Goal: Task Accomplishment & Management: Complete application form

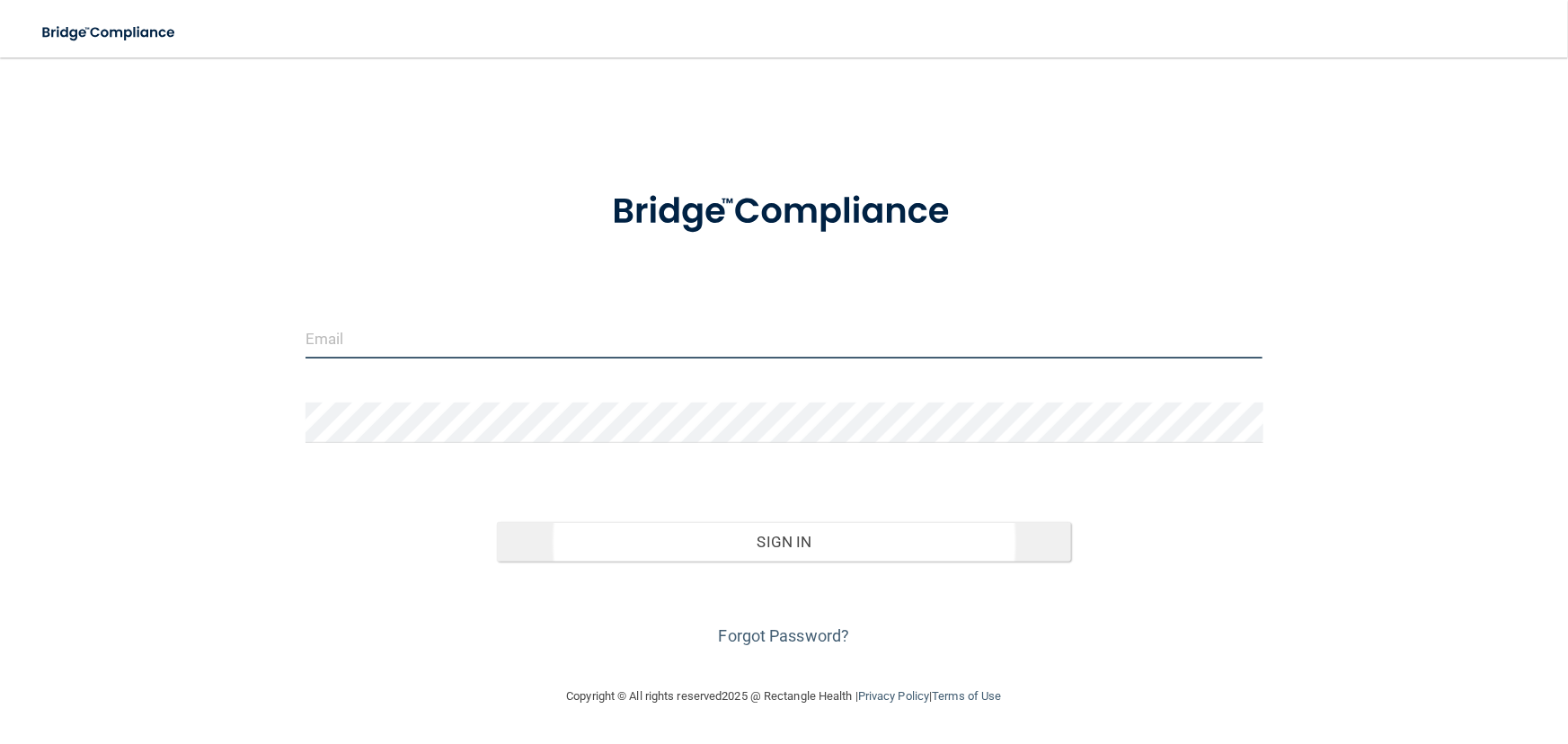
type input "[EMAIL_ADDRESS][DOMAIN_NAME]"
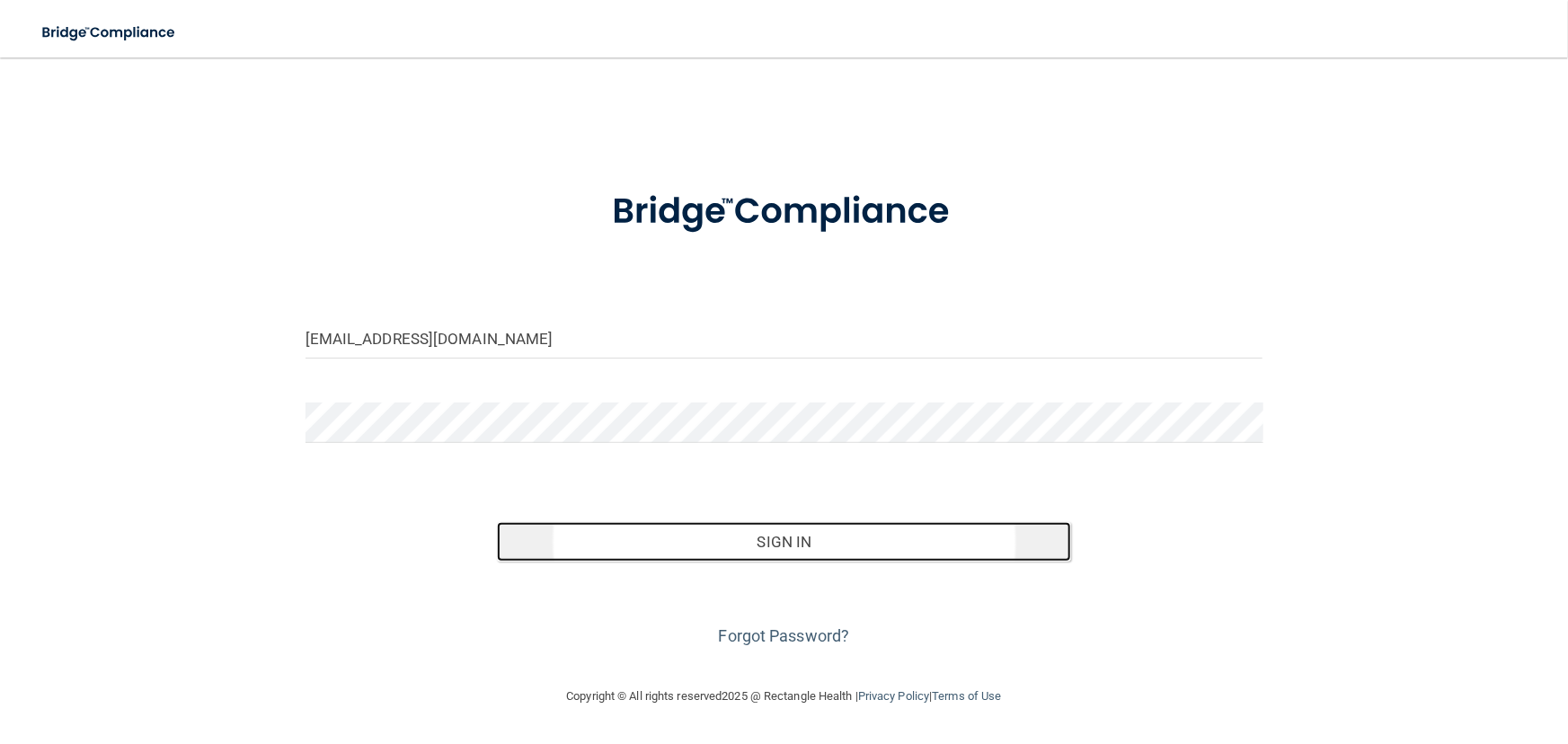
click at [781, 547] on button "Sign In" at bounding box center [784, 542] width 574 height 40
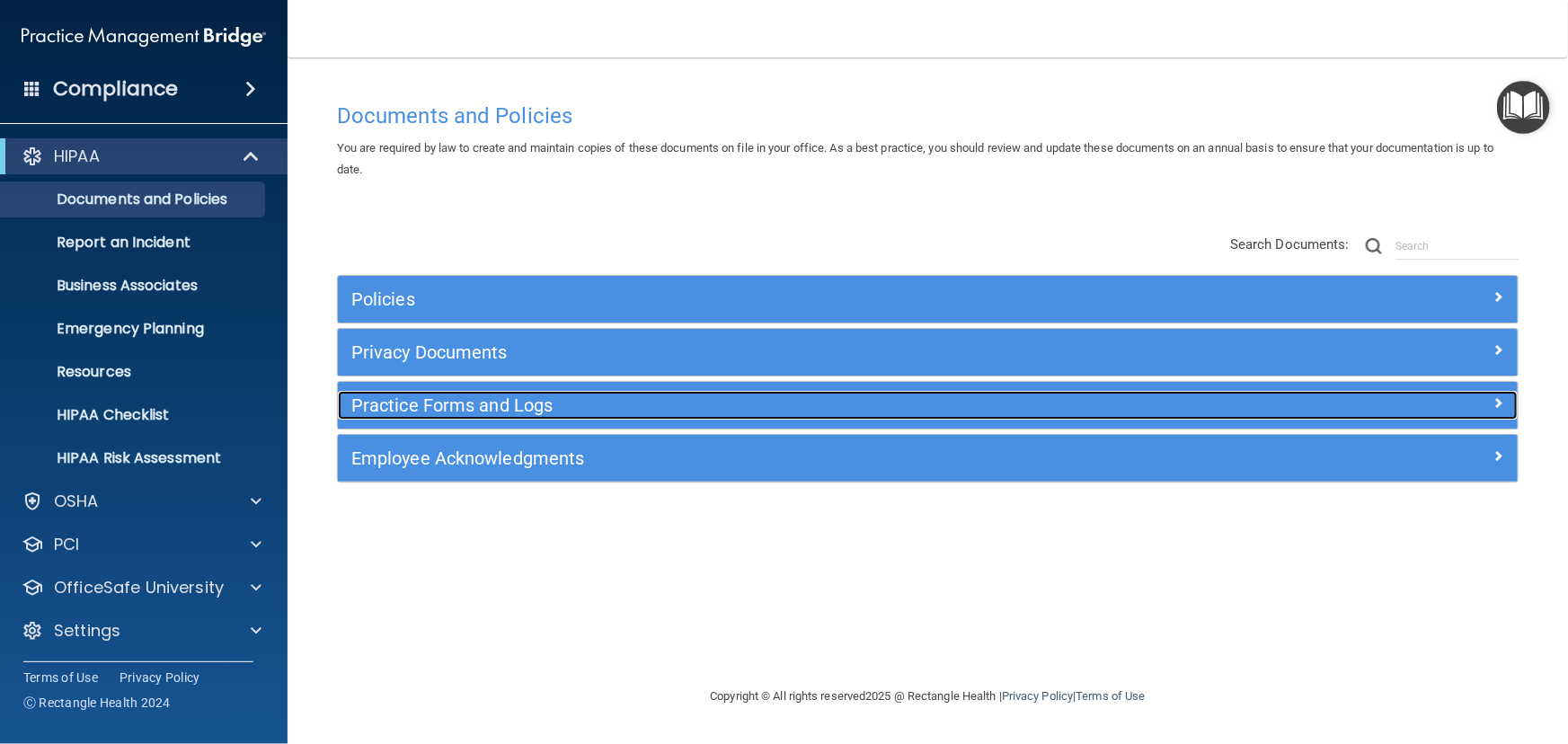
click at [468, 400] on h5 "Practice Forms and Logs" at bounding box center [780, 405] width 858 height 19
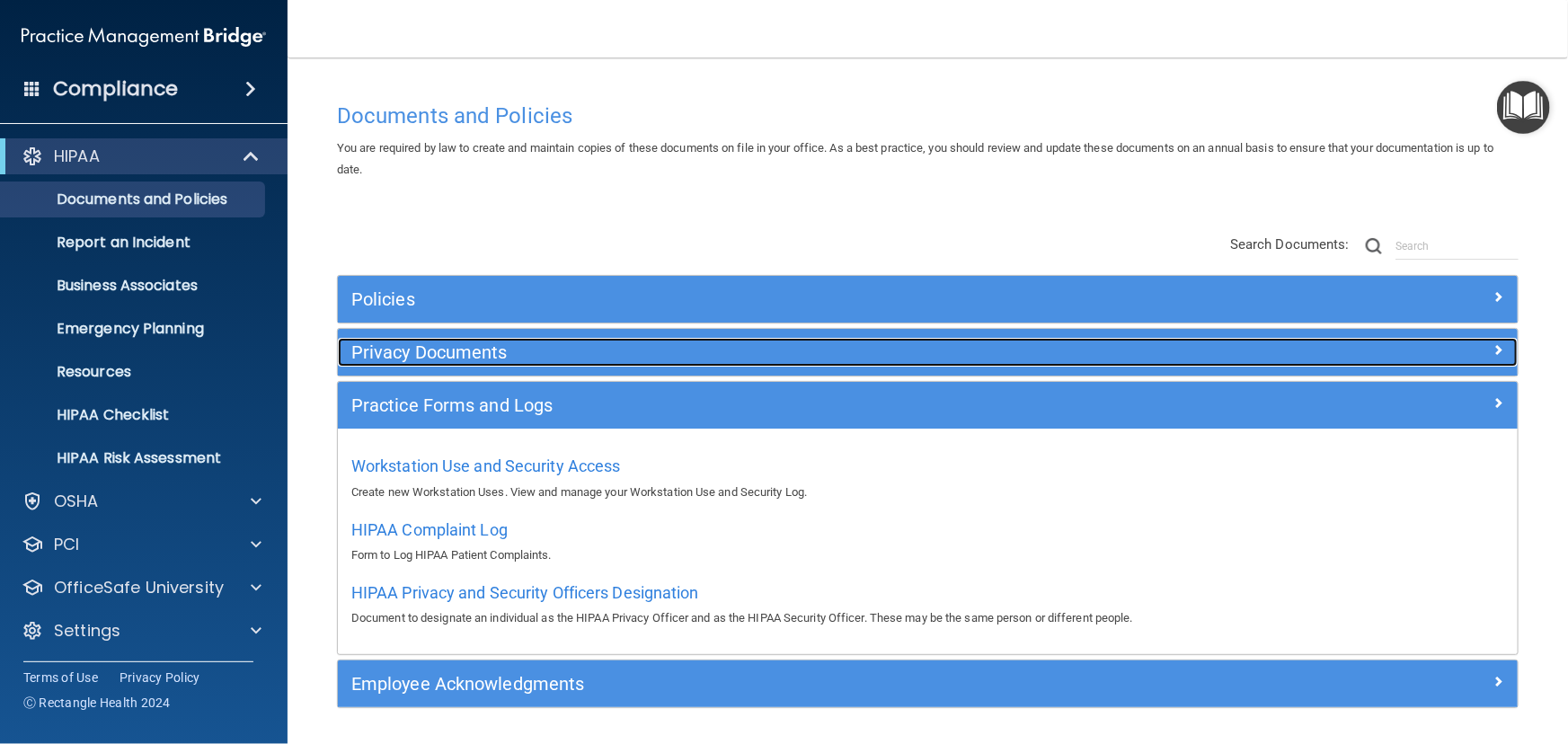
click at [463, 354] on h5 "Privacy Documents" at bounding box center [780, 352] width 858 height 19
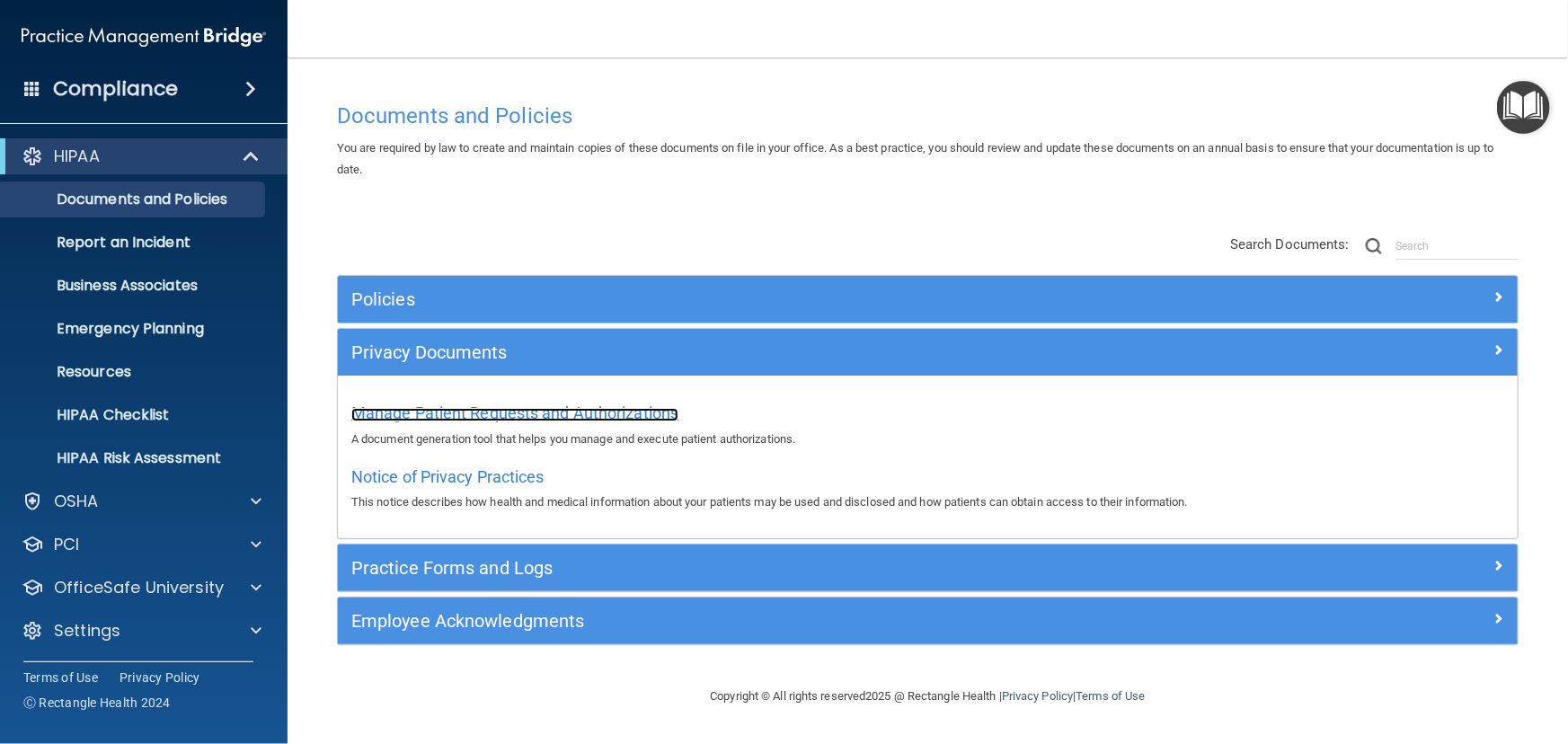
click at [474, 408] on span "Manage Patient Requests and Authorizations" at bounding box center [515, 413] width 327 height 18
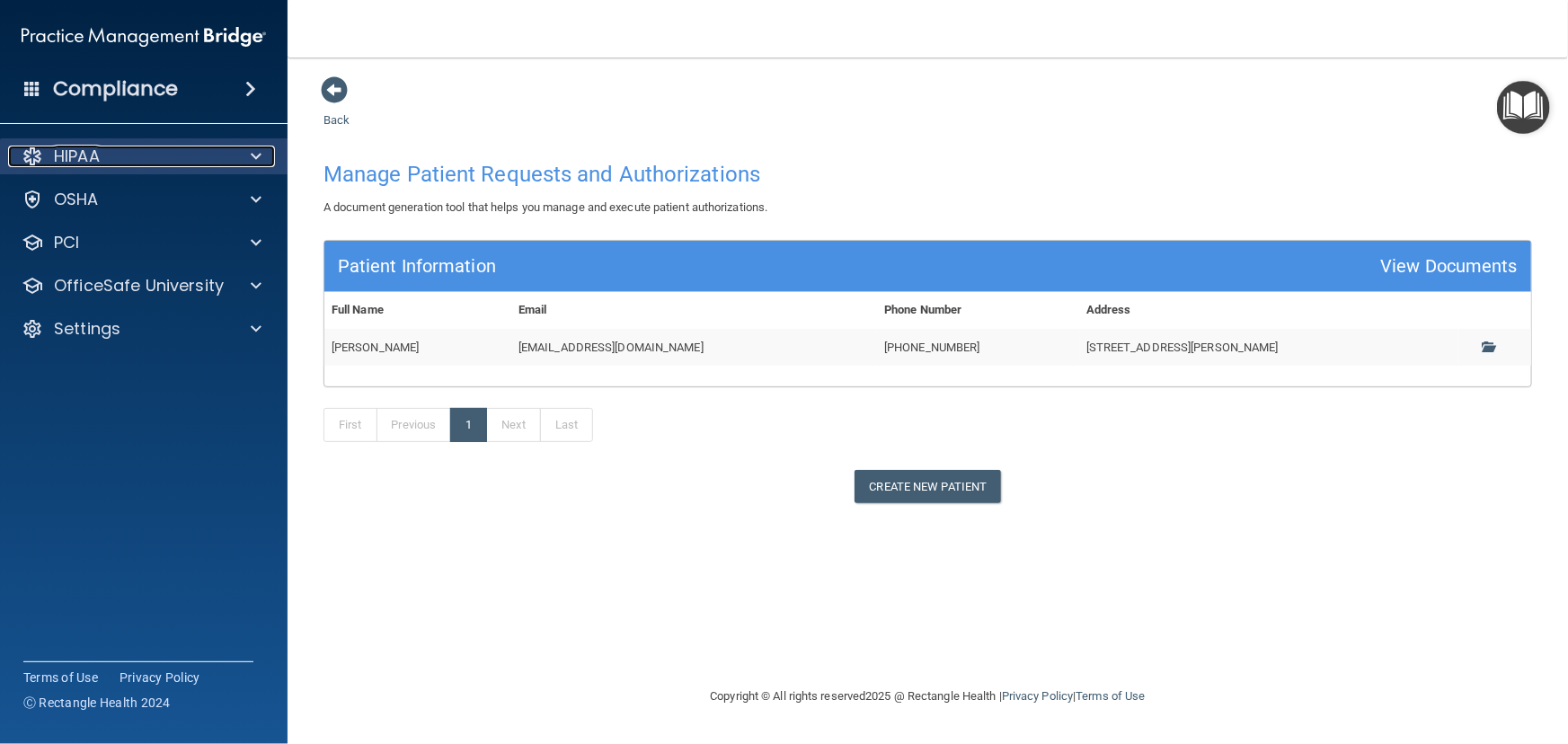
click at [188, 159] on div "HIPAA" at bounding box center [119, 156] width 223 height 21
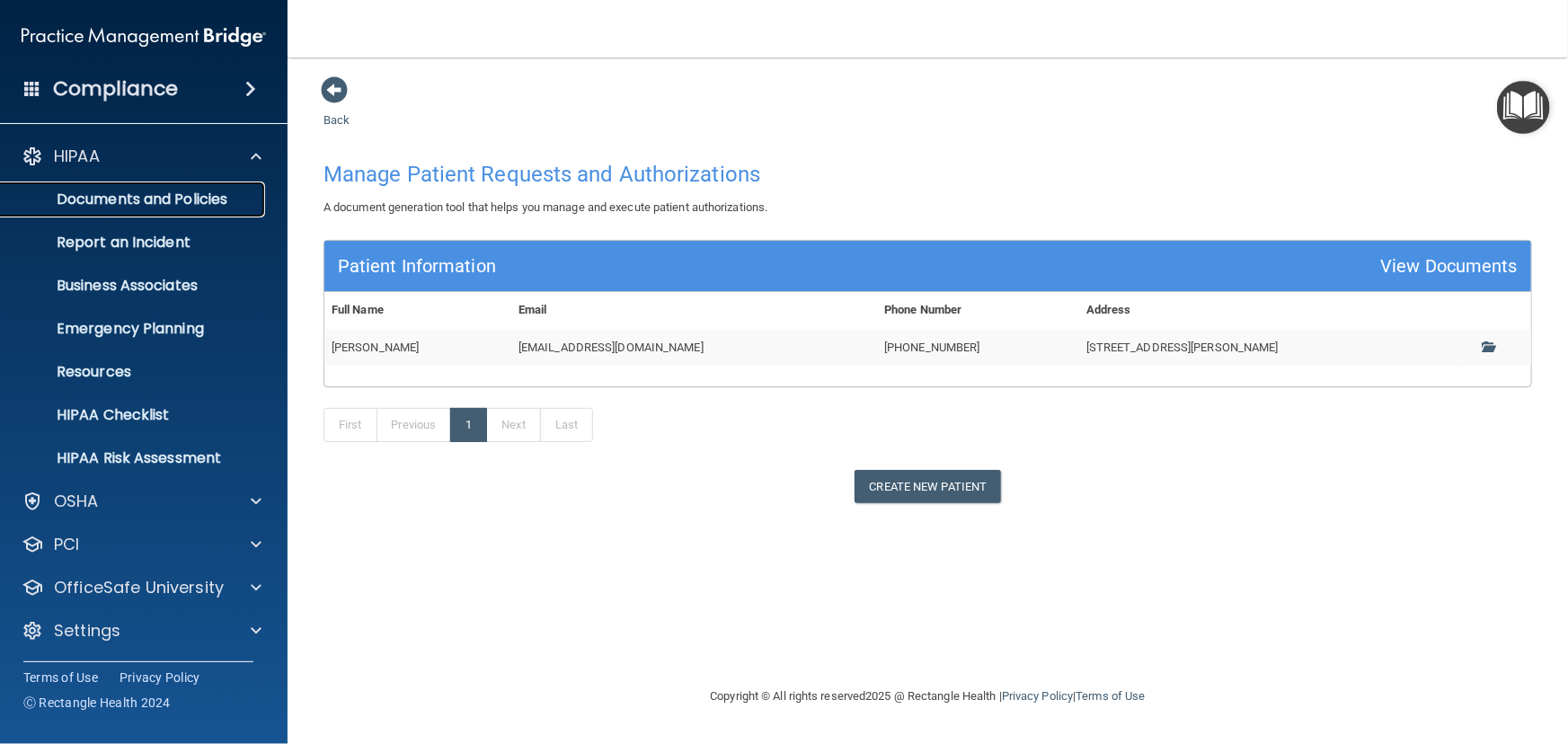
click at [179, 196] on p "Documents and Policies" at bounding box center [134, 199] width 245 height 18
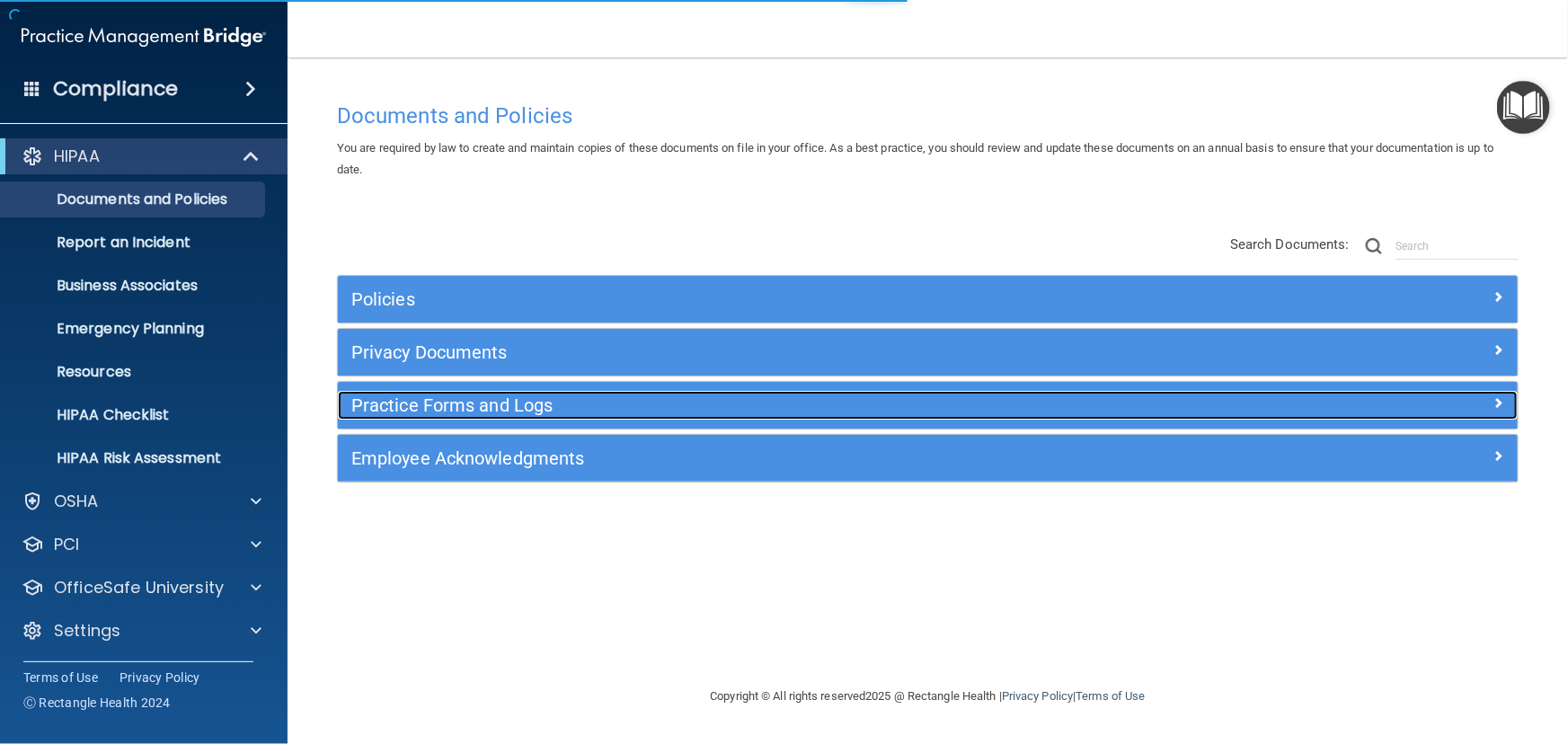
click at [477, 419] on div "Practice Forms and Logs" at bounding box center [781, 405] width 885 height 29
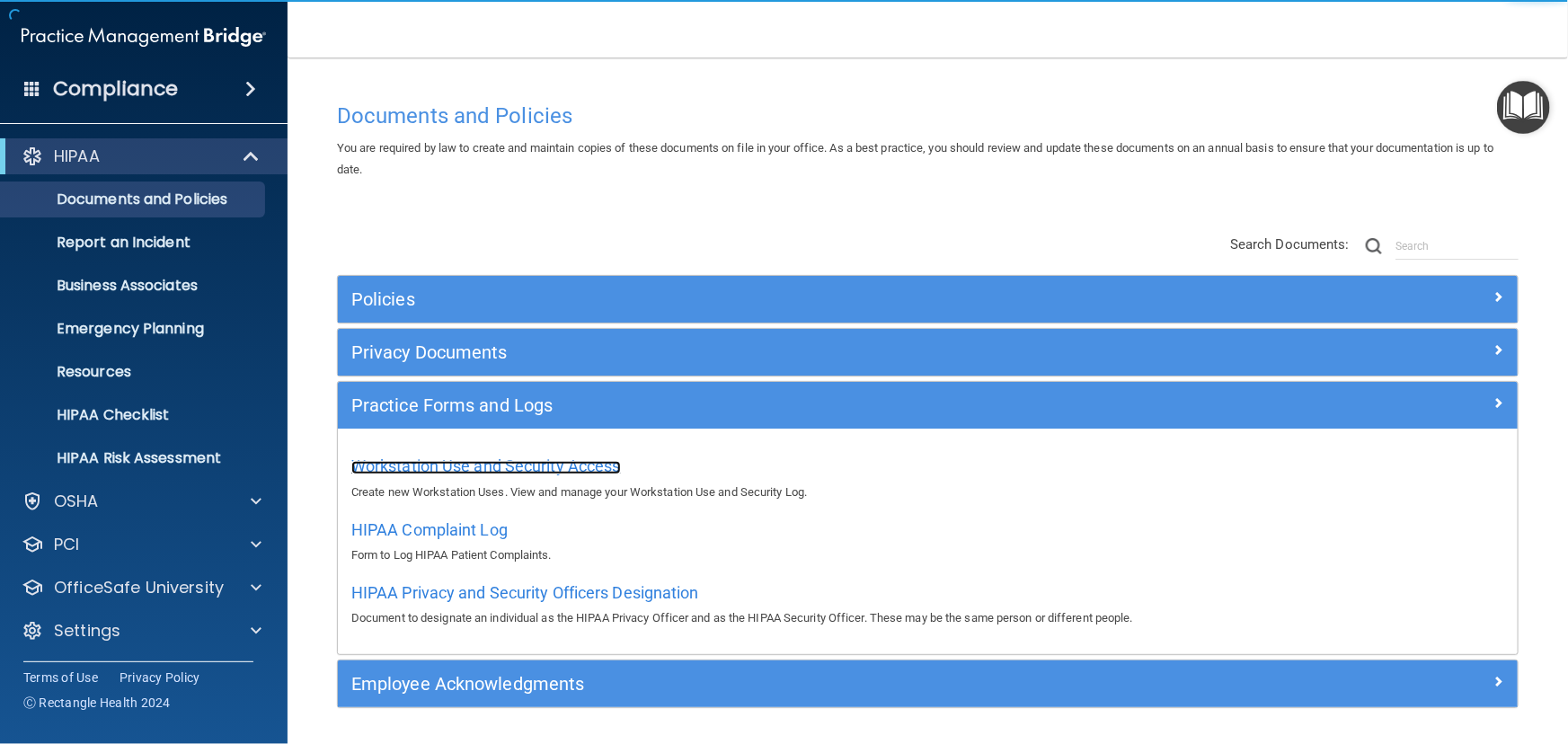
click at [479, 467] on span "Workstation Use and Security Access" at bounding box center [486, 466] width 270 height 18
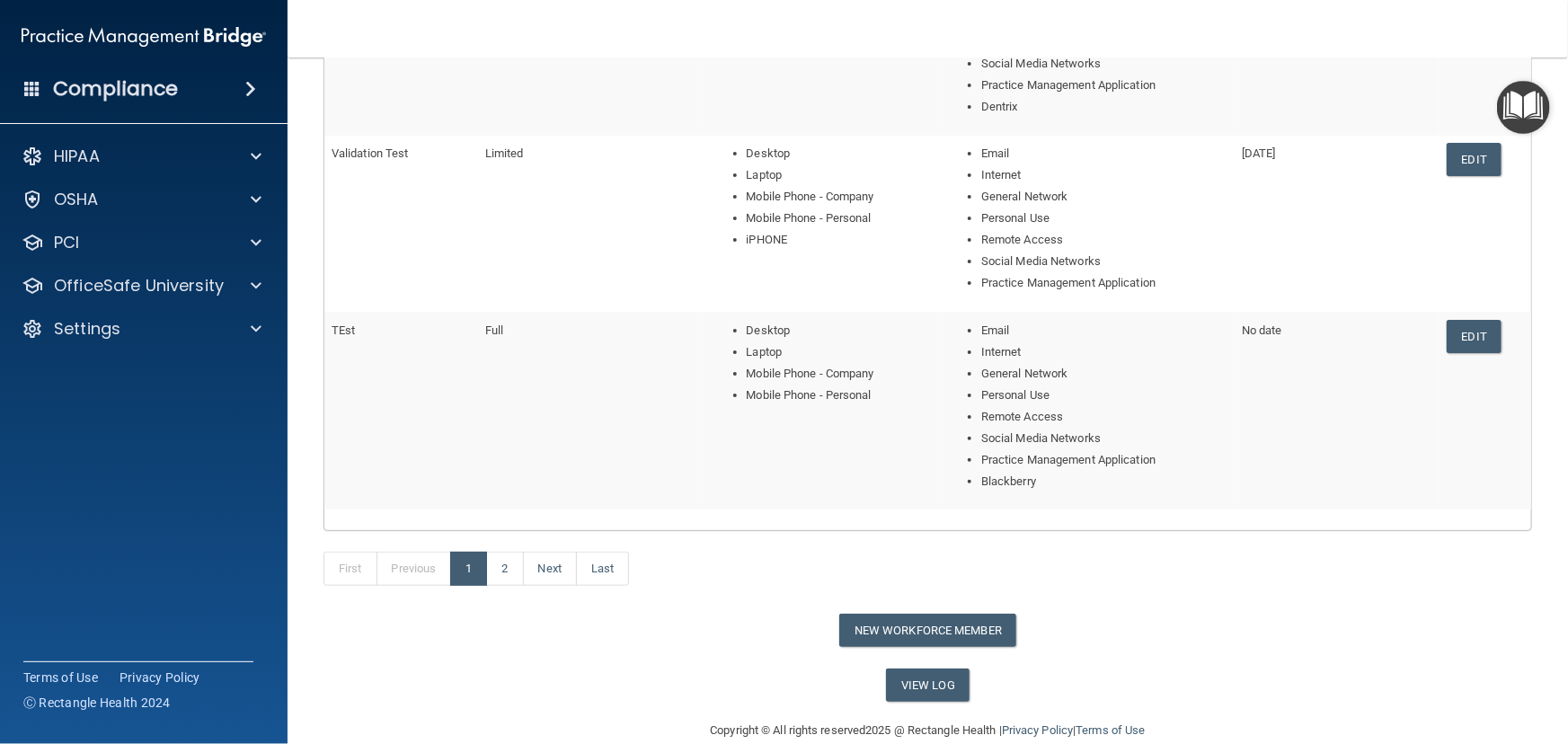
scroll to position [730, 0]
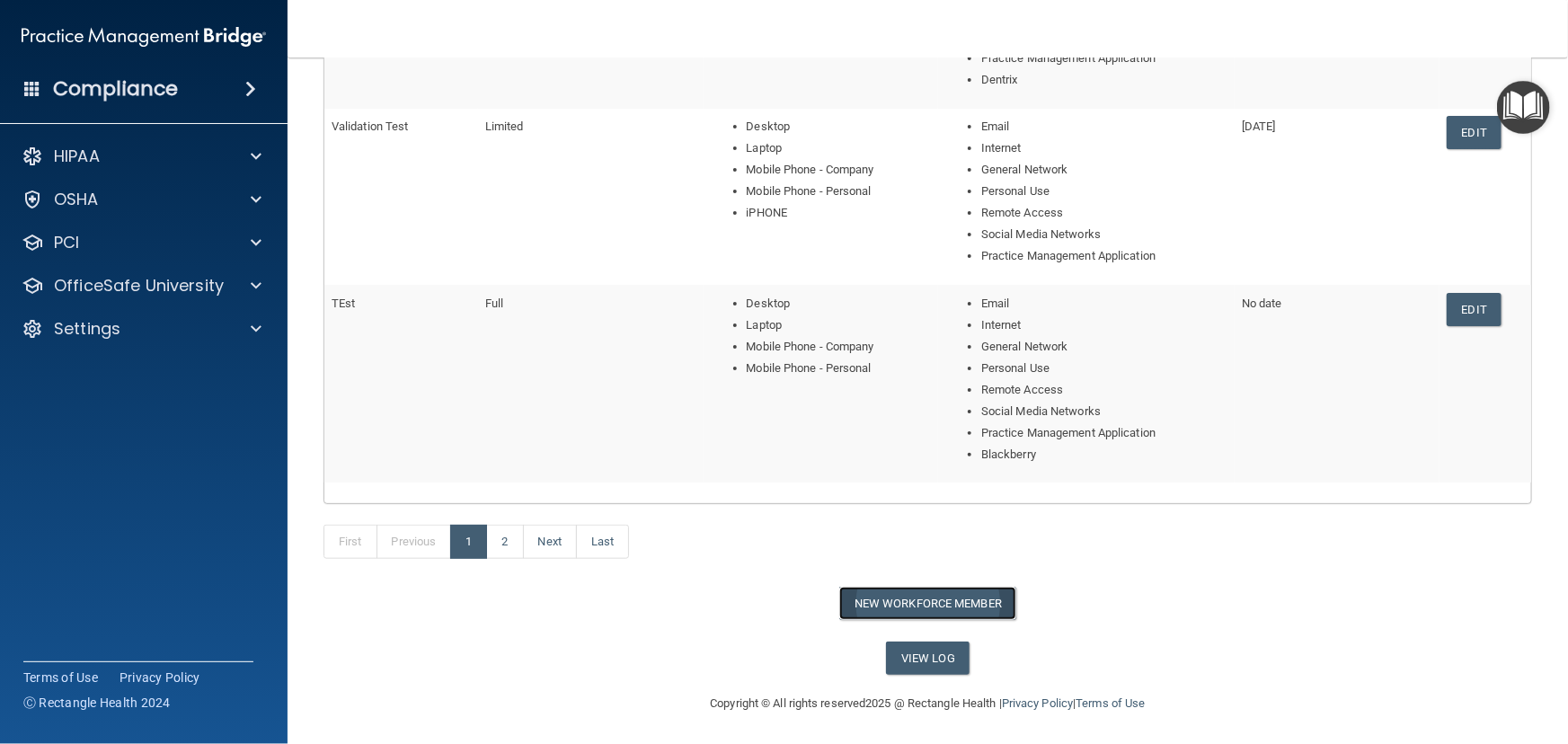
click at [904, 611] on button "New Workforce Member" at bounding box center [928, 604] width 177 height 33
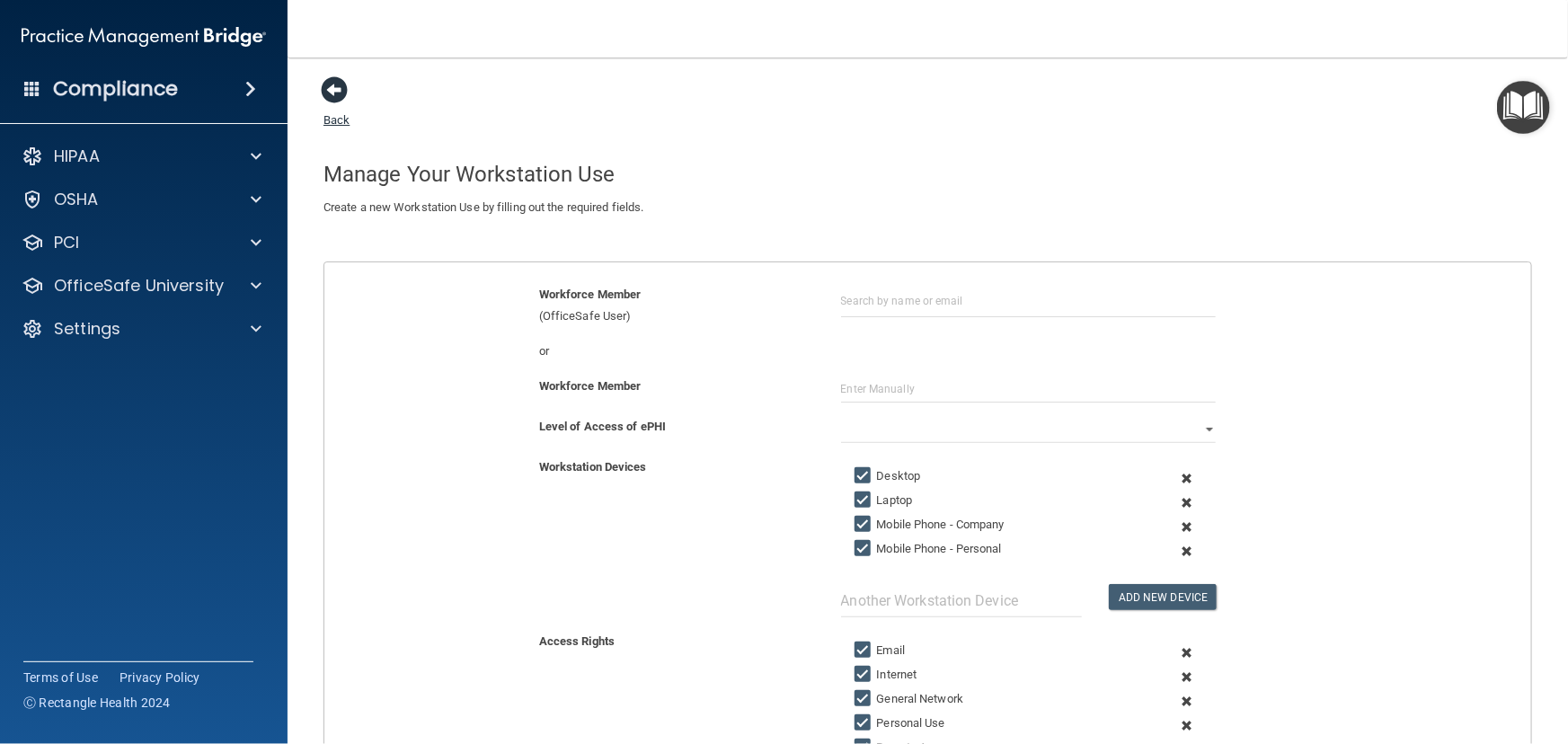
click at [332, 85] on span at bounding box center [334, 90] width 27 height 27
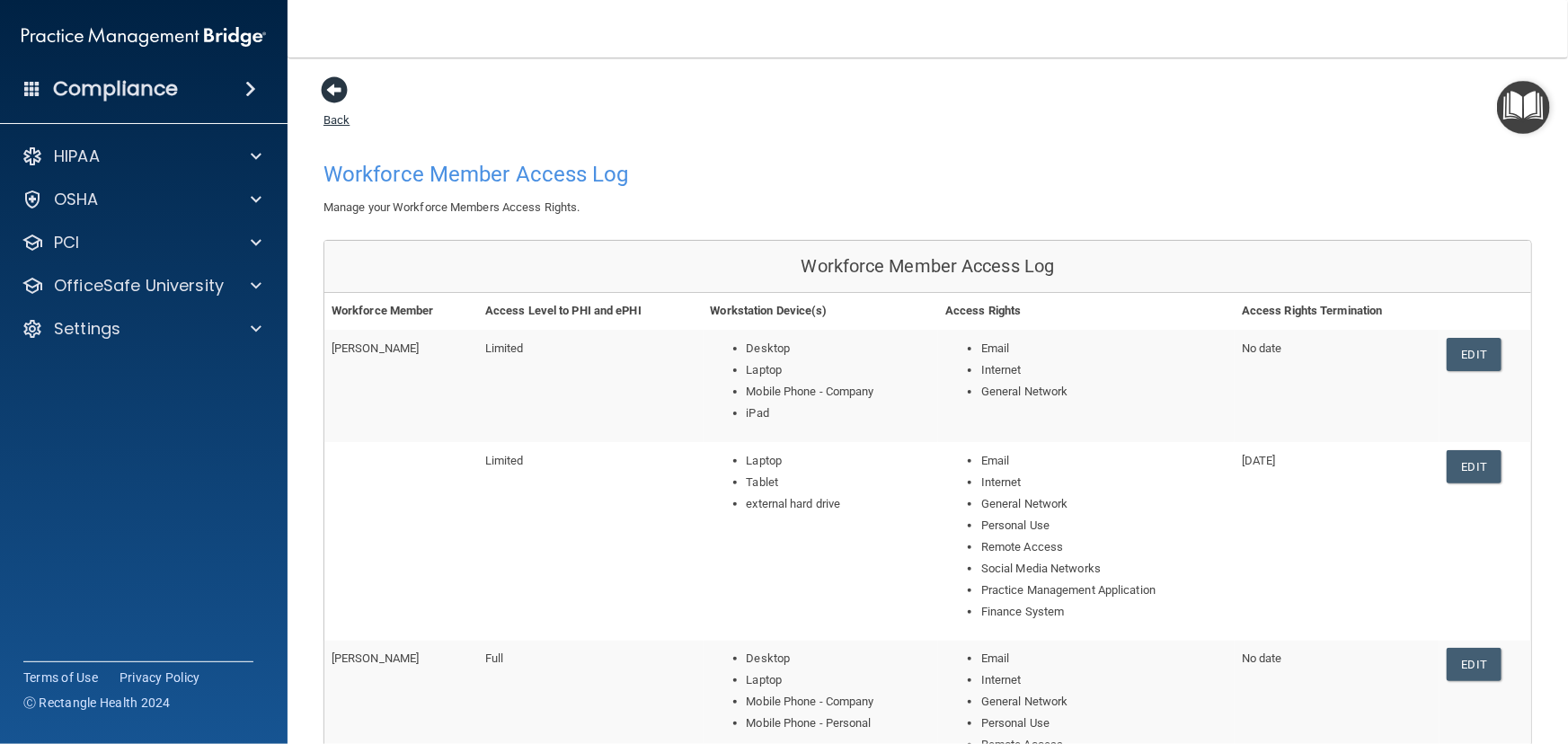
click at [332, 86] on span at bounding box center [334, 90] width 27 height 27
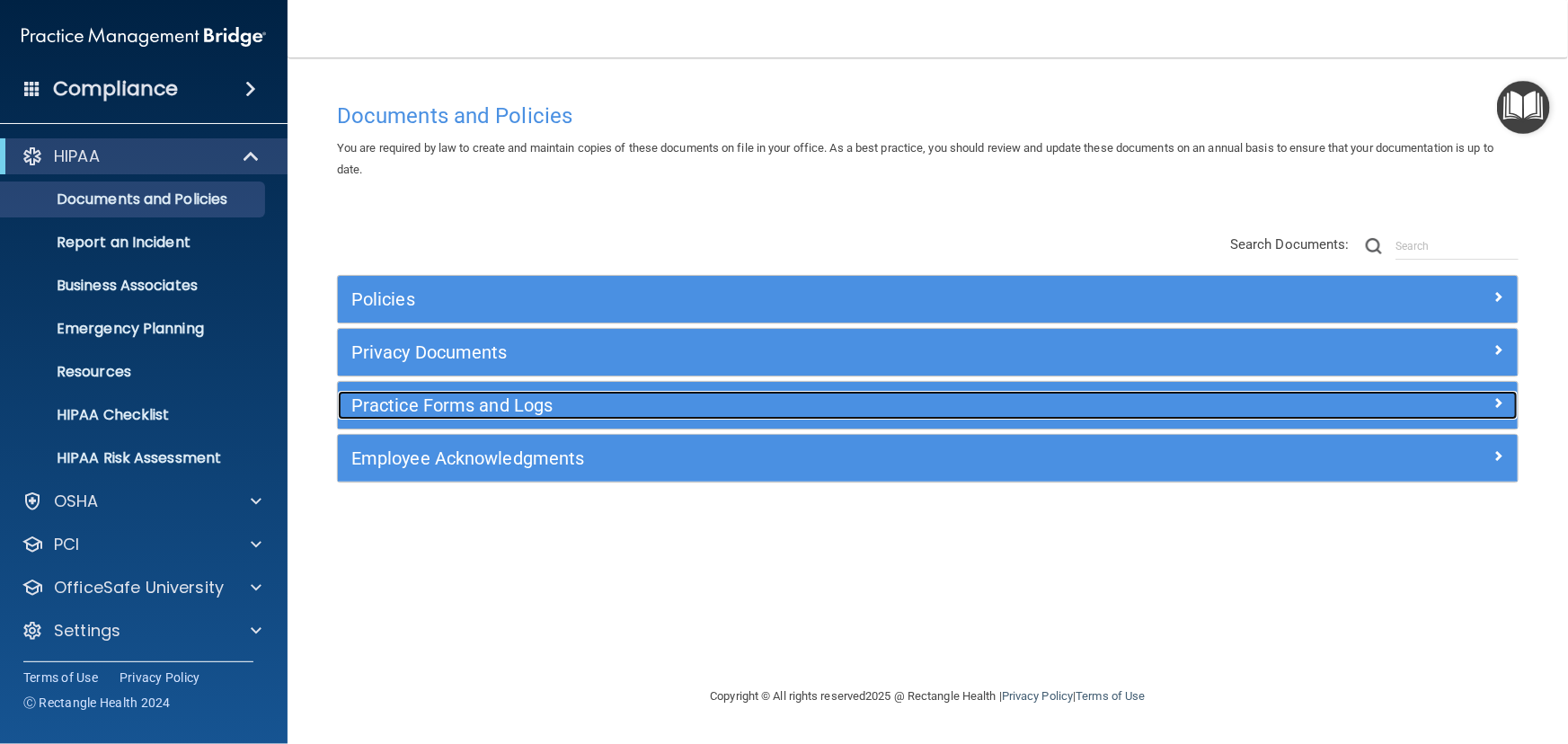
click at [512, 412] on h5 "Practice Forms and Logs" at bounding box center [780, 405] width 858 height 19
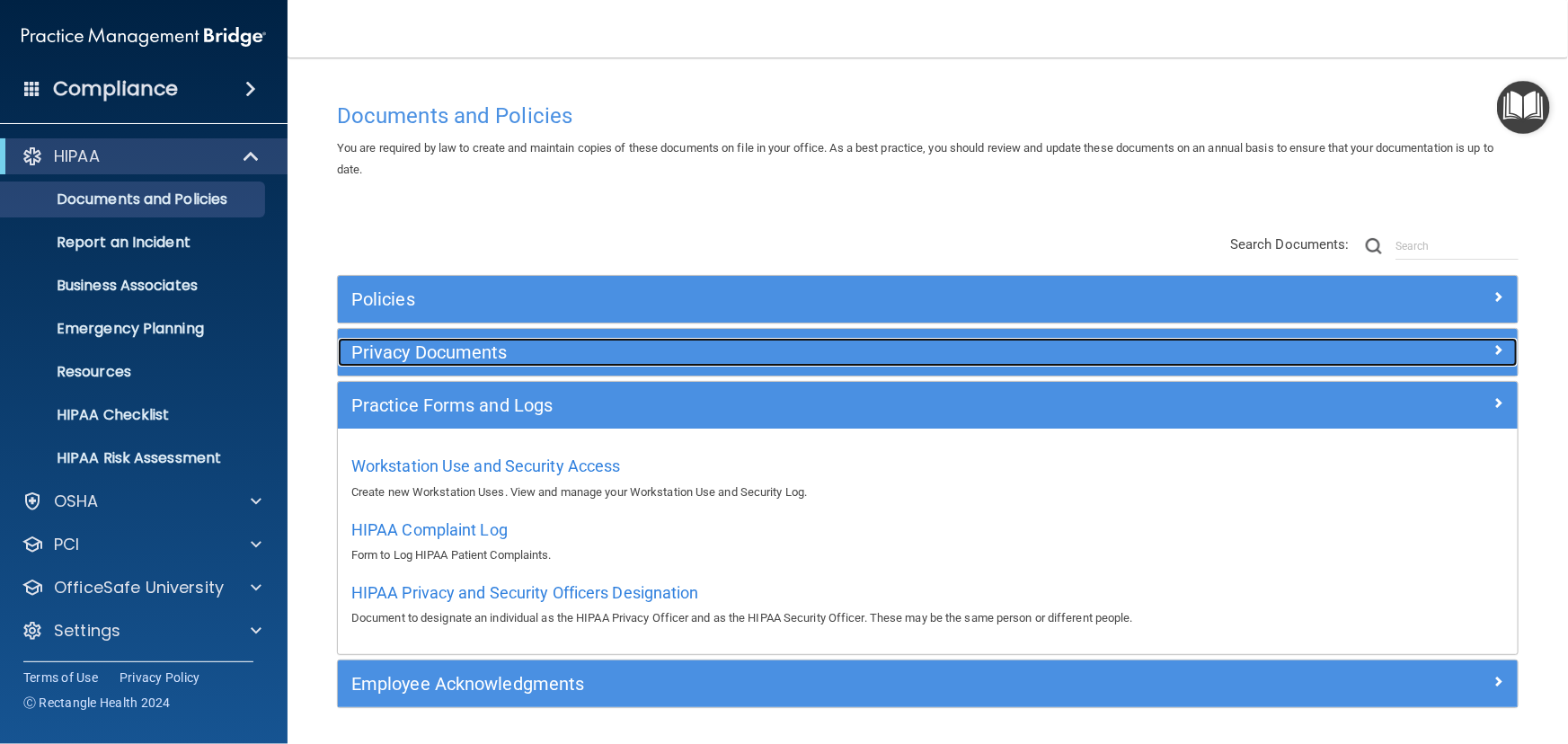
click at [501, 355] on h5 "Privacy Documents" at bounding box center [780, 352] width 858 height 19
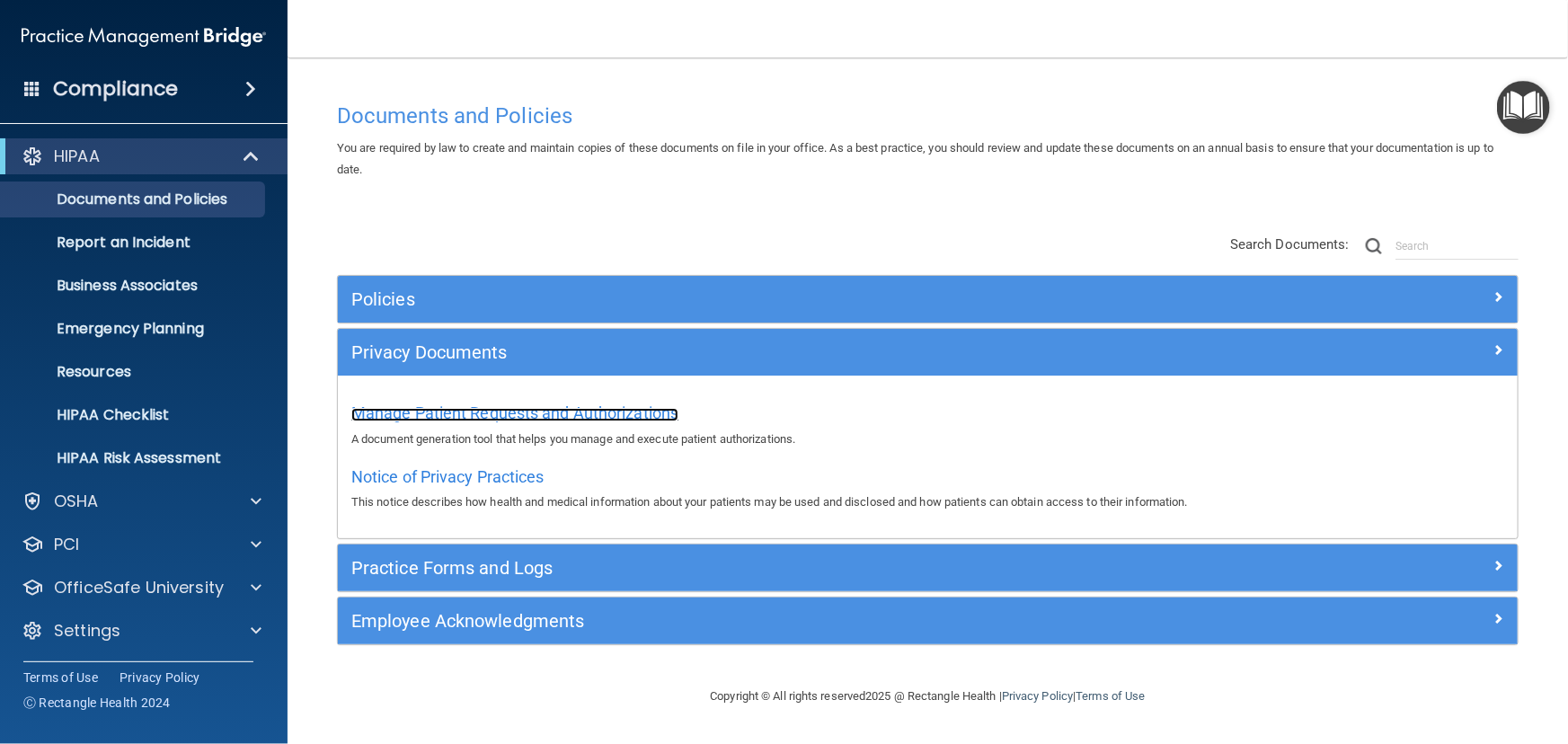
click at [603, 411] on span "Manage Patient Requests and Authorizations" at bounding box center [515, 413] width 327 height 18
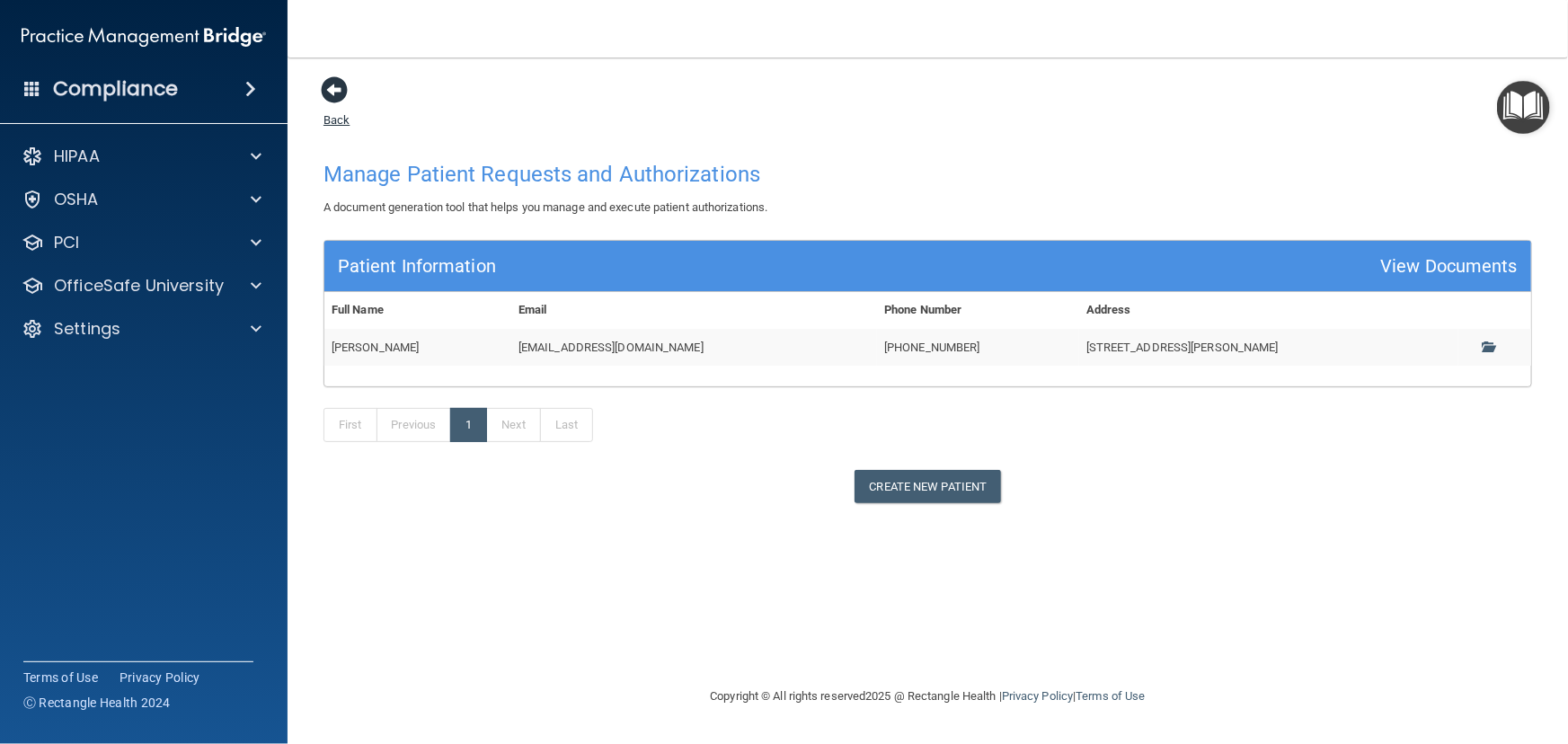
click at [341, 87] on span at bounding box center [334, 90] width 27 height 27
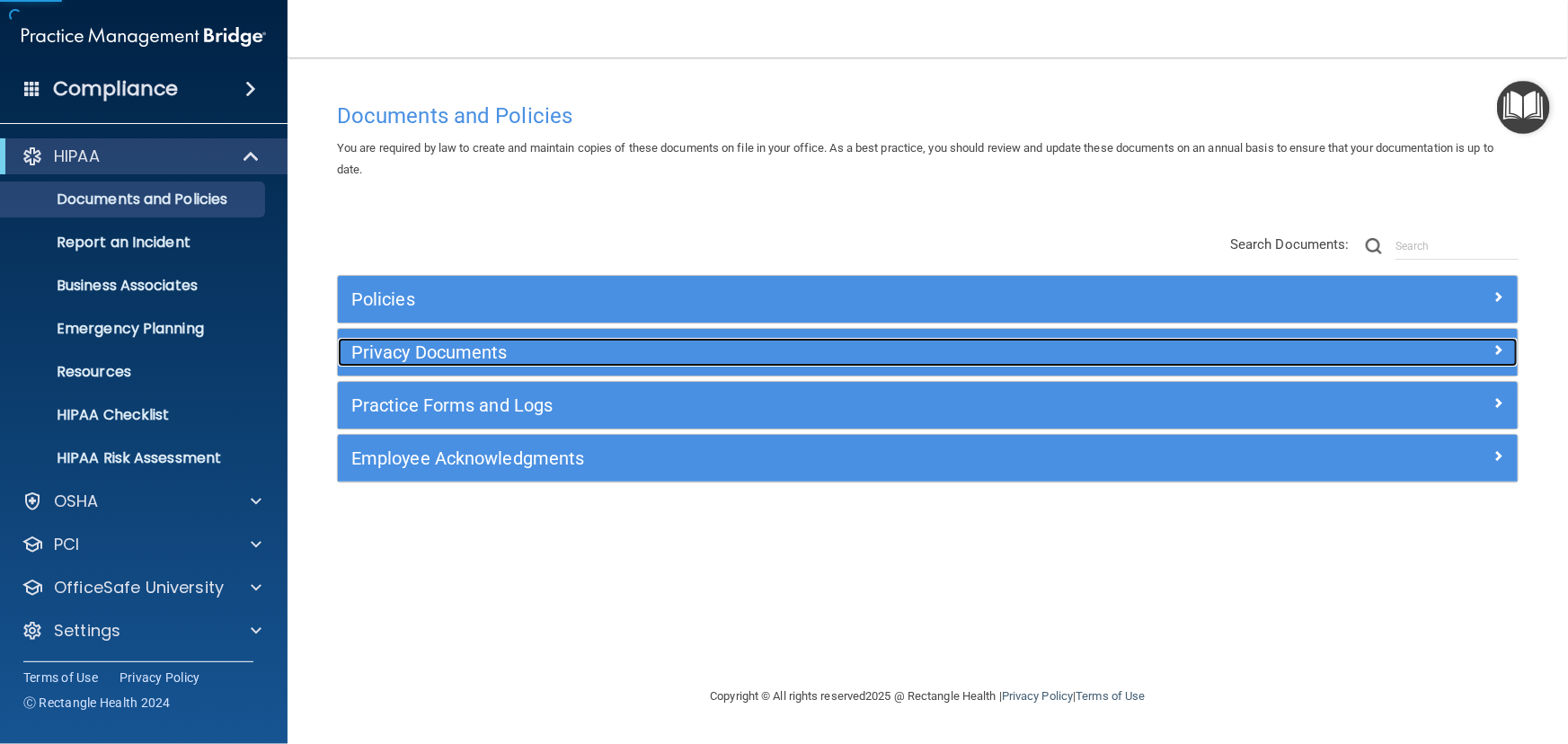
click at [448, 340] on div "Privacy Documents" at bounding box center [781, 352] width 885 height 29
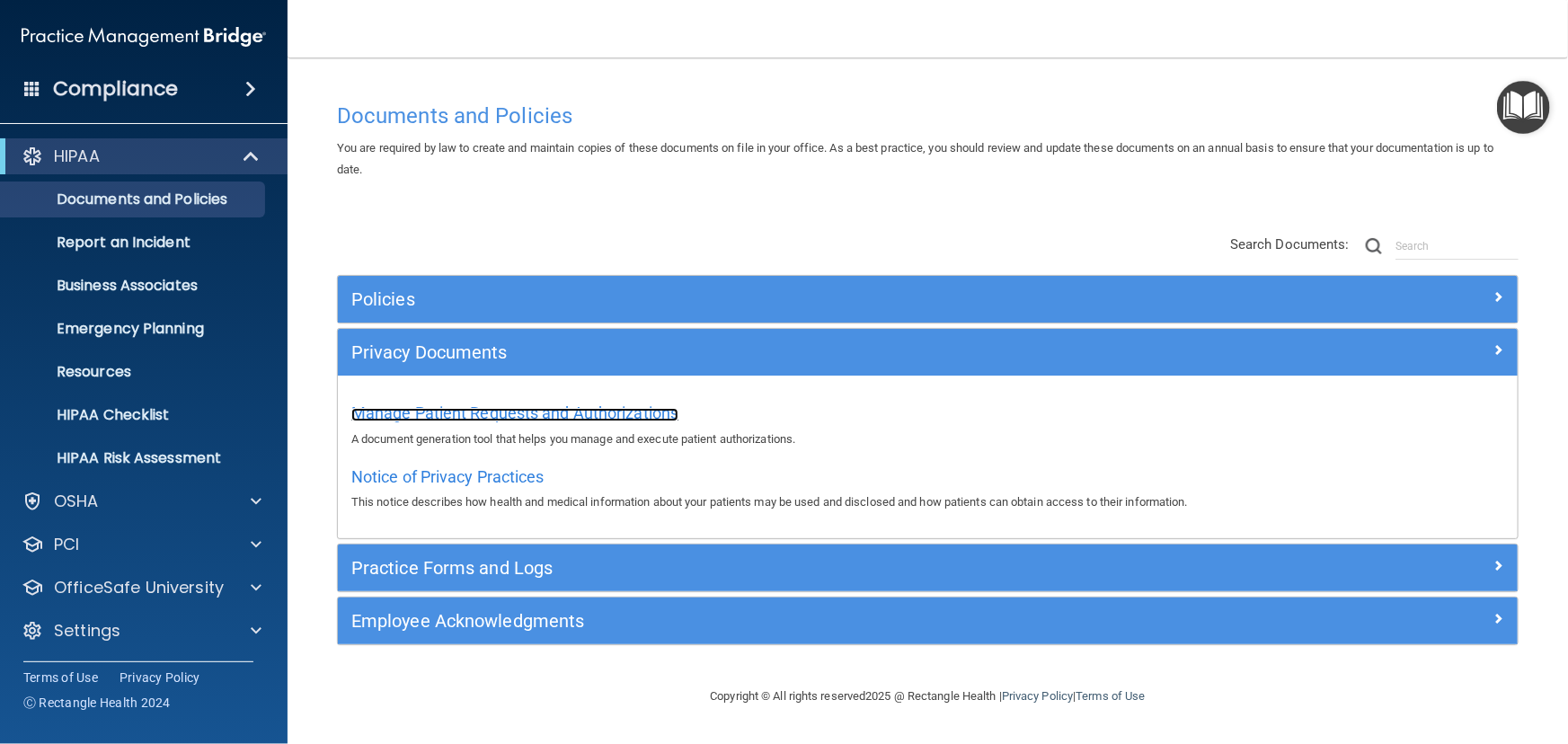
click at [505, 413] on span "Manage Patient Requests and Authorizations" at bounding box center [515, 413] width 327 height 18
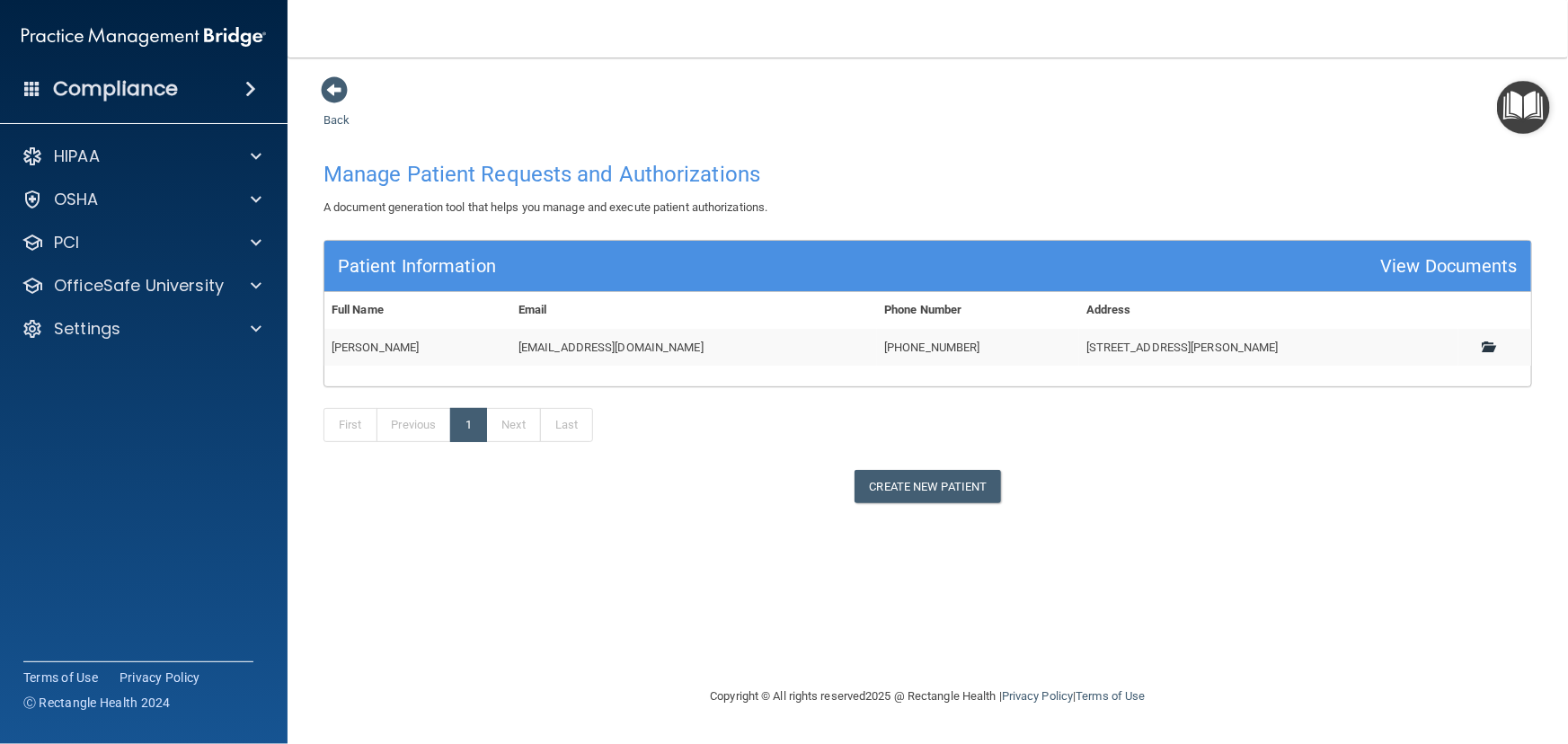
click at [1489, 350] on span at bounding box center [1488, 347] width 12 height 12
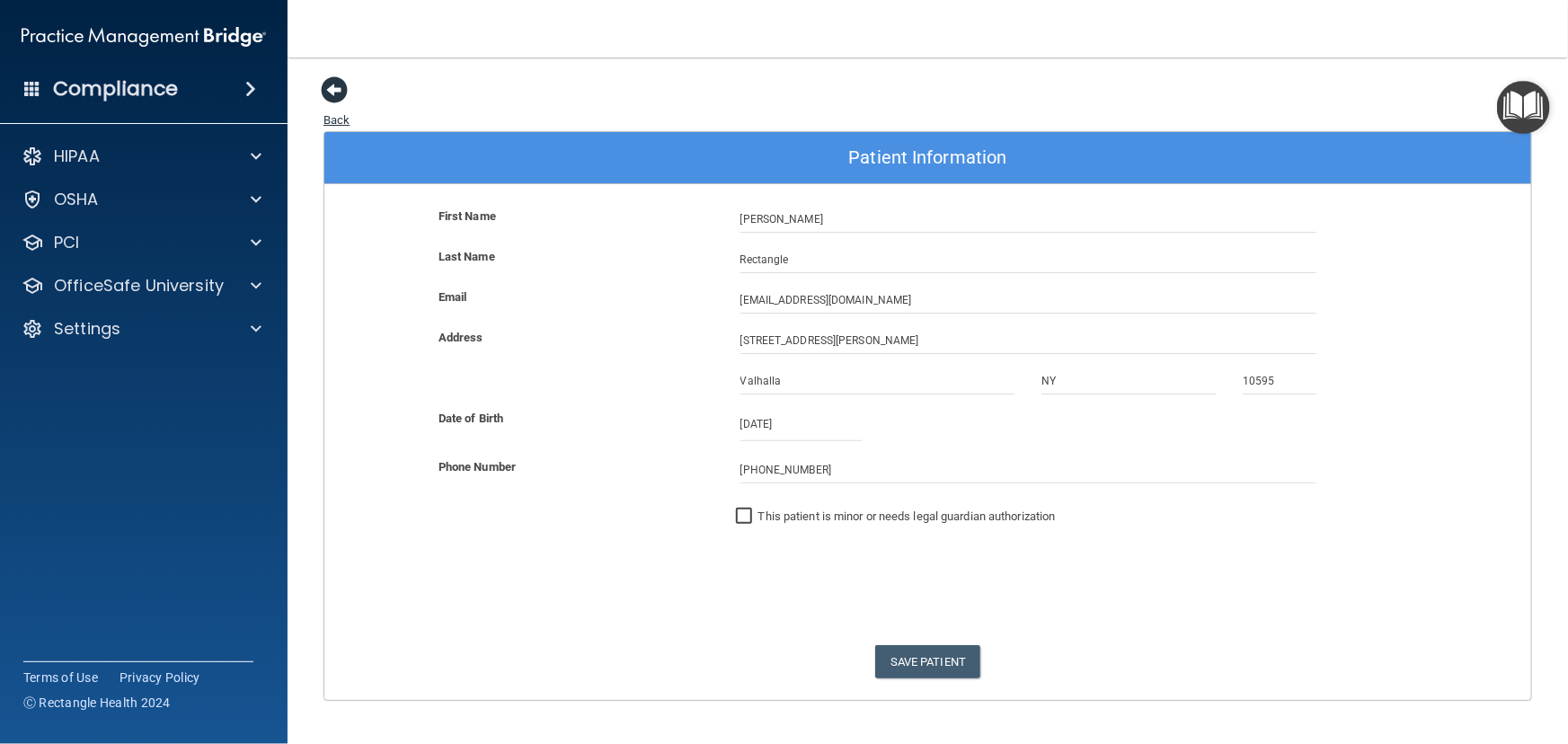
click at [342, 93] on span at bounding box center [334, 90] width 27 height 27
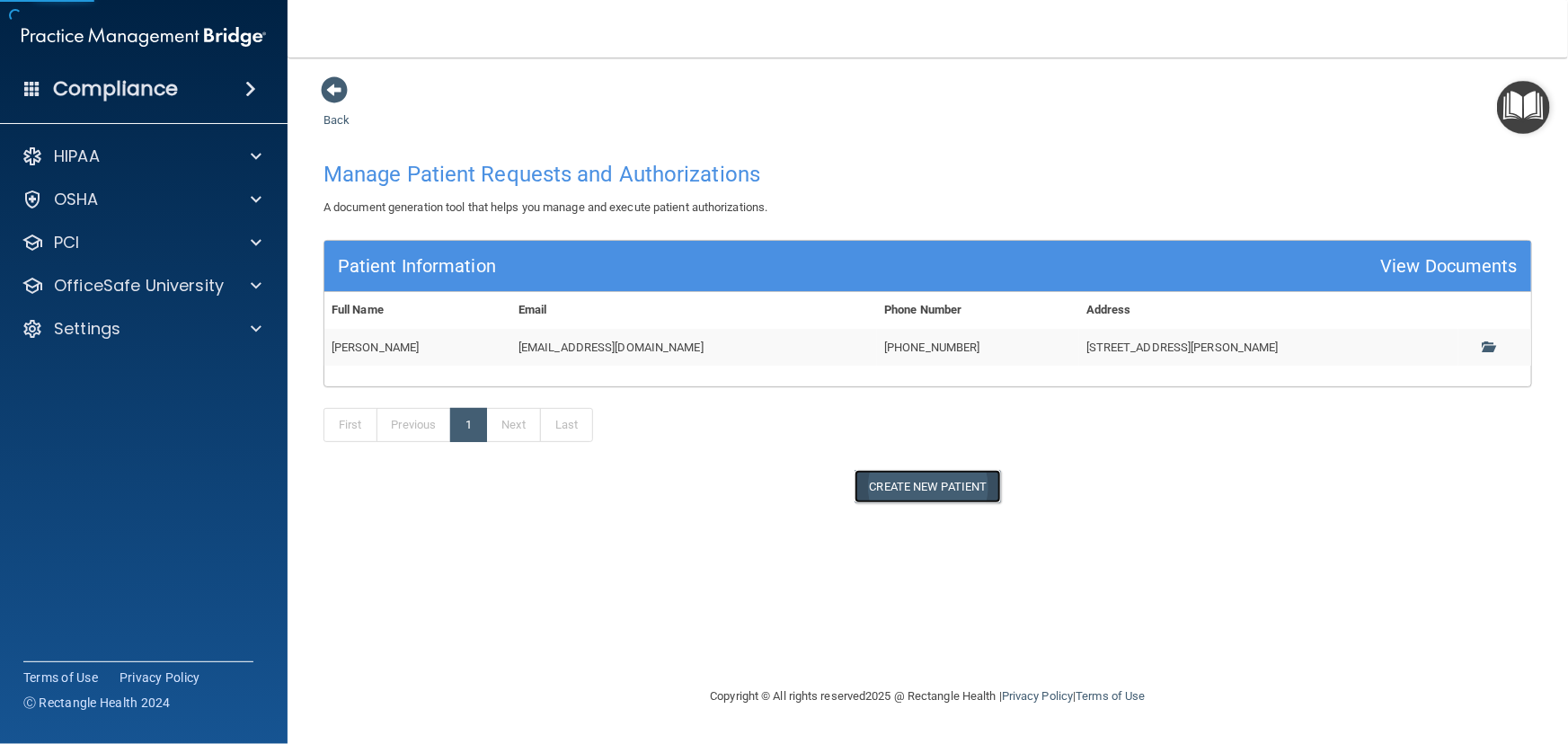
click at [897, 478] on button "Create New Patient" at bounding box center [928, 487] width 147 height 33
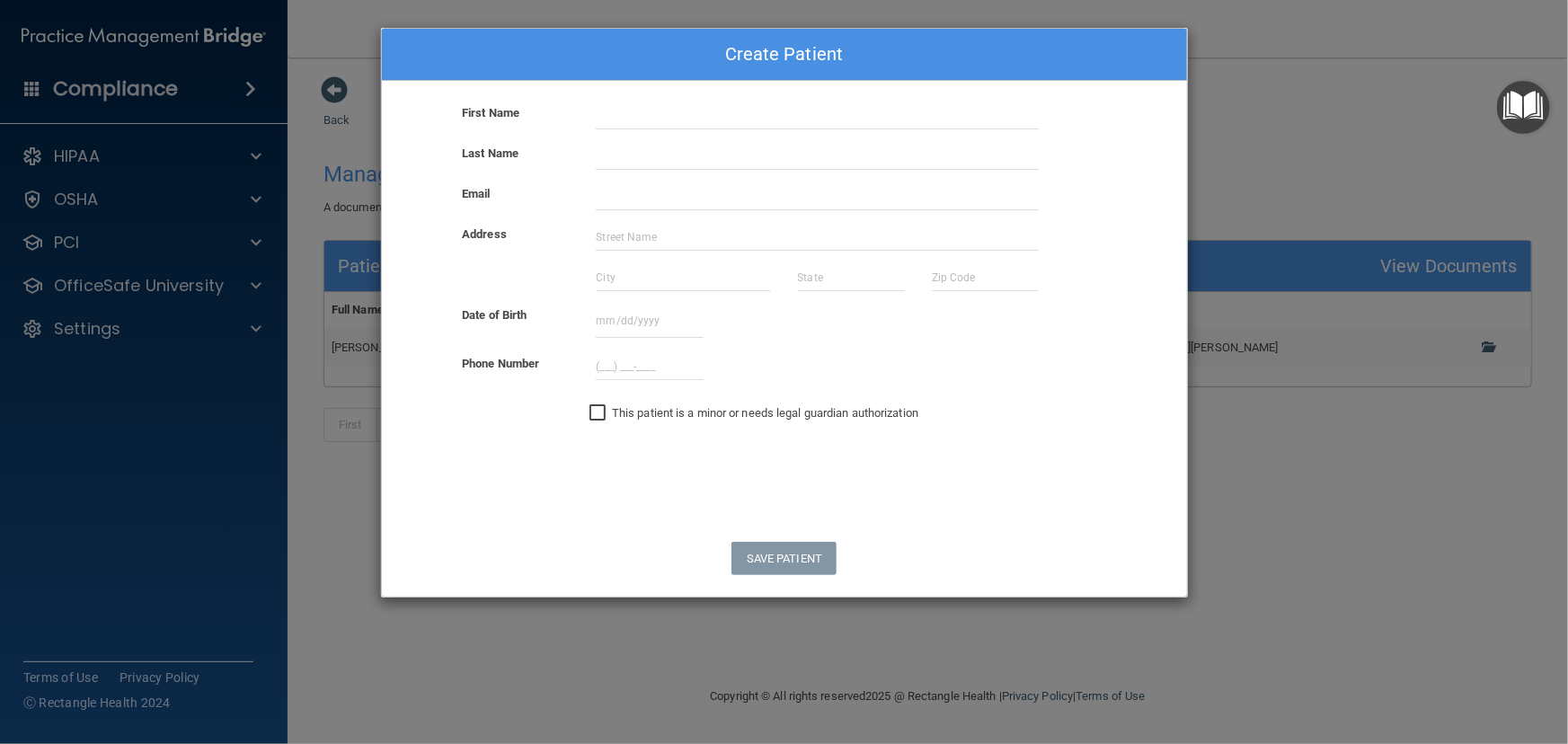
click at [1254, 490] on div "Create Patient First Name Last Name Email Address Date of Birth [DATE] Sun Mon …" at bounding box center [784, 372] width 1568 height 744
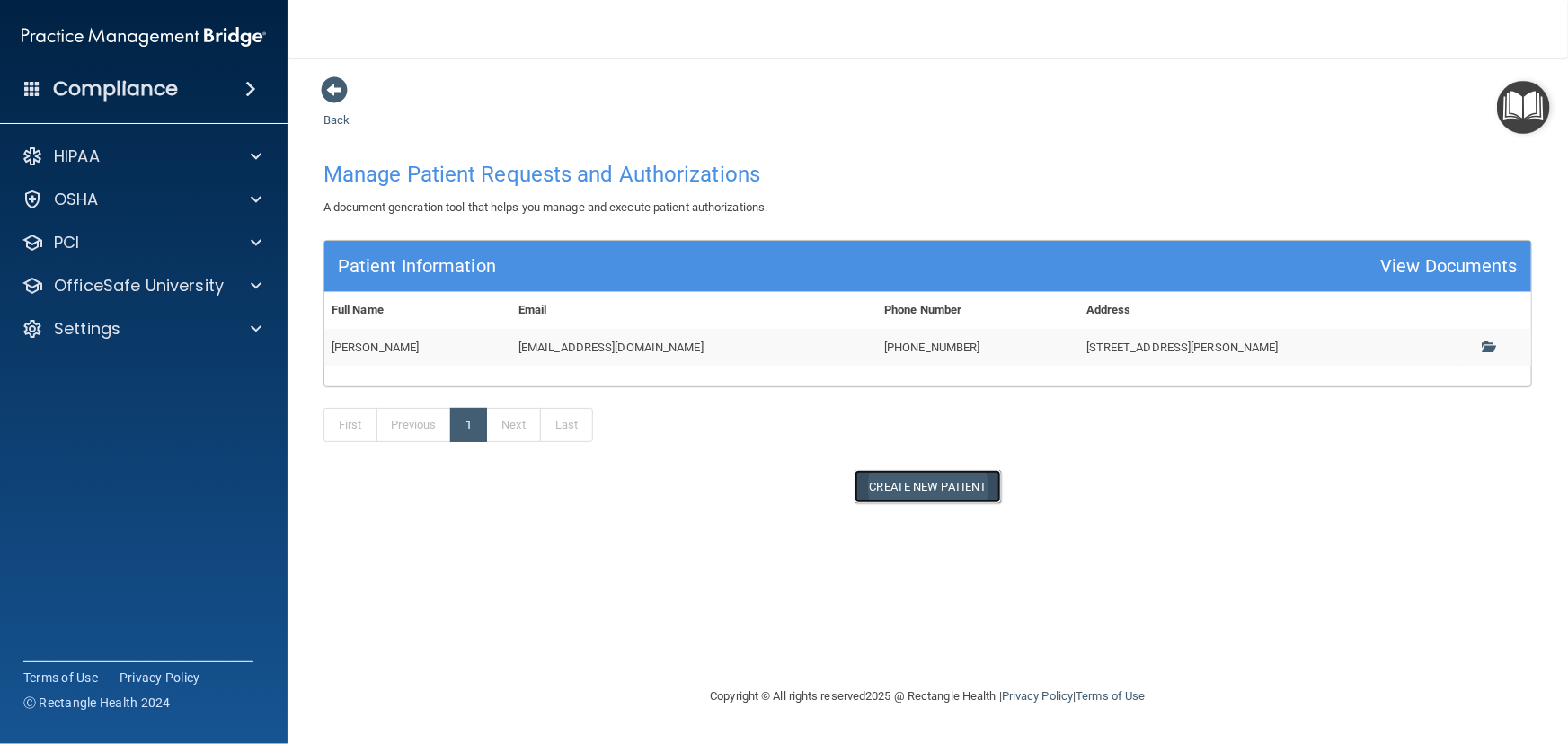
click at [943, 490] on button "Create New Patient" at bounding box center [928, 487] width 147 height 33
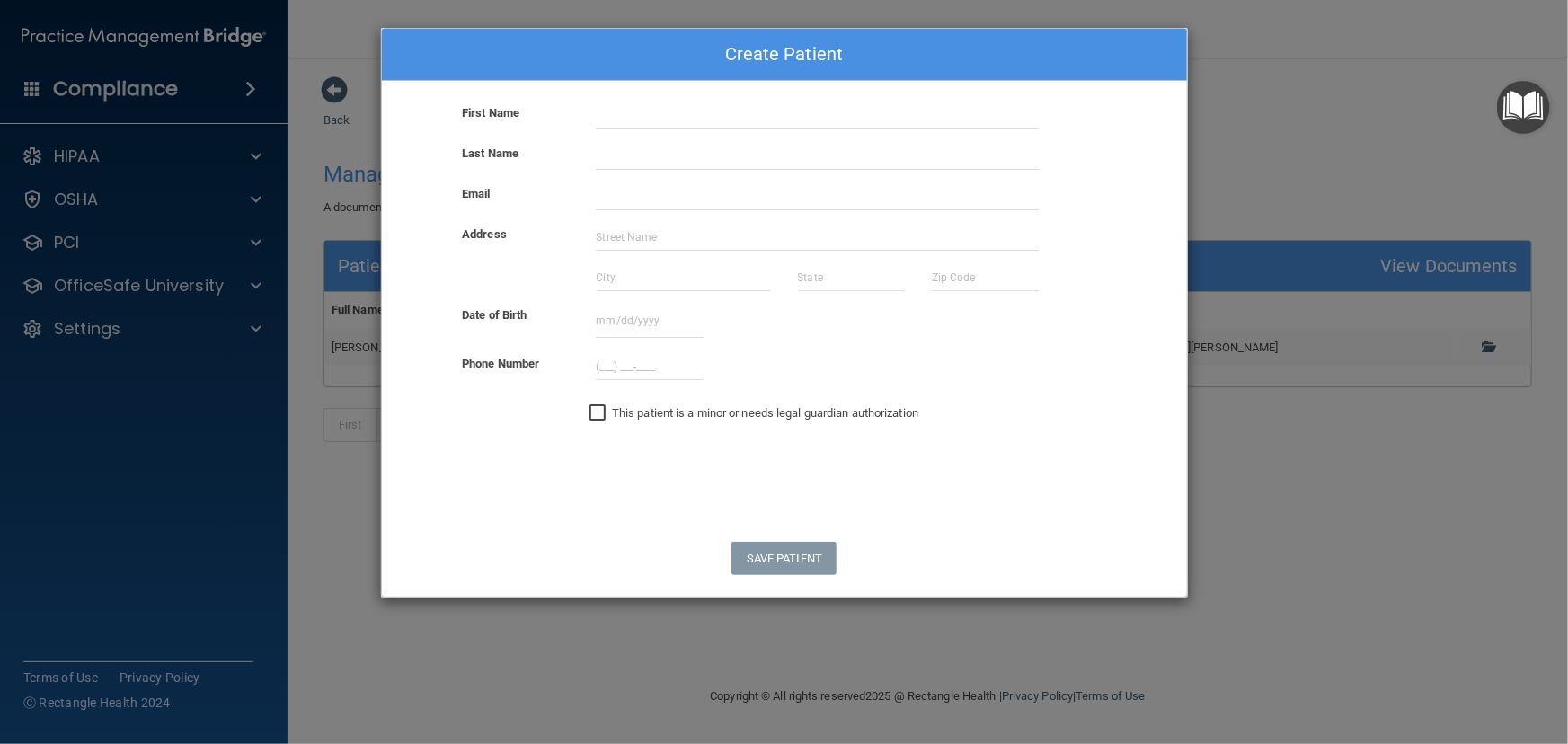
click at [633, 129] on div "First Name" at bounding box center [784, 123] width 832 height 41
click at [647, 119] on input "text" at bounding box center [817, 116] width 443 height 27
type input "[PERSON_NAME]"
click at [650, 159] on input "text" at bounding box center [817, 156] width 443 height 27
type input "Mowbray"
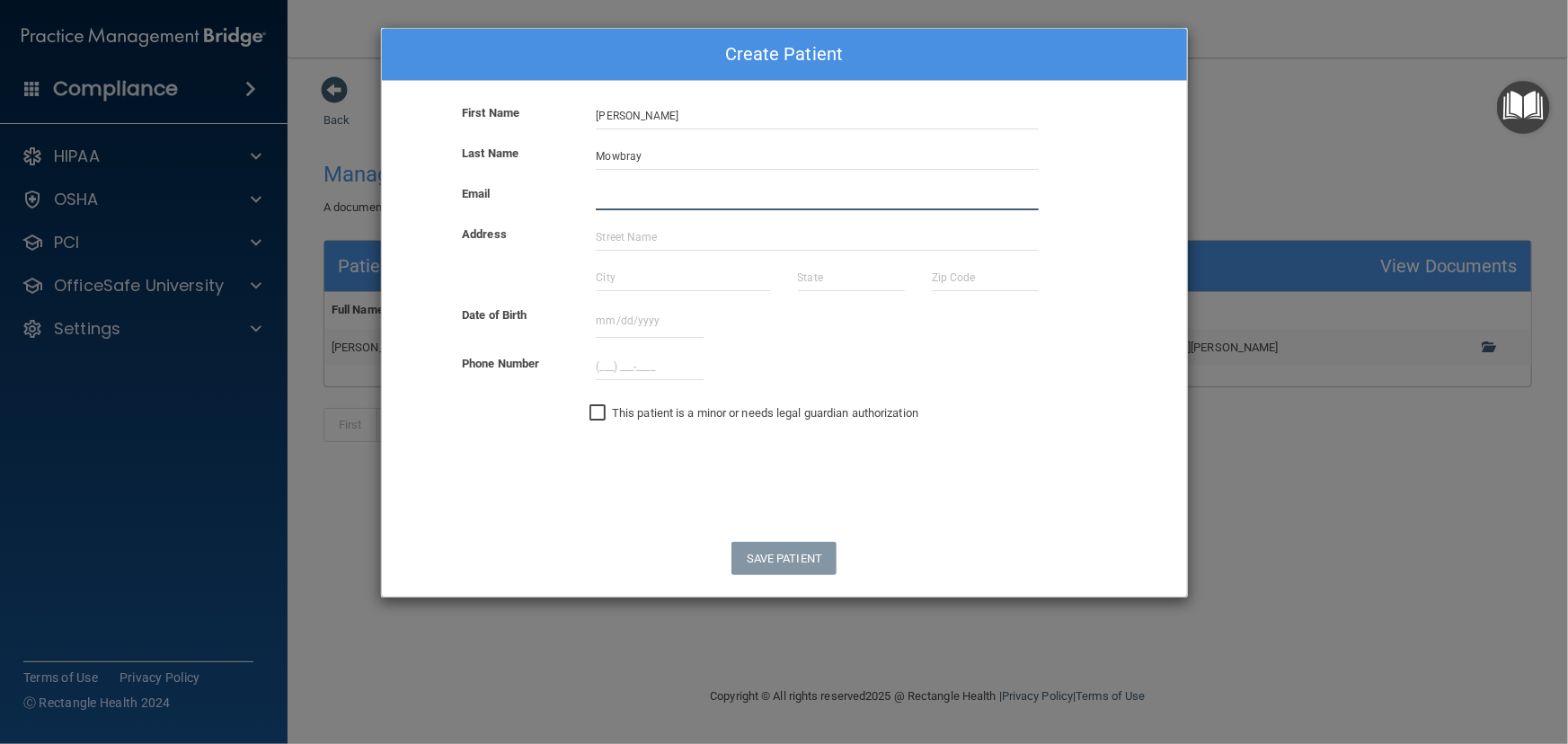
click at [644, 201] on input "email" at bounding box center [817, 196] width 443 height 27
type input "[EMAIL_ADDRESS][DOMAIN_NAME]"
click at [688, 232] on input "text" at bounding box center [817, 237] width 443 height 27
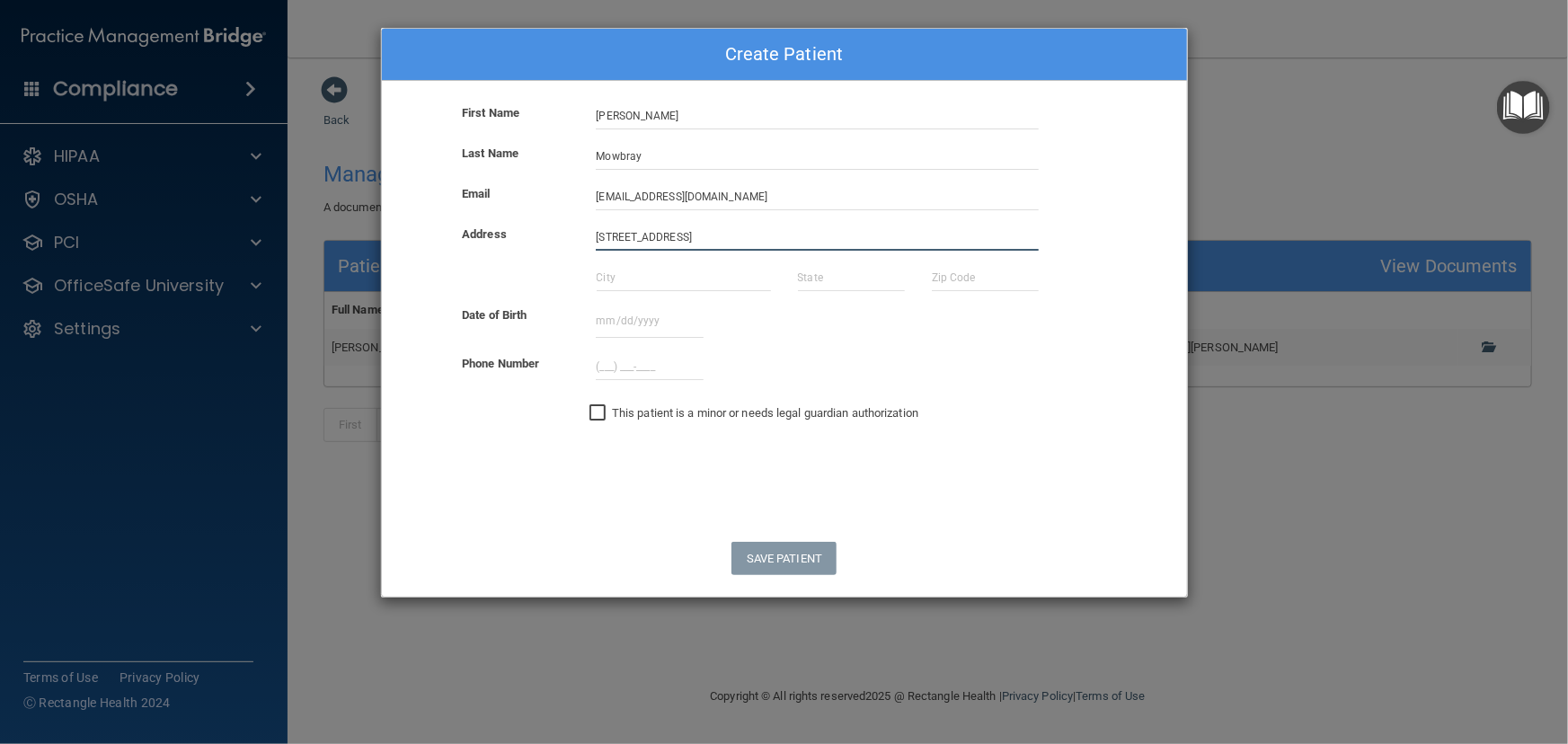
type input "[STREET_ADDRESS]"
click at [647, 271] on input "text" at bounding box center [684, 277] width 175 height 27
type input "wake foresrt"
click at [826, 287] on input "text" at bounding box center [852, 277] width 107 height 27
type input "nc"
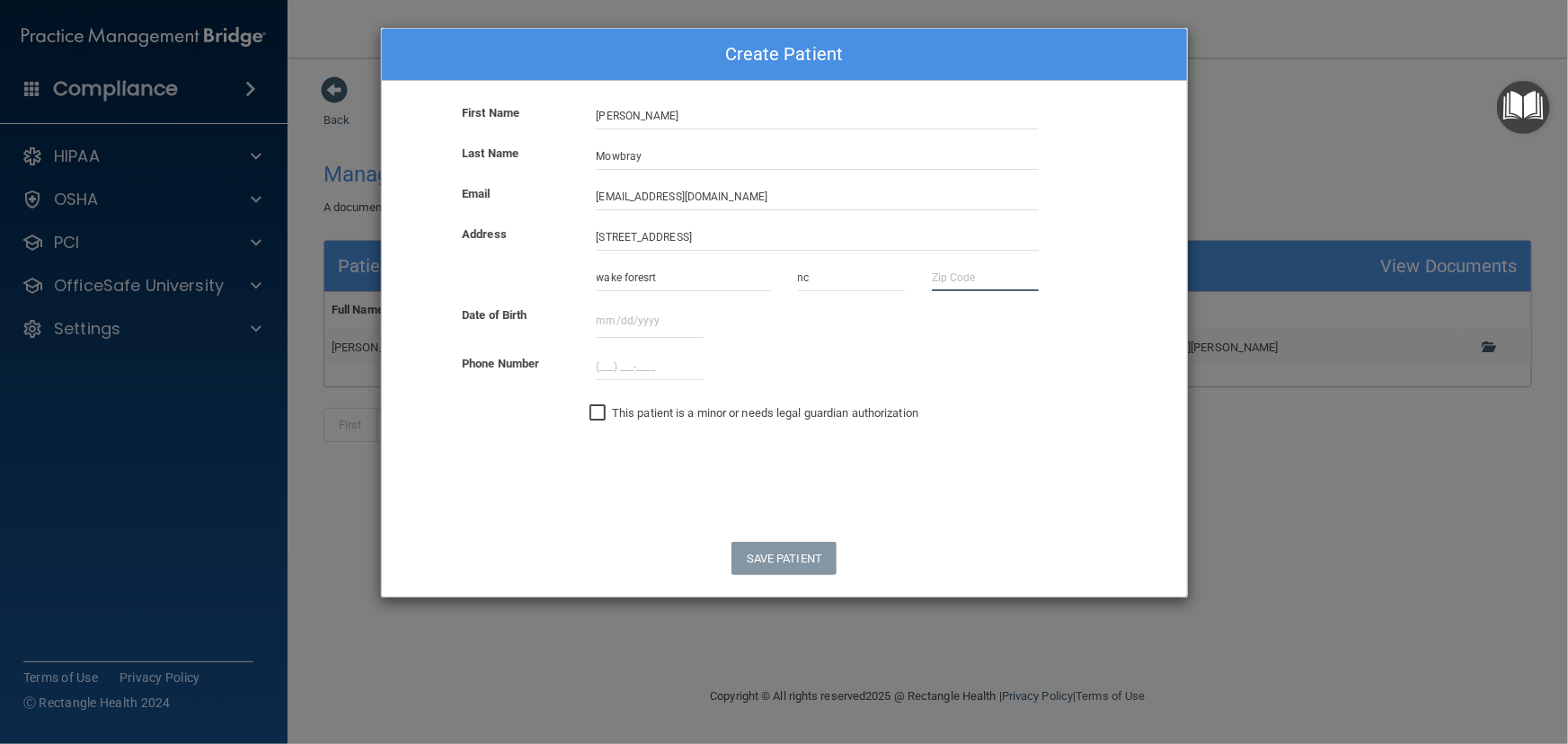
click at [963, 285] on input "text" at bounding box center [985, 277] width 107 height 27
type input "27587"
click at [663, 332] on input "text" at bounding box center [650, 322] width 107 height 33
type input "02121993"
click at [596, 363] on input "(___) ___-____" at bounding box center [650, 366] width 107 height 27
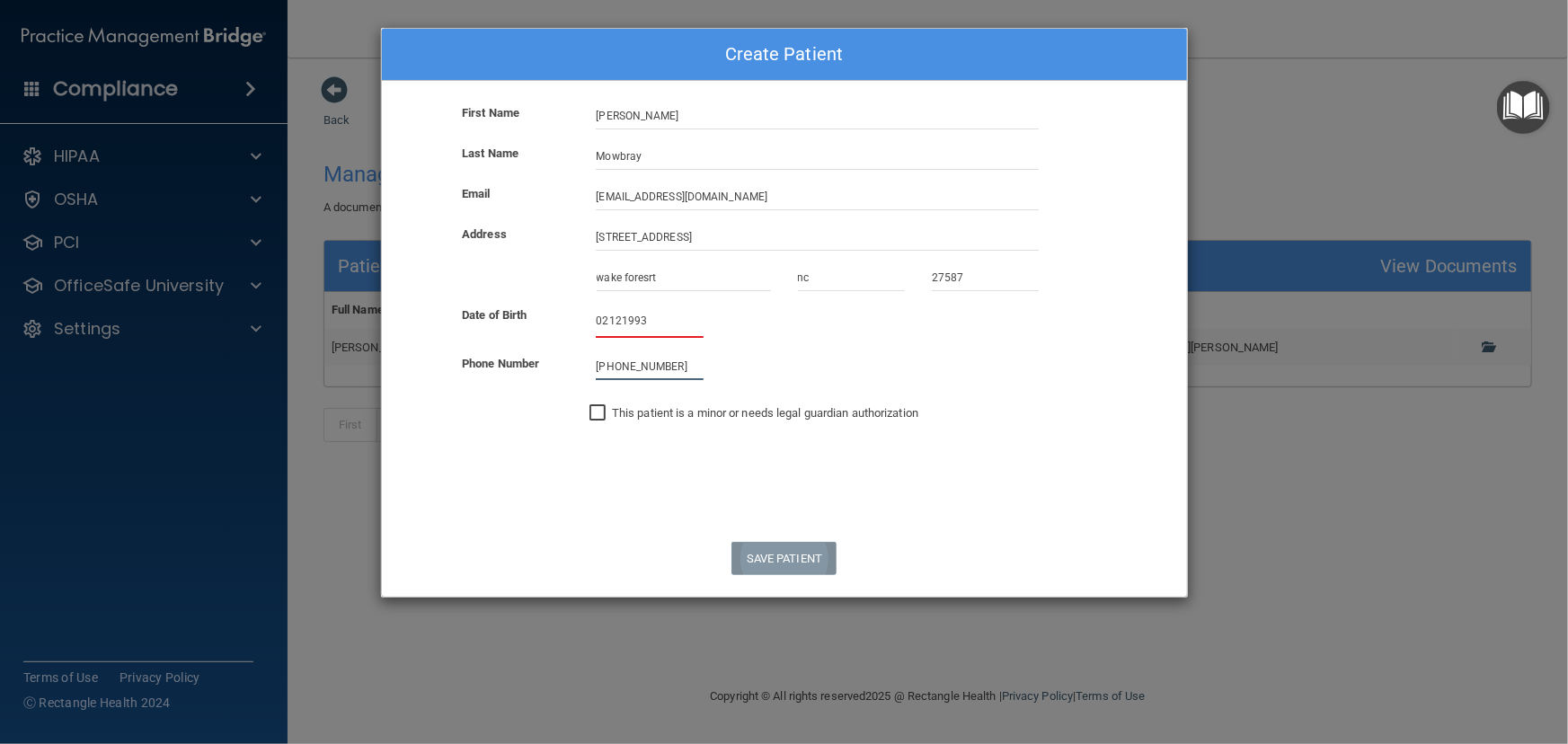
type input "[PHONE_NUMBER]"
drag, startPoint x: 656, startPoint y: 326, endPoint x: 476, endPoint y: 288, distance: 184.0
click at [476, 288] on form "First Name [PERSON_NAME] Last Name [PERSON_NAME] Email [EMAIL_ADDRESS][DOMAIN_N…" at bounding box center [784, 349] width 805 height 494
type input "[DATE]"
click at [760, 555] on button "Save Patient" at bounding box center [784, 558] width 105 height 33
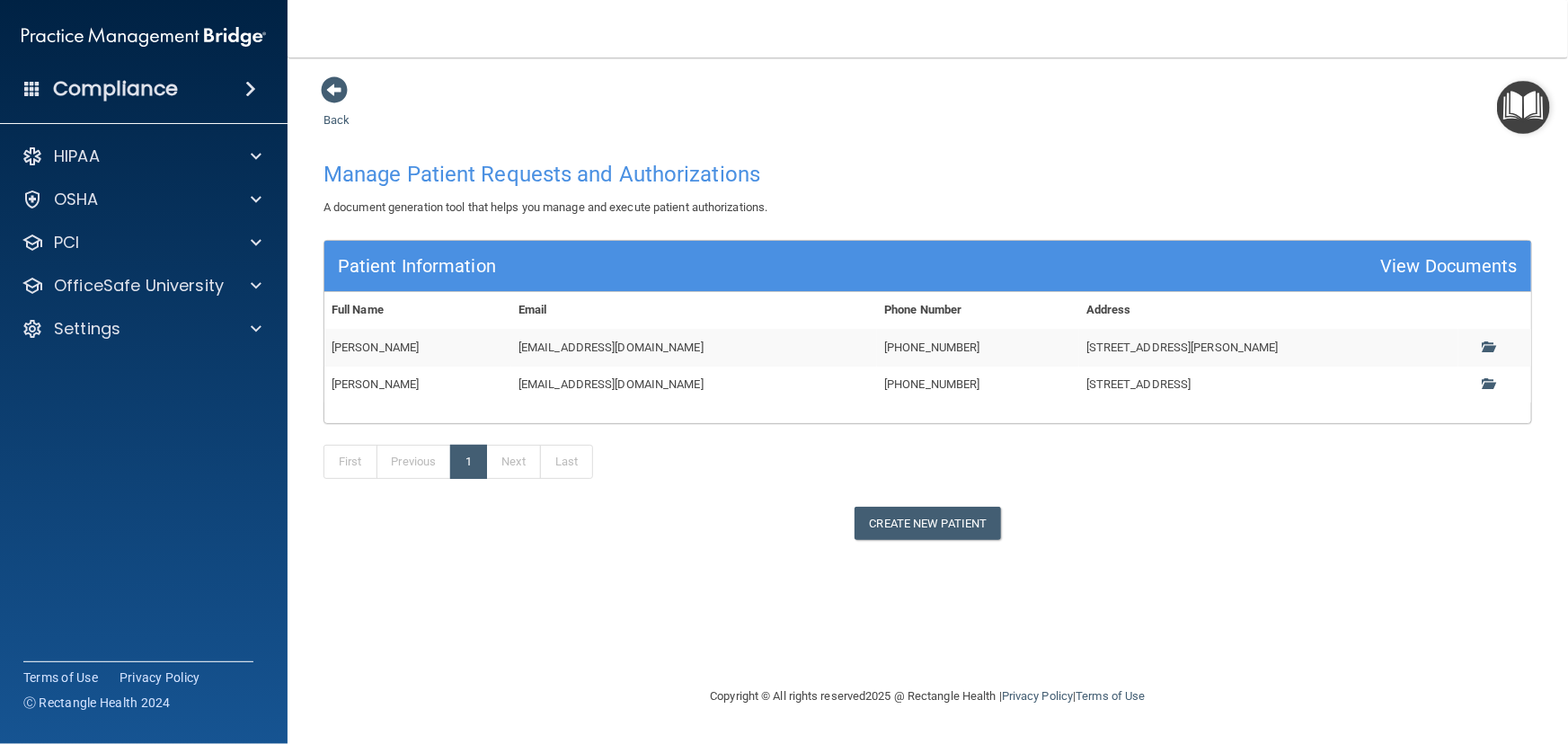
click at [978, 388] on td "[PHONE_NUMBER]" at bounding box center [978, 384] width 202 height 36
click at [1492, 385] on span at bounding box center [1488, 383] width 12 height 12
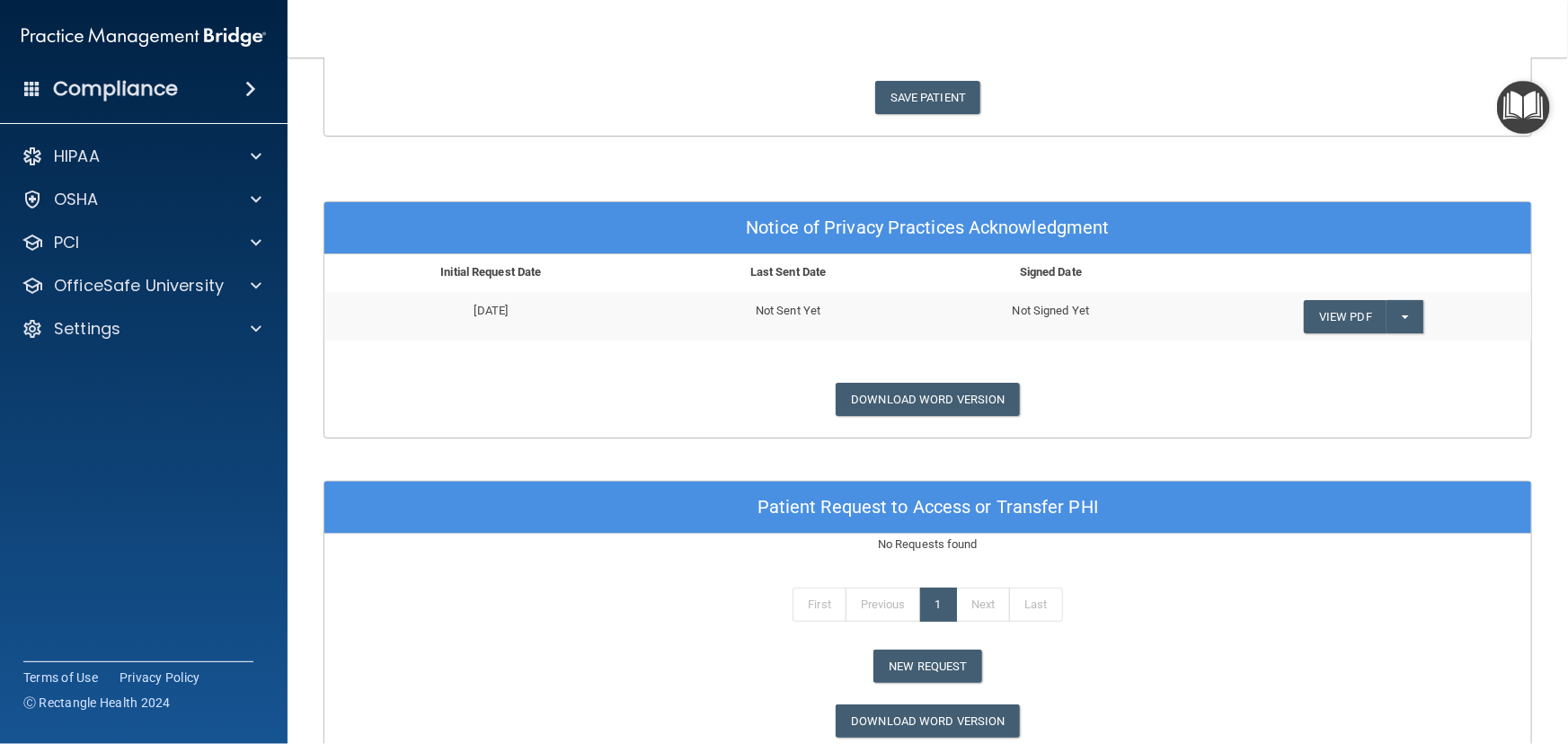
scroll to position [571, 0]
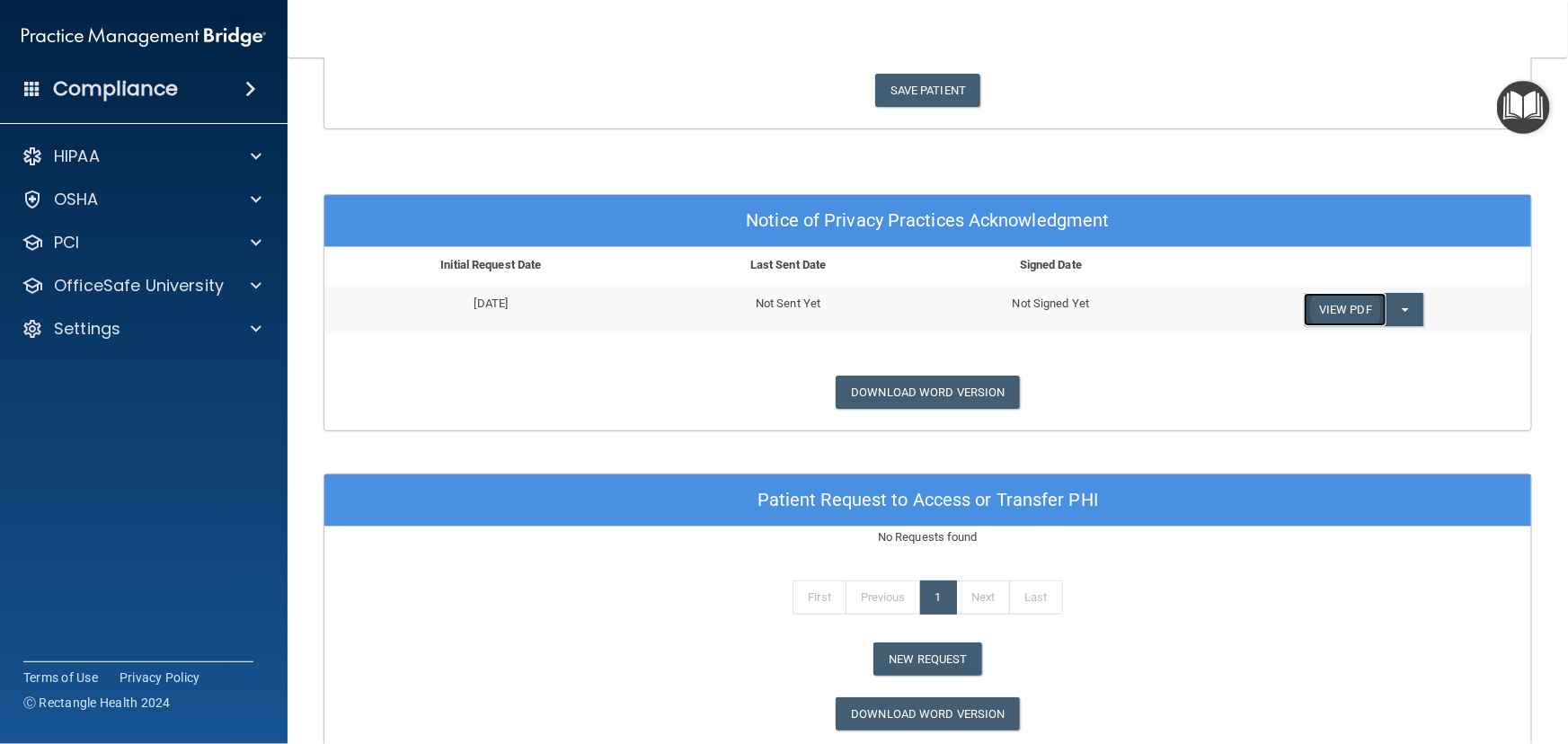
click at [1350, 304] on link "View PDF" at bounding box center [1344, 310] width 82 height 33
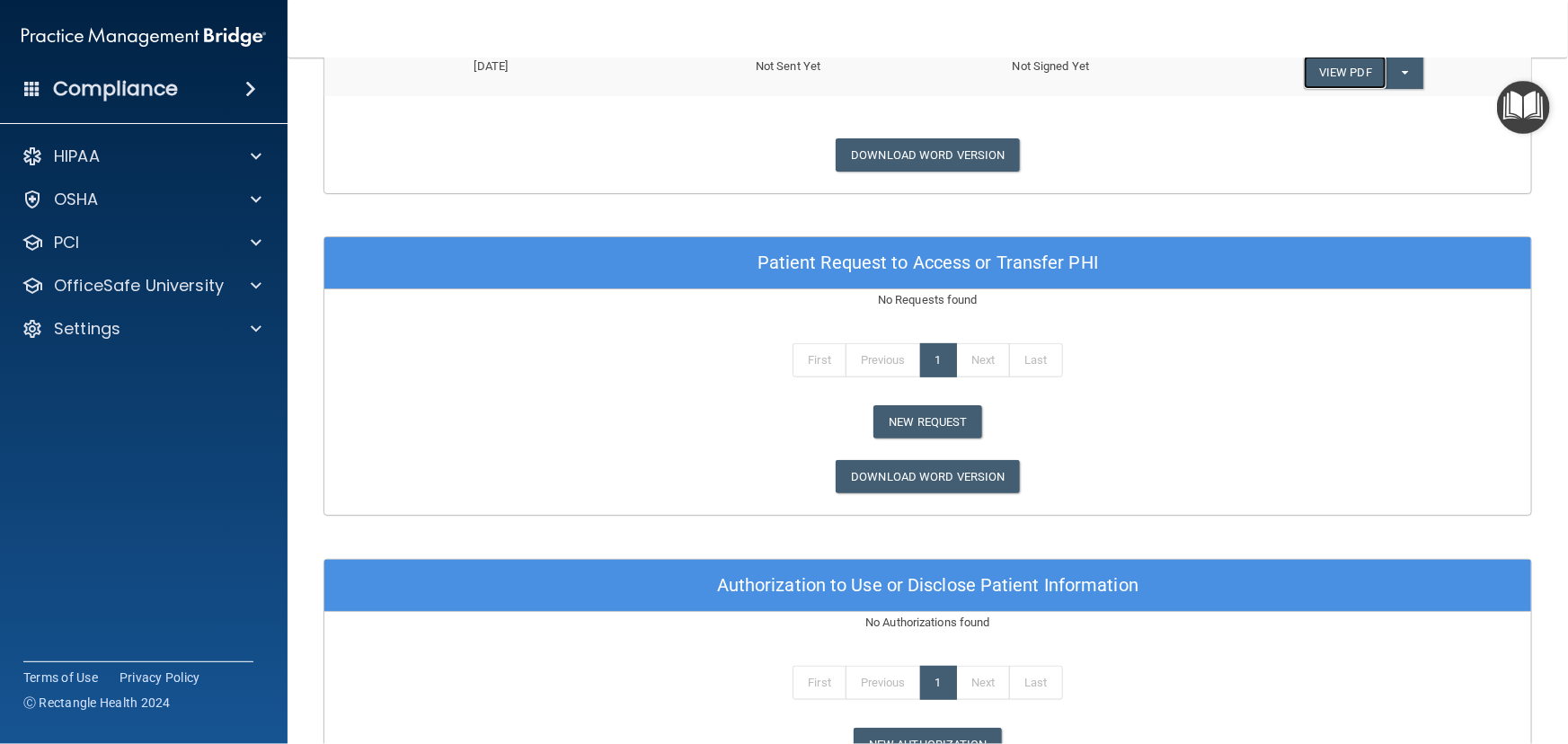
scroll to position [808, 0]
click at [944, 476] on link "Download Word Version" at bounding box center [927, 478] width 183 height 33
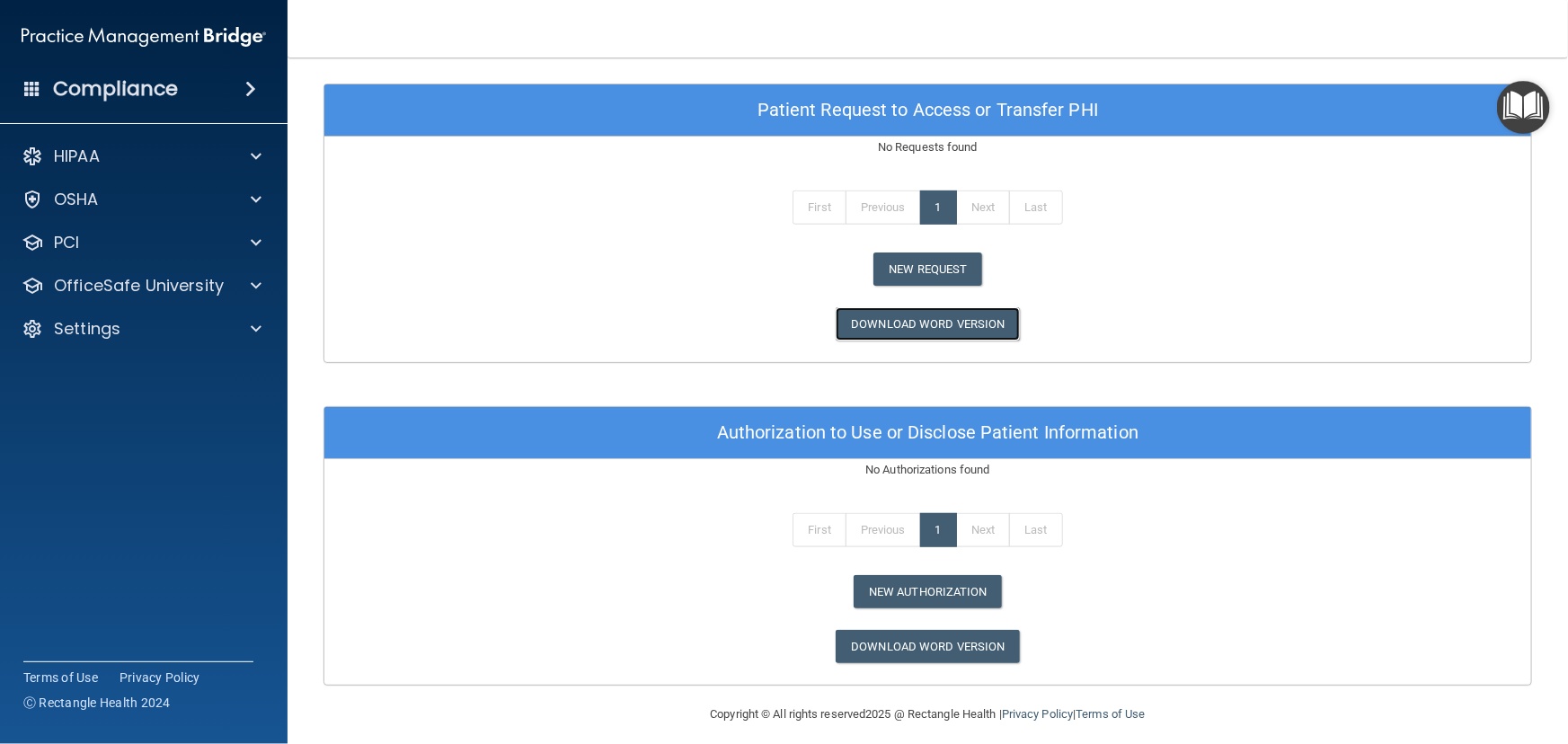
scroll to position [970, 0]
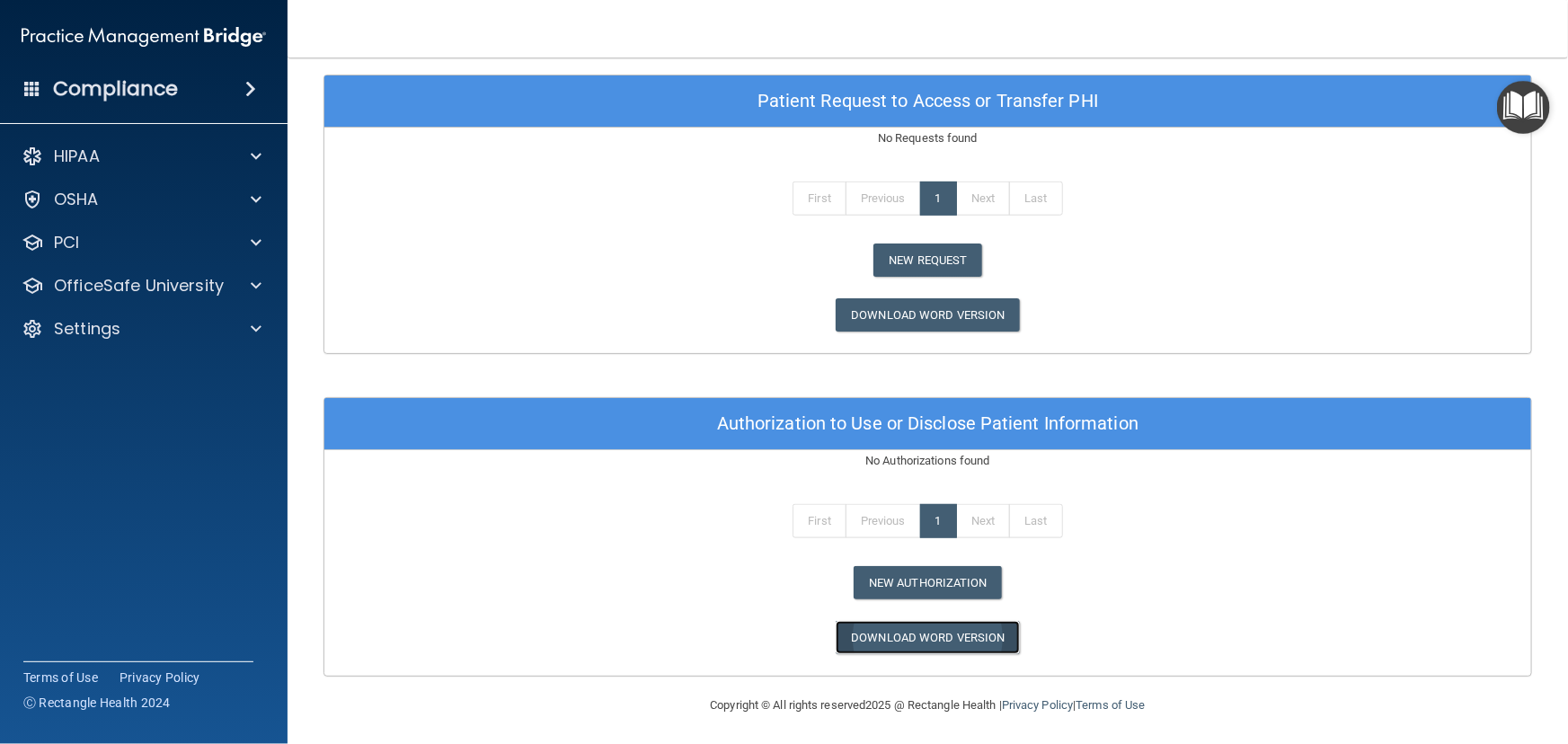
click at [897, 639] on link "Download Word Version" at bounding box center [927, 638] width 183 height 33
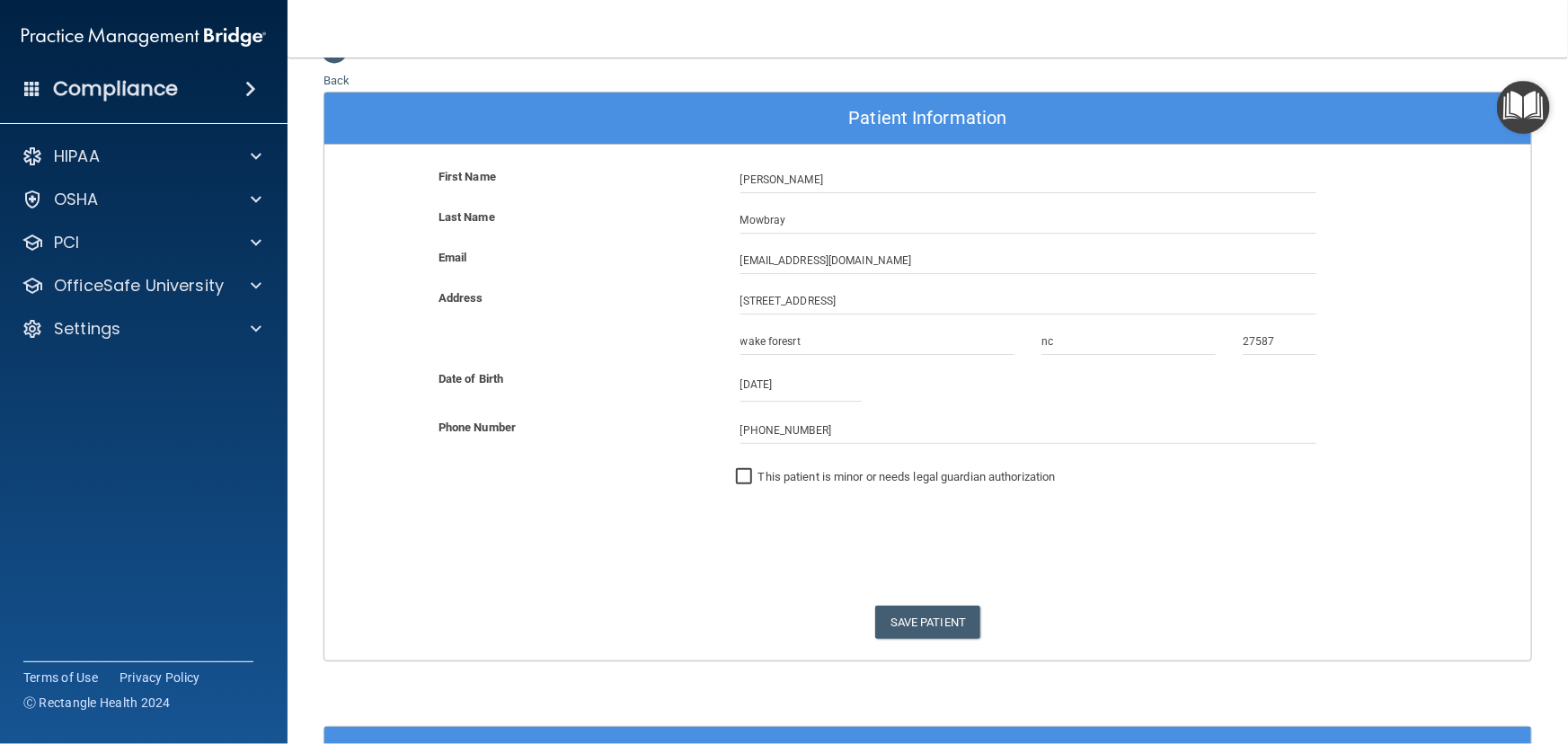
scroll to position [0, 0]
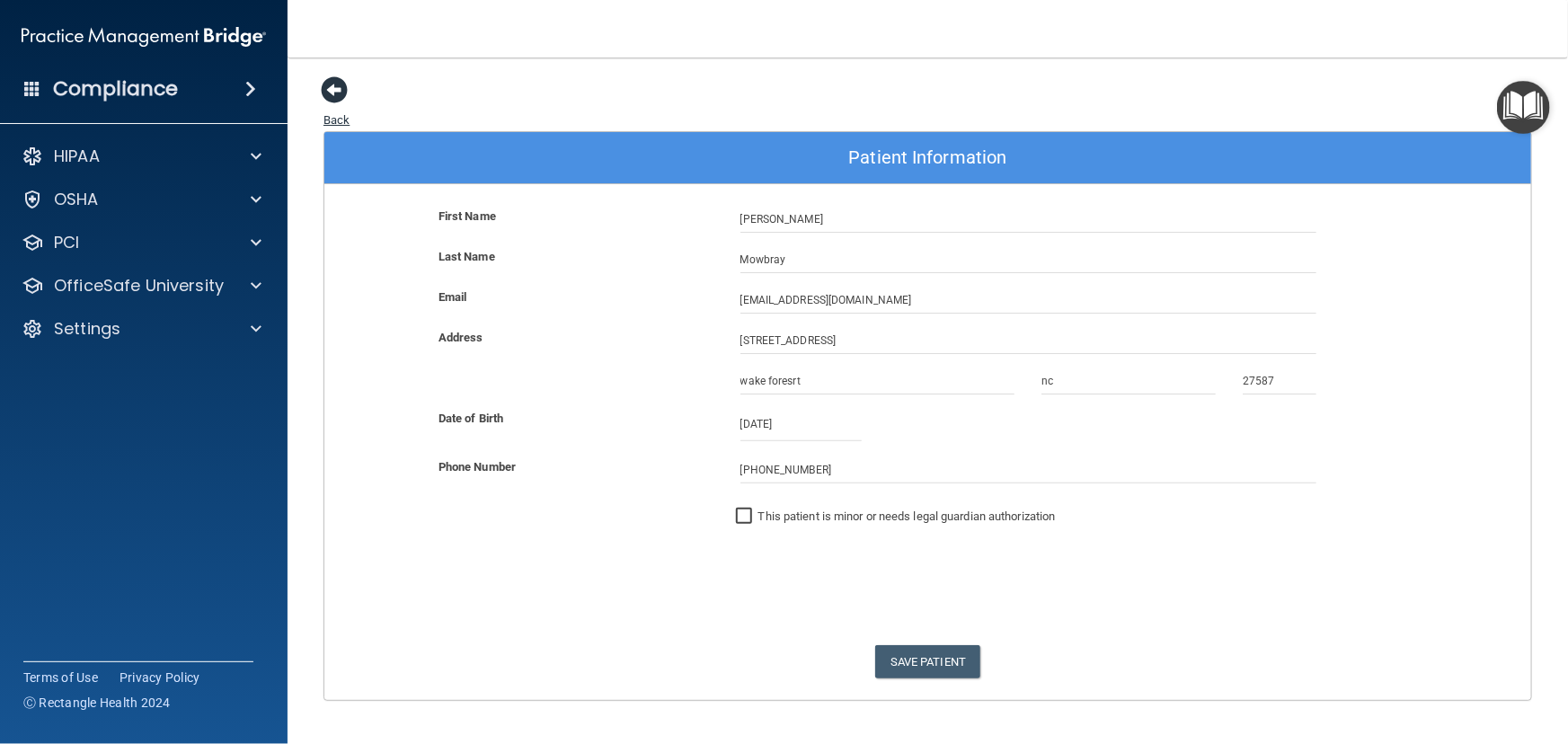
click at [332, 92] on span at bounding box center [334, 90] width 27 height 27
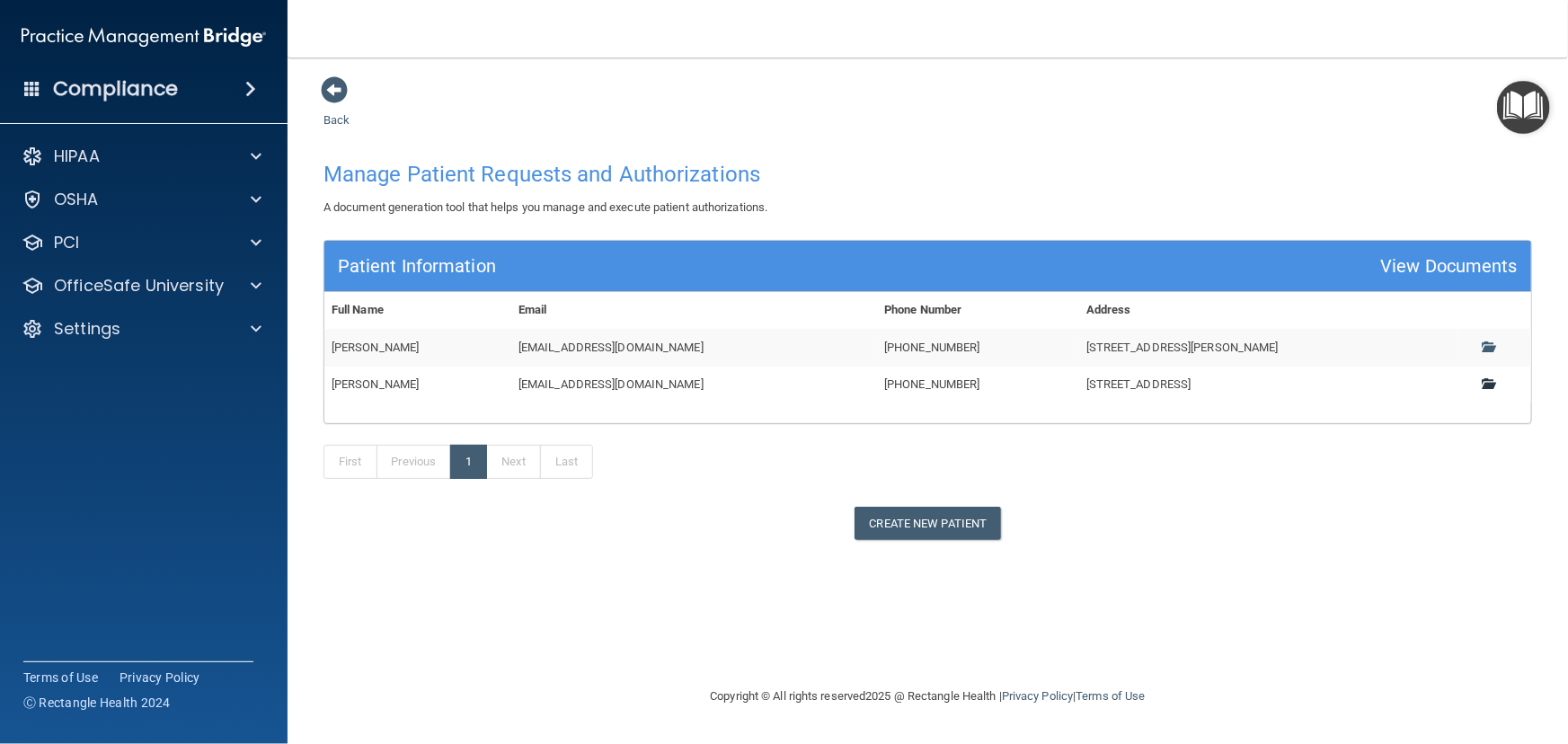
click at [1491, 377] on span at bounding box center [1488, 383] width 12 height 12
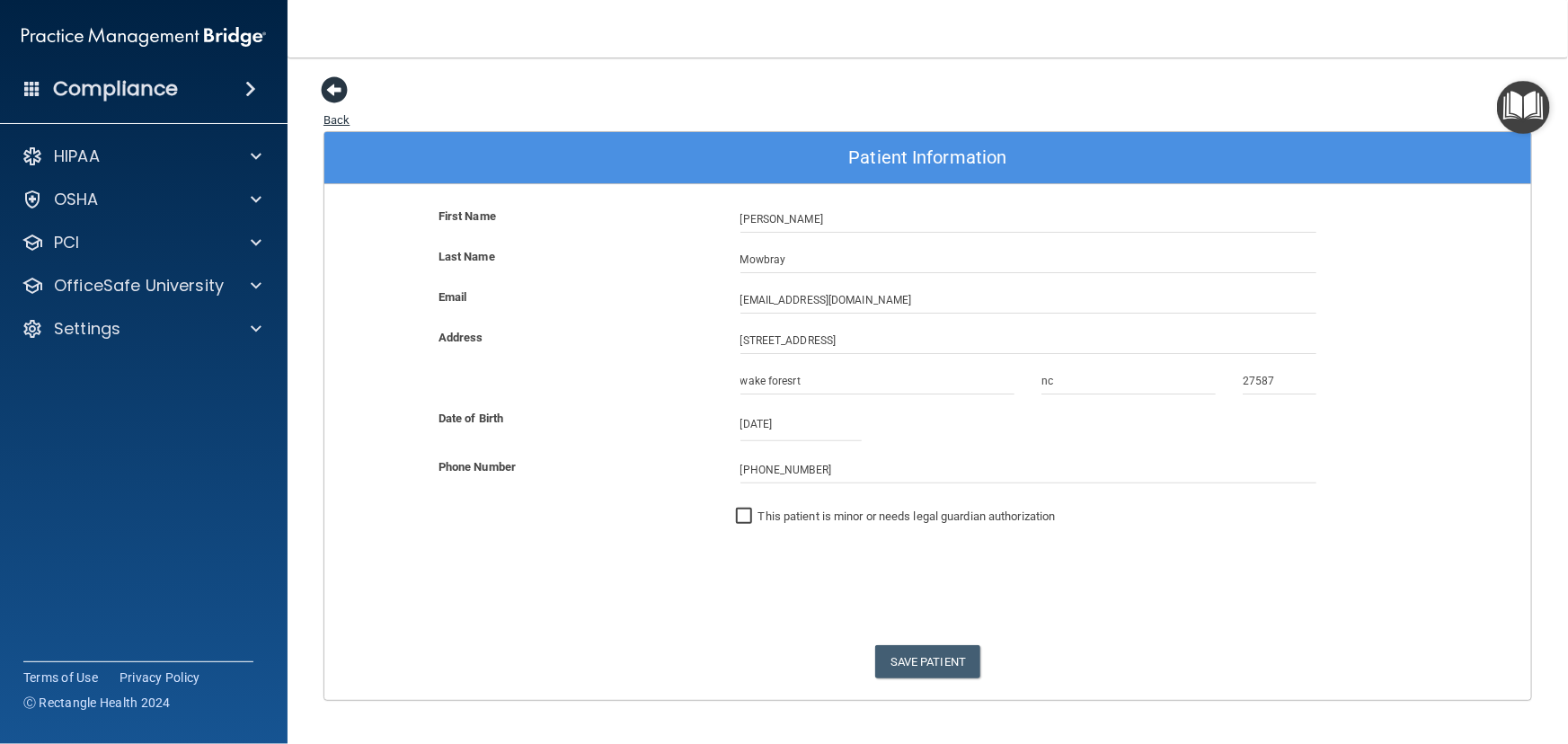
click at [341, 88] on span at bounding box center [334, 90] width 27 height 27
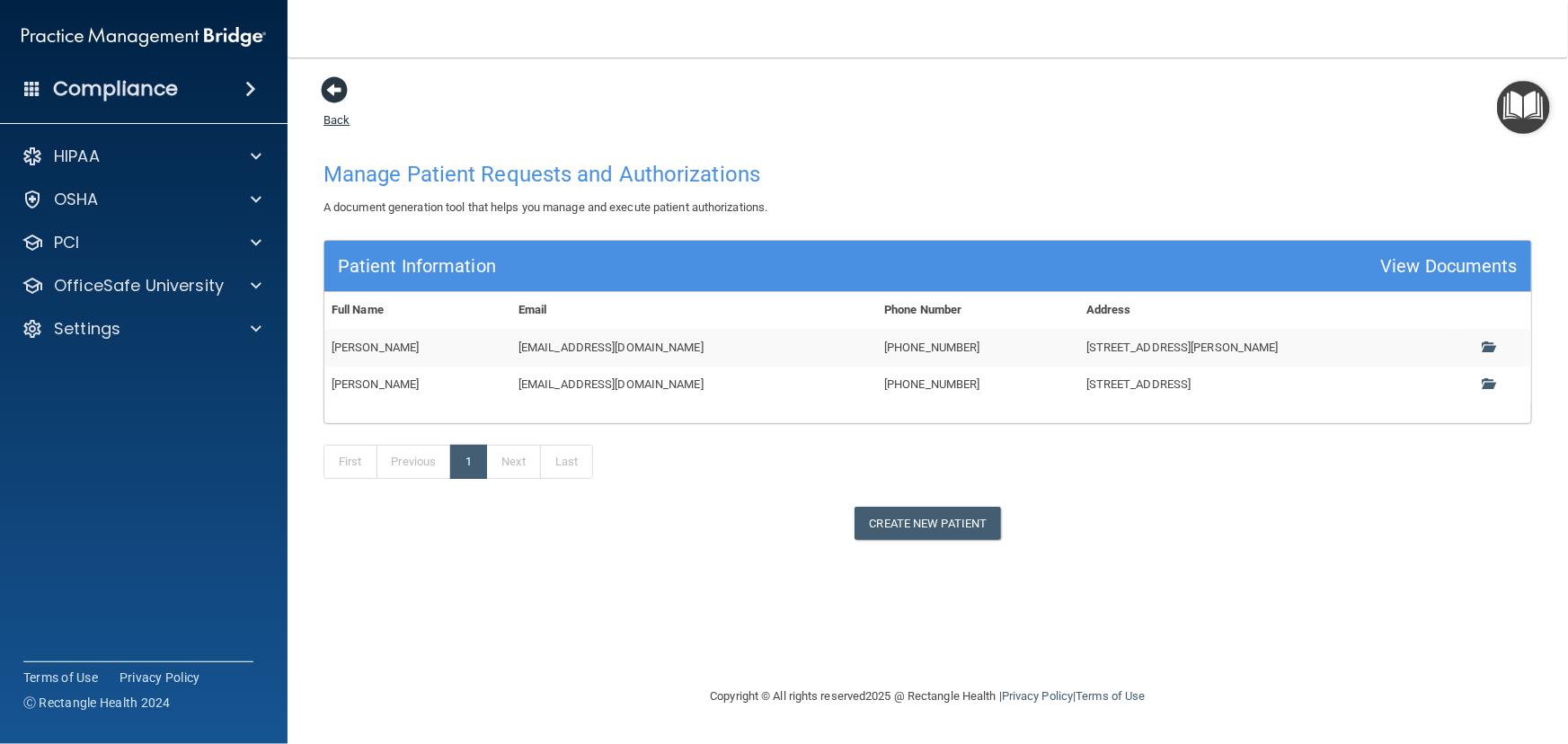
click at [338, 86] on span at bounding box center [334, 90] width 27 height 27
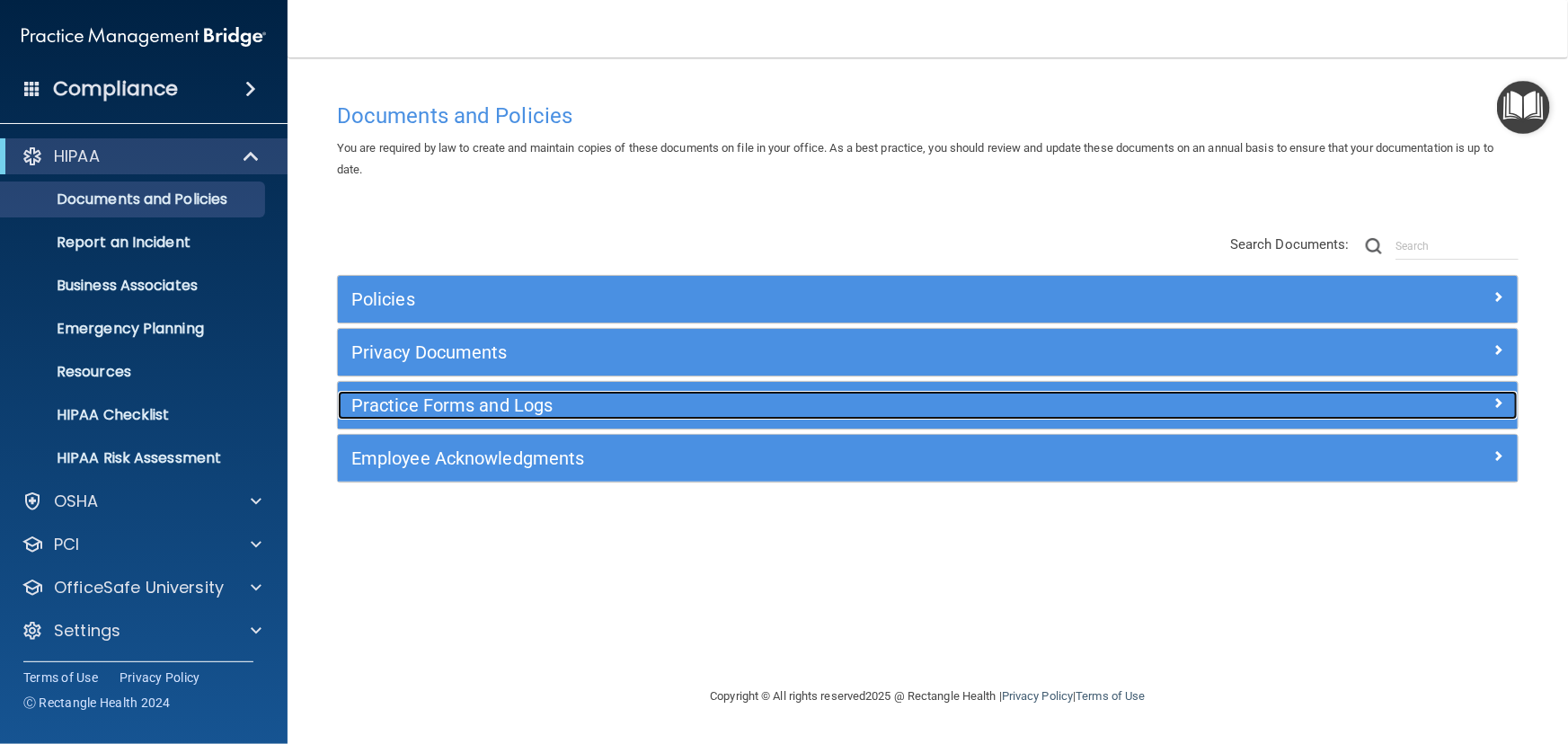
click at [517, 412] on h5 "Practice Forms and Logs" at bounding box center [780, 405] width 858 height 19
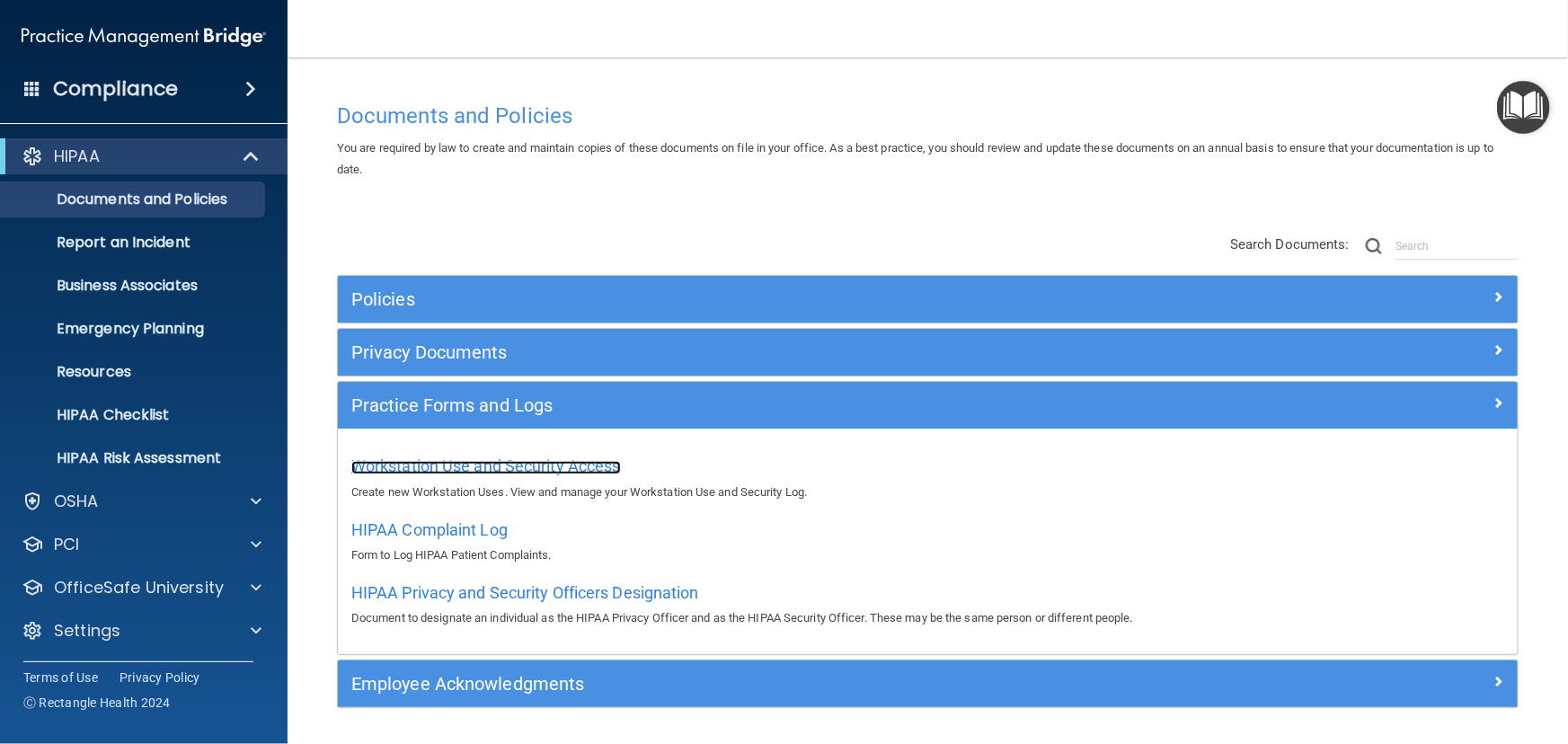
click at [518, 473] on span "Workstation Use and Security Access" at bounding box center [486, 466] width 270 height 18
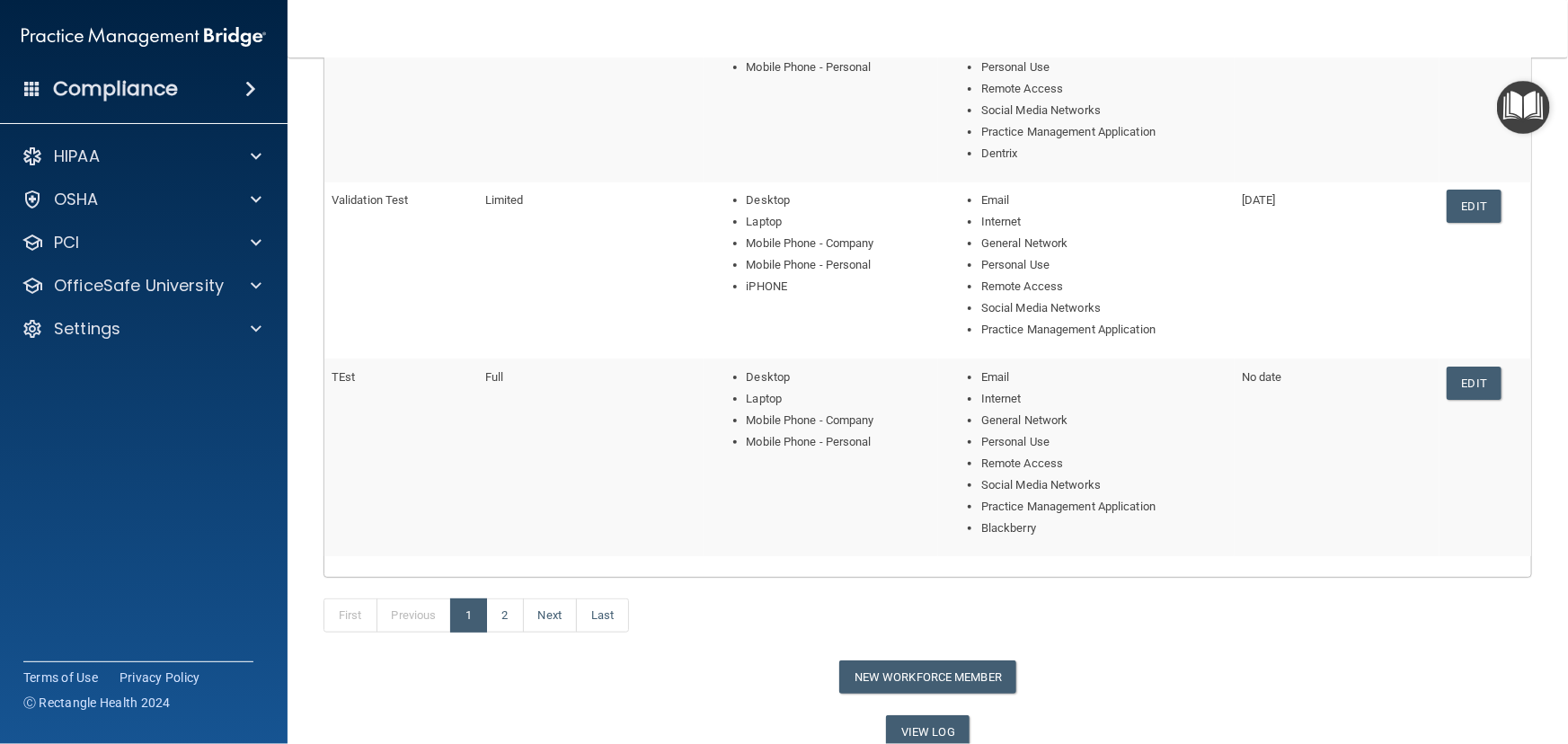
scroll to position [730, 0]
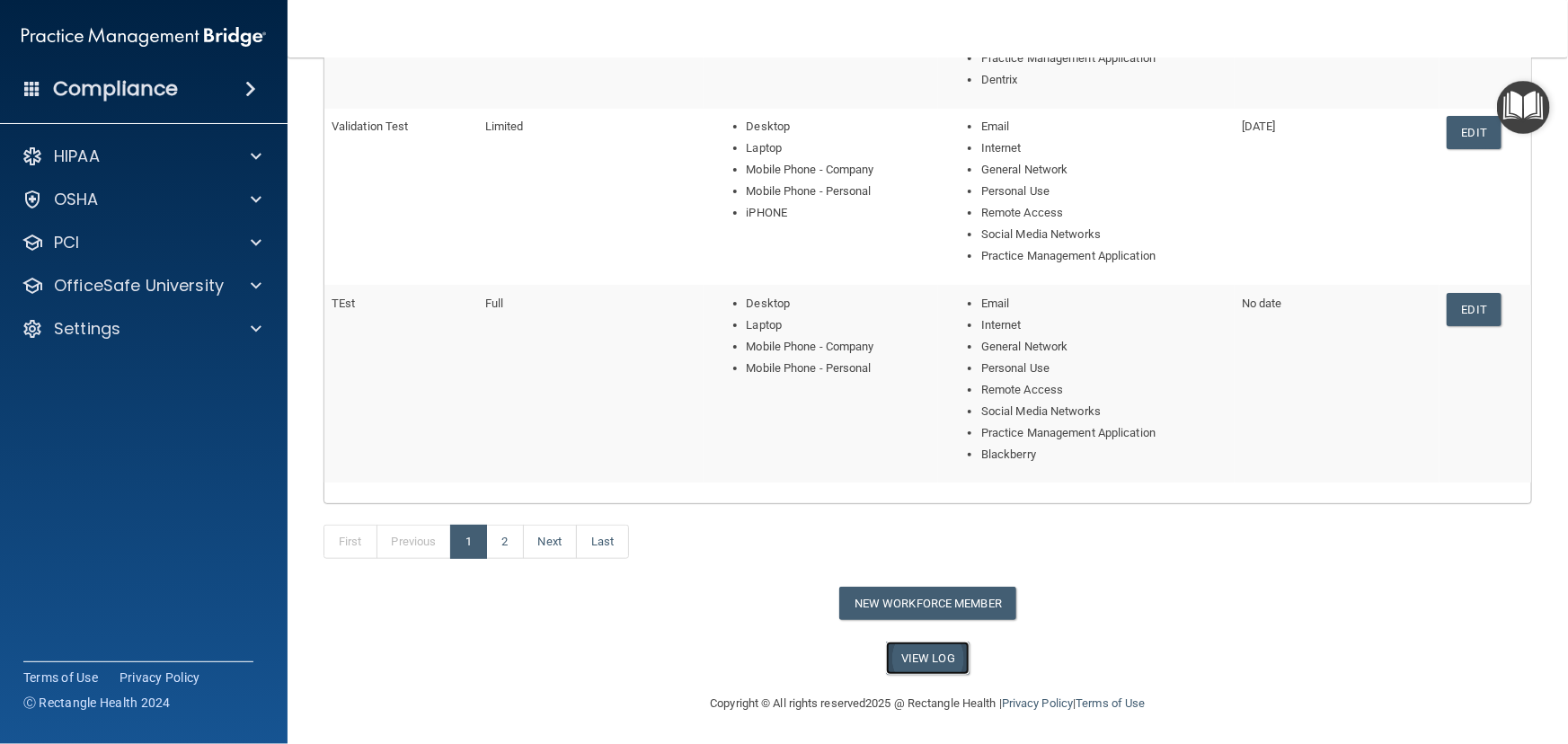
click at [950, 650] on link "View Log" at bounding box center [928, 658] width 83 height 33
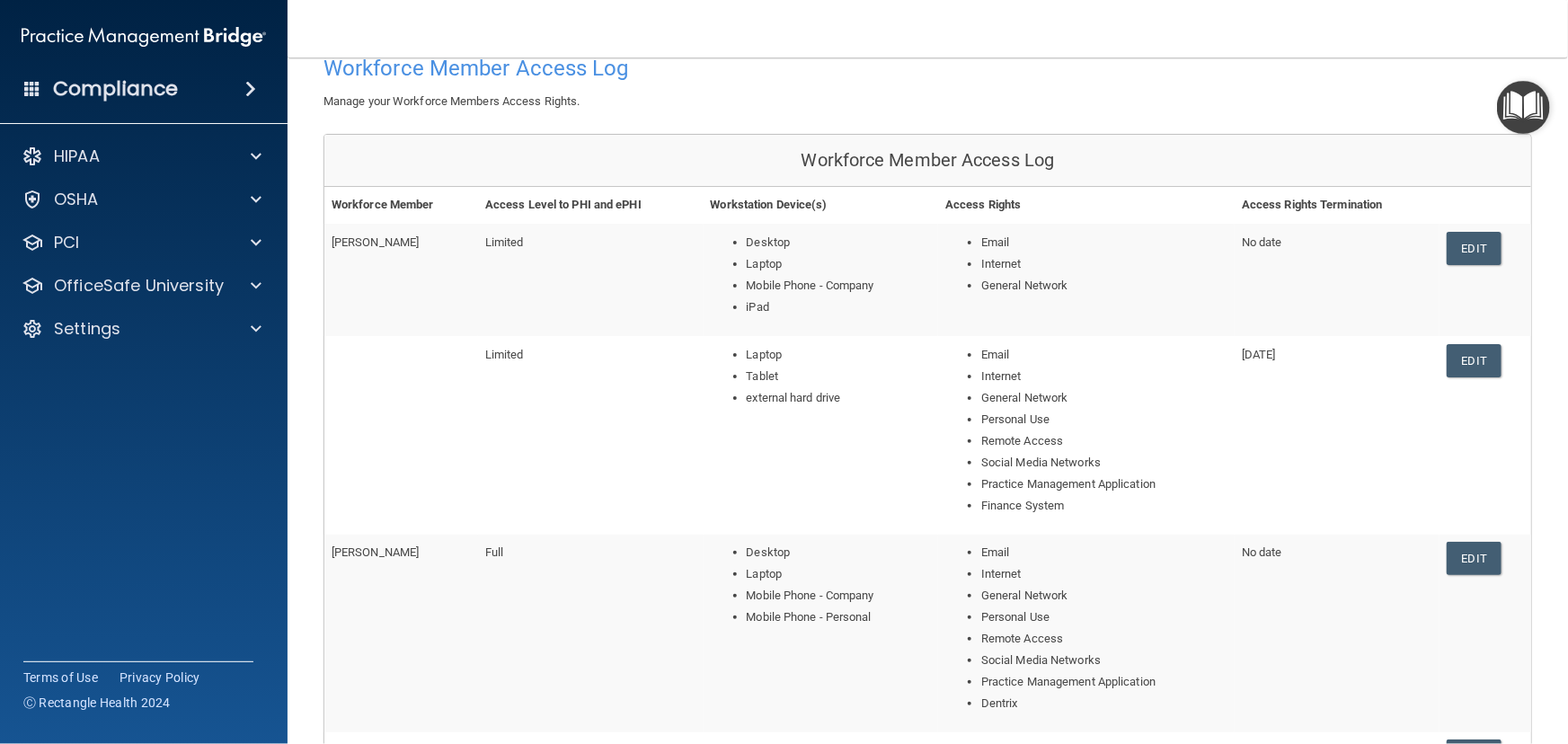
scroll to position [0, 0]
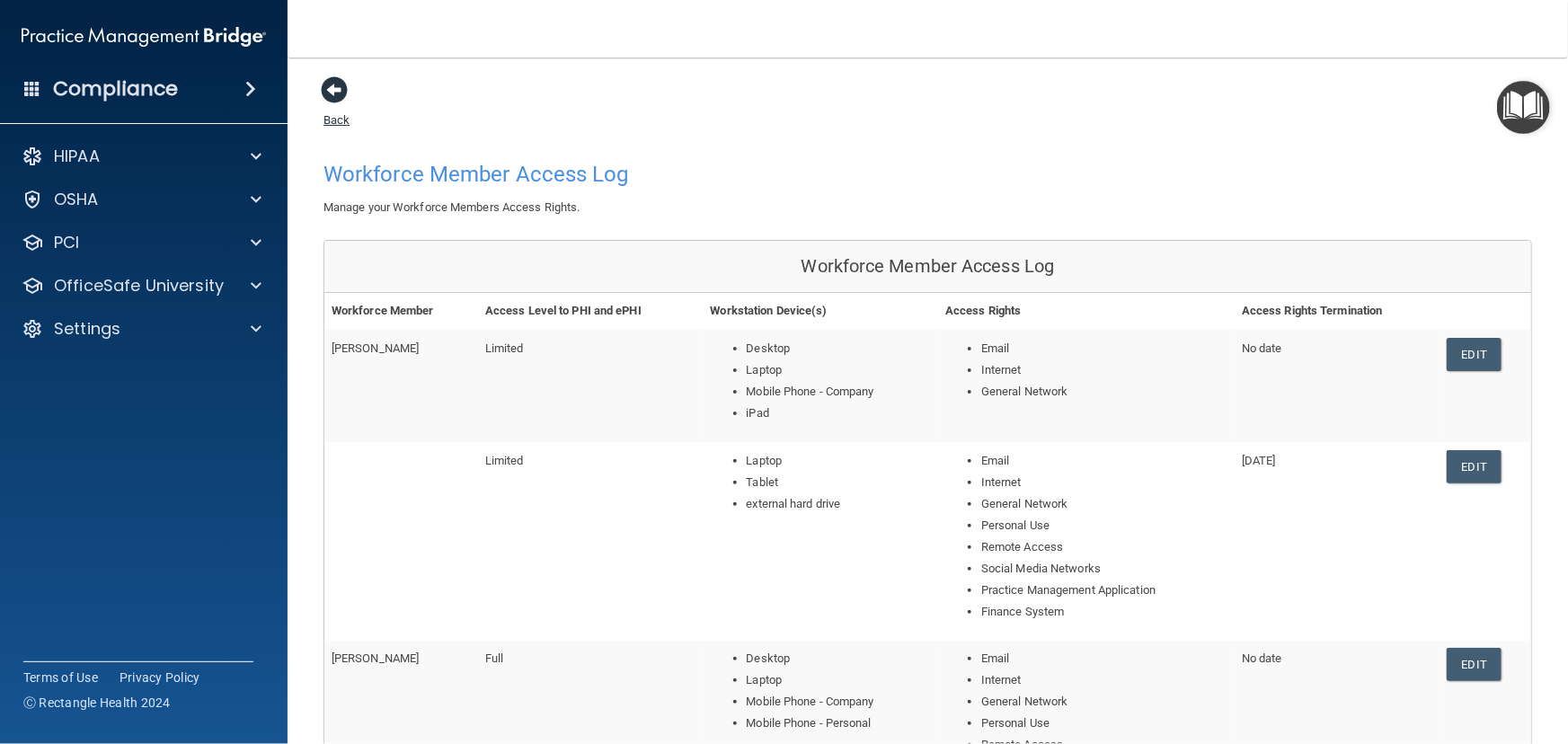
click at [339, 86] on span at bounding box center [334, 90] width 27 height 27
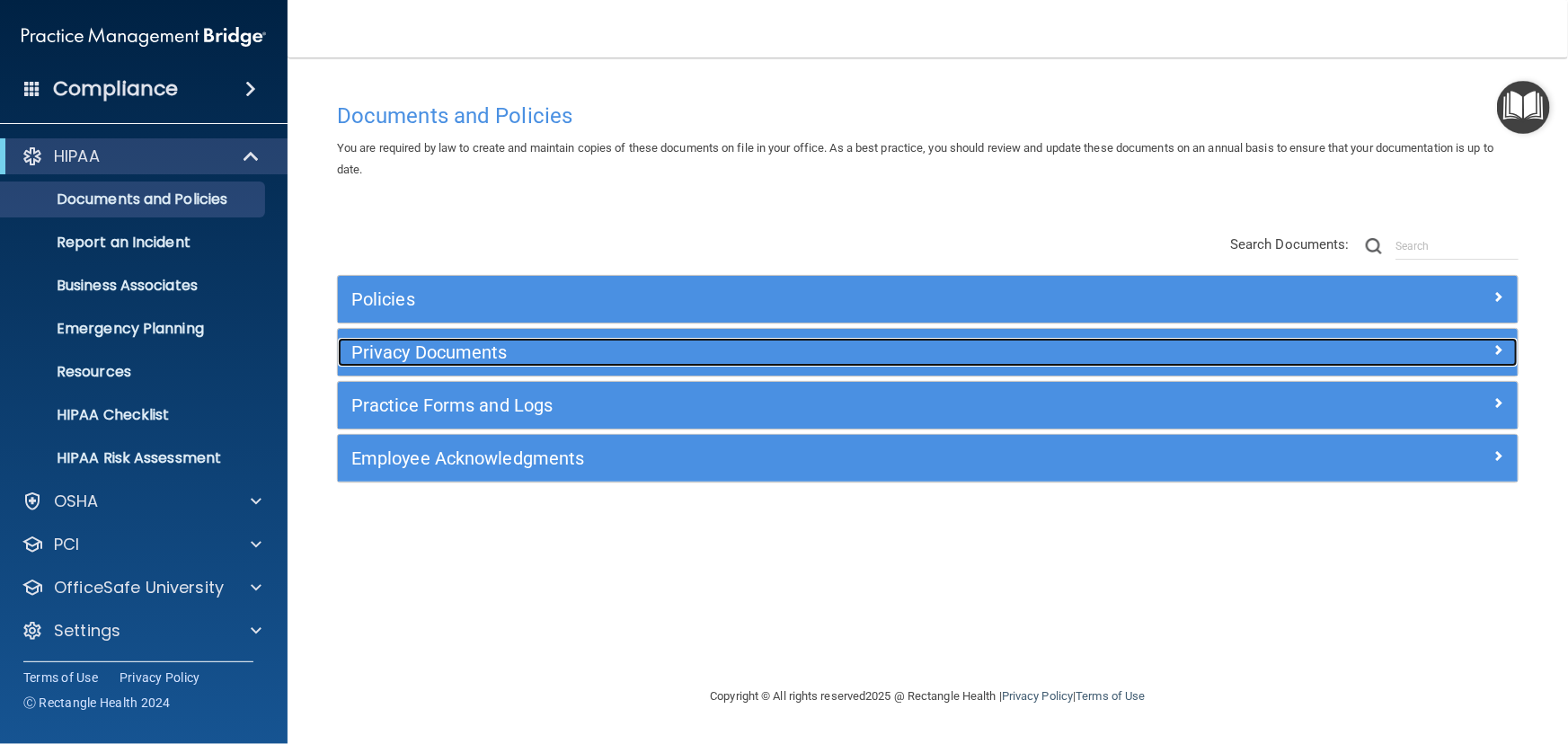
click at [468, 360] on h5 "Privacy Documents" at bounding box center [780, 352] width 858 height 19
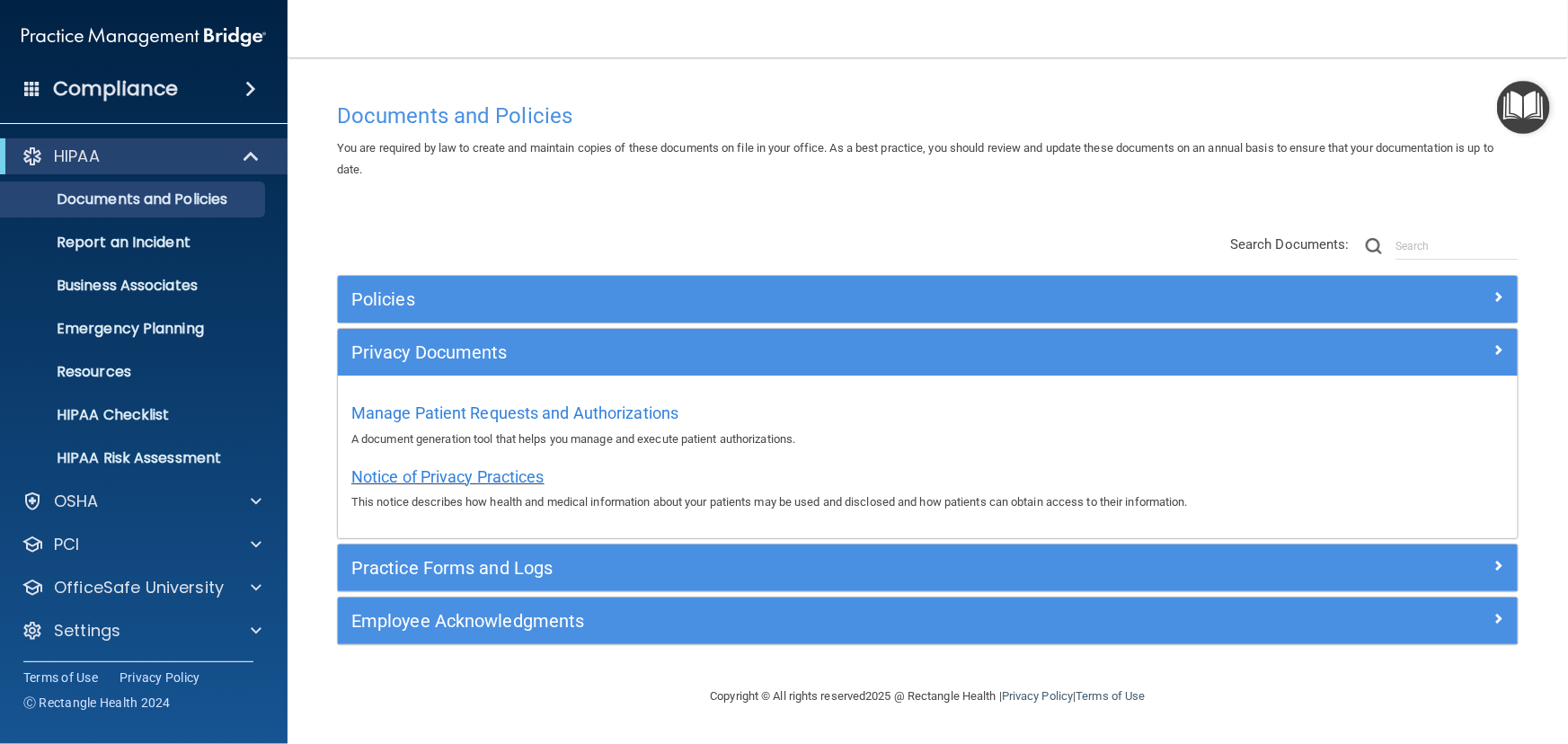
click at [466, 471] on span "Notice of Privacy Practices" at bounding box center [447, 477] width 193 height 18
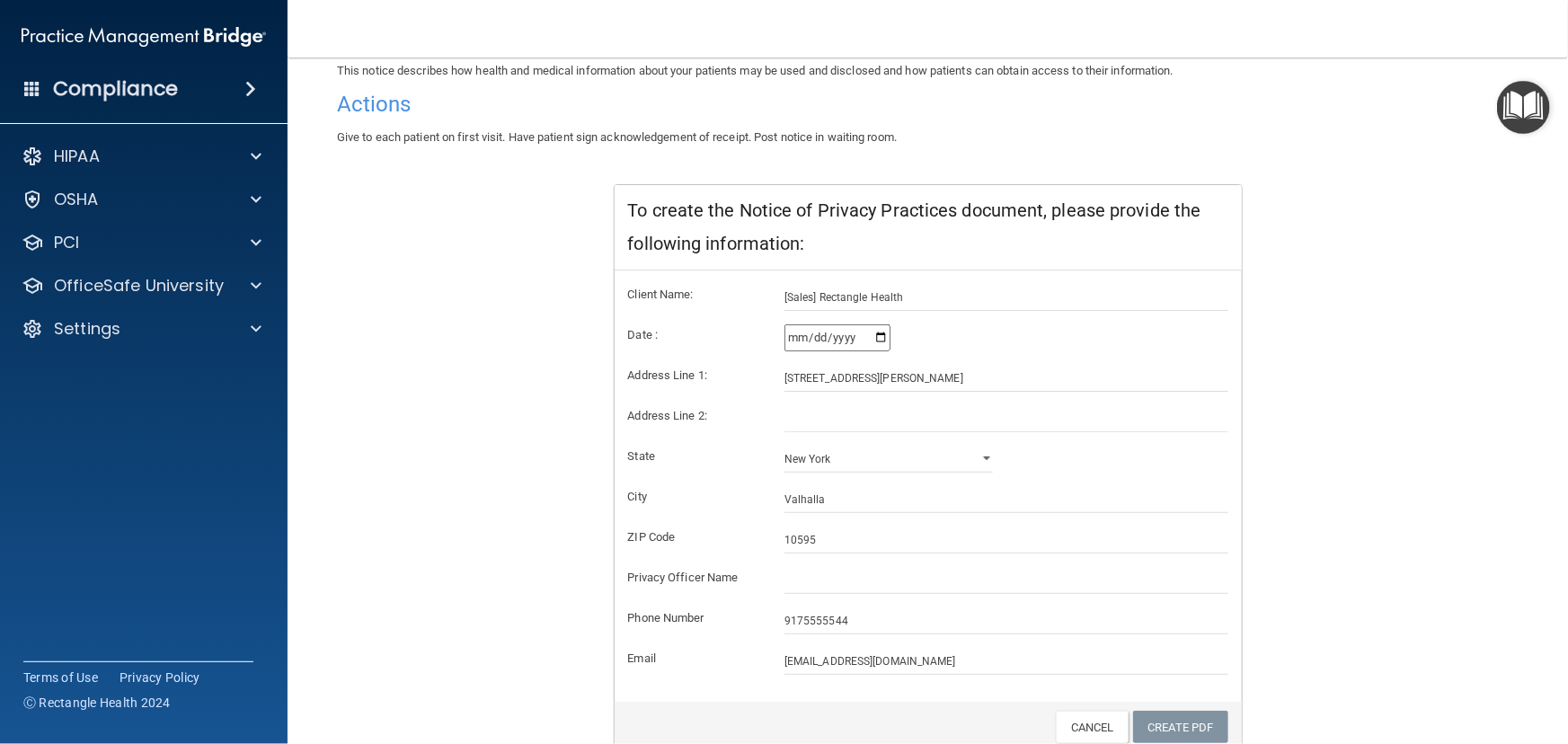
scroll to position [245, 0]
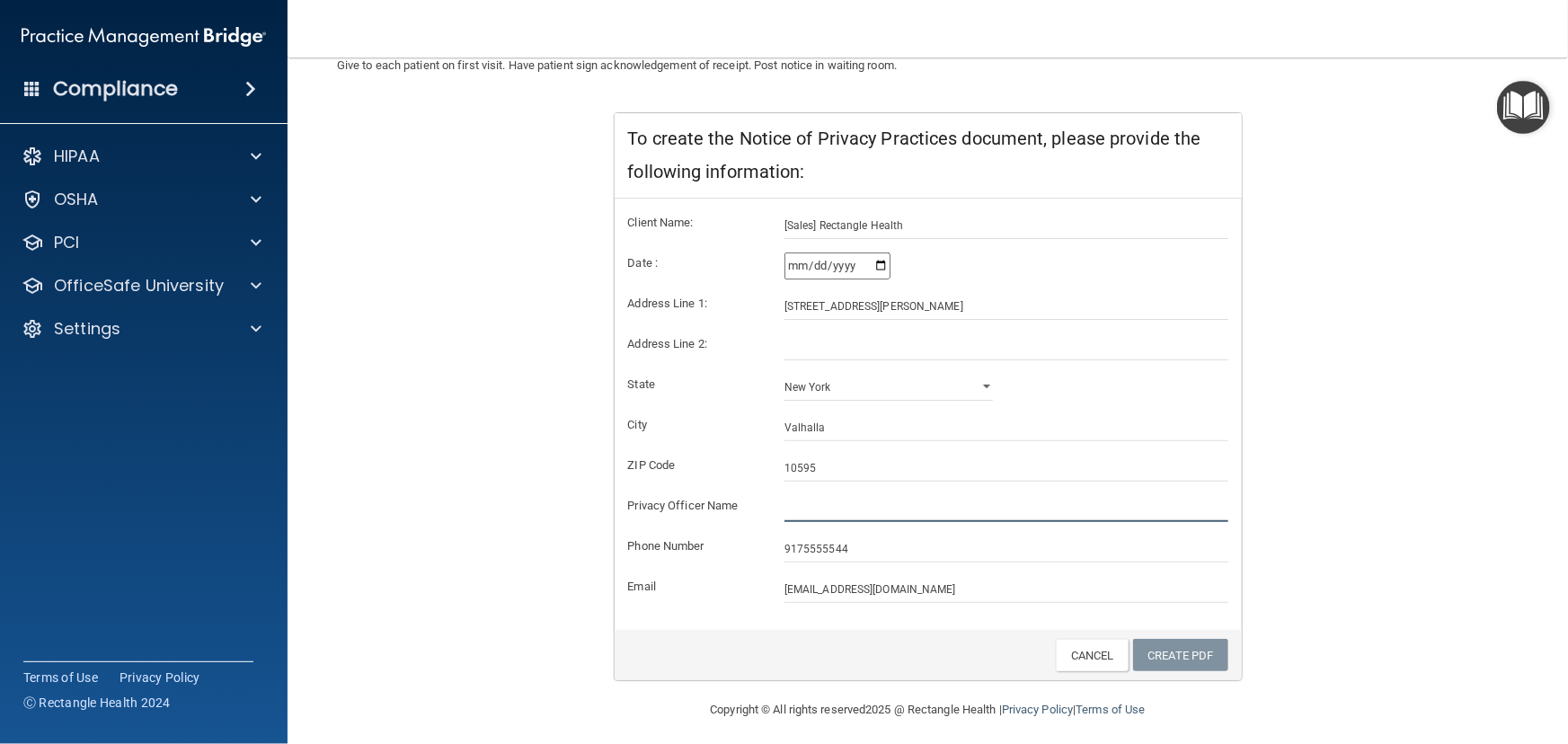
click at [841, 500] on input "text" at bounding box center [1006, 508] width 444 height 27
type input "[PERSON_NAME]"
click at [1158, 647] on link "Create PDF" at bounding box center [1180, 655] width 95 height 33
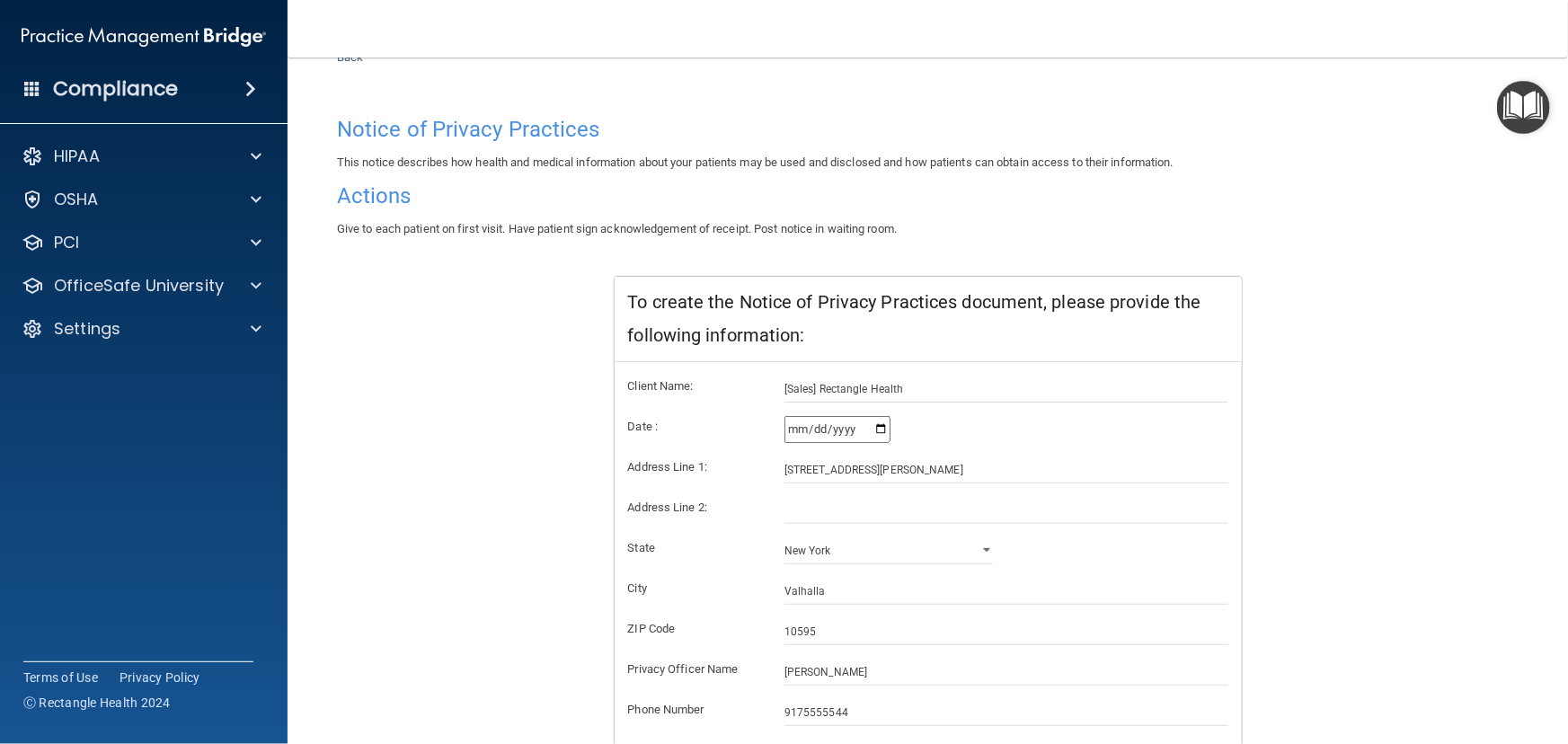
scroll to position [0, 0]
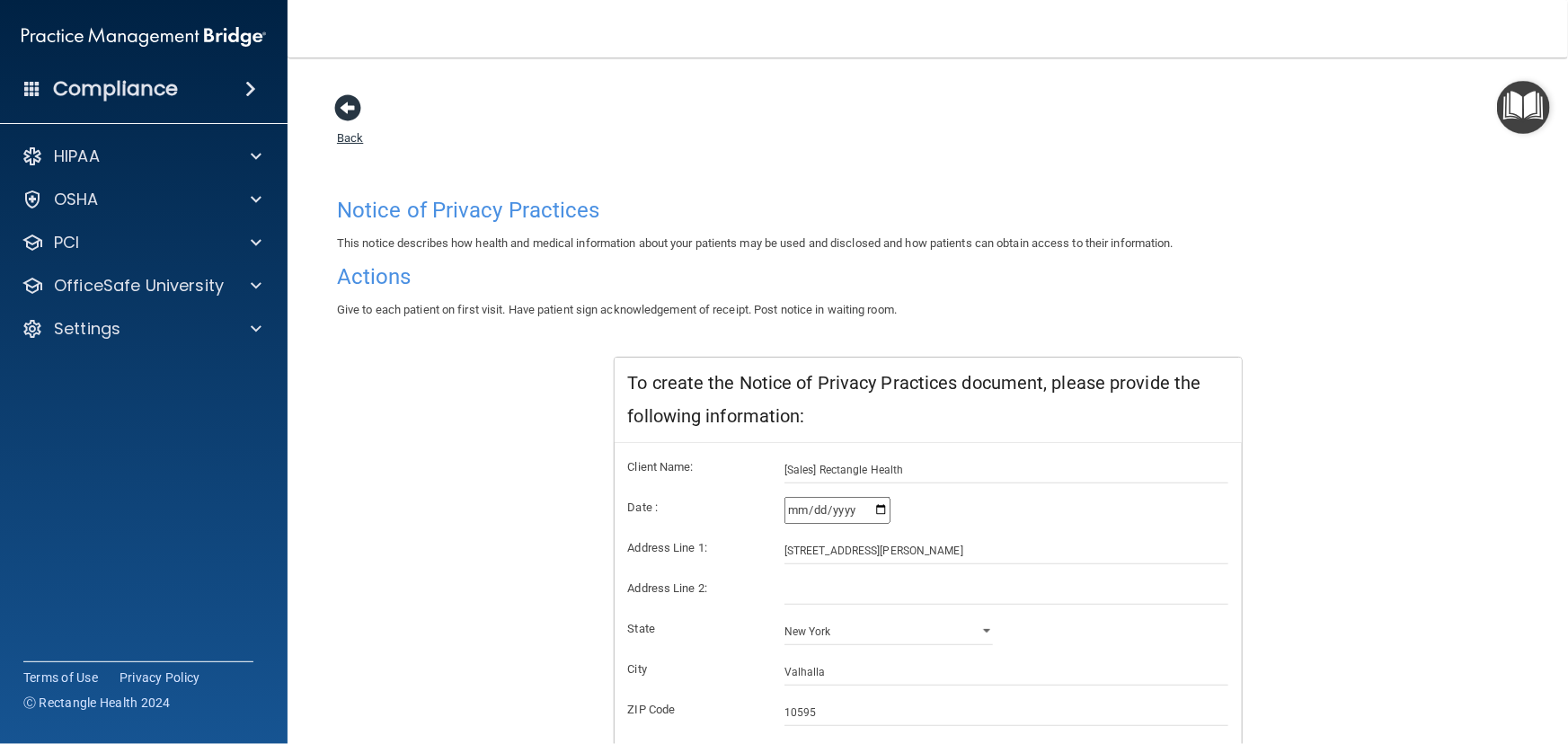
click at [339, 110] on span at bounding box center [347, 107] width 27 height 27
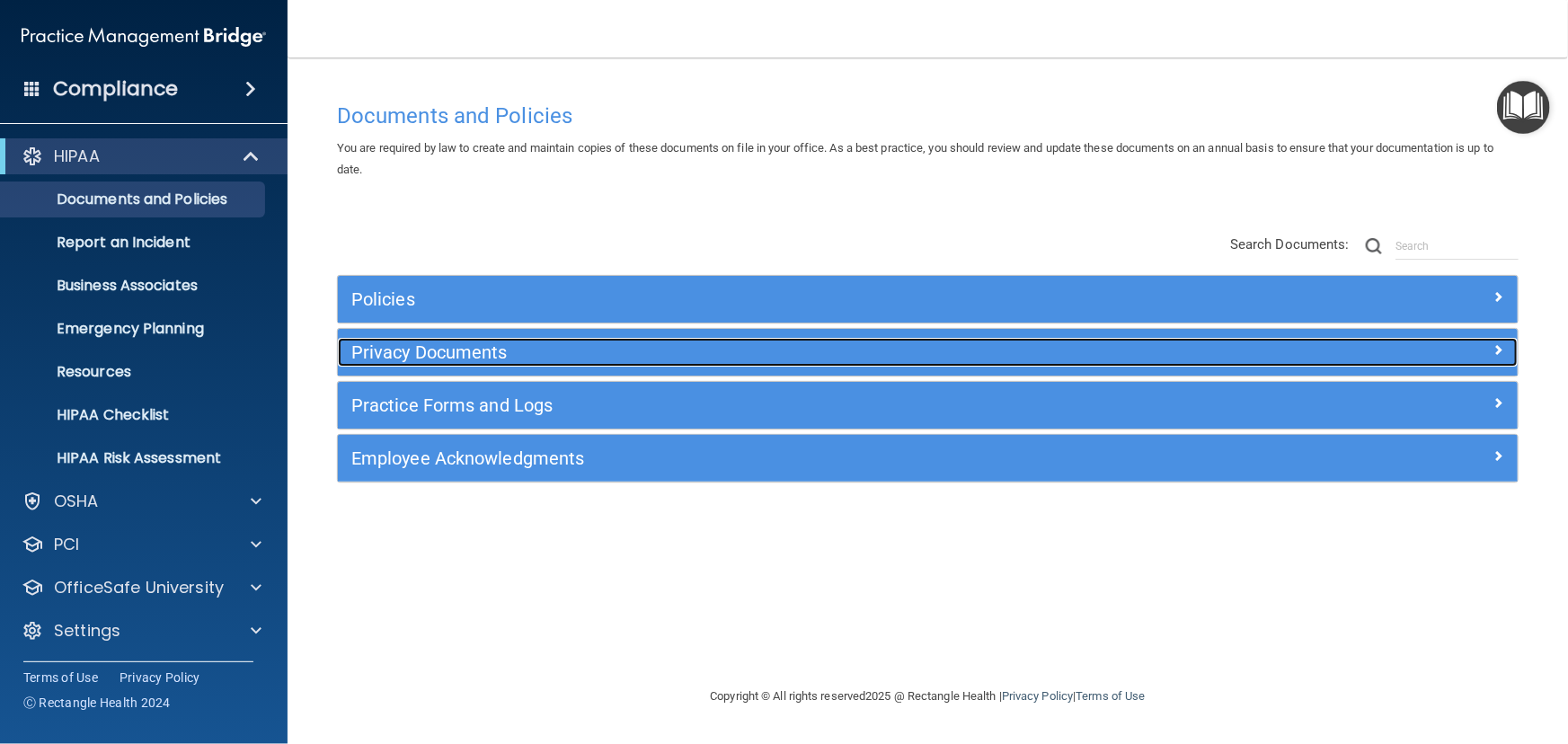
click at [453, 352] on h5 "Privacy Documents" at bounding box center [780, 352] width 858 height 19
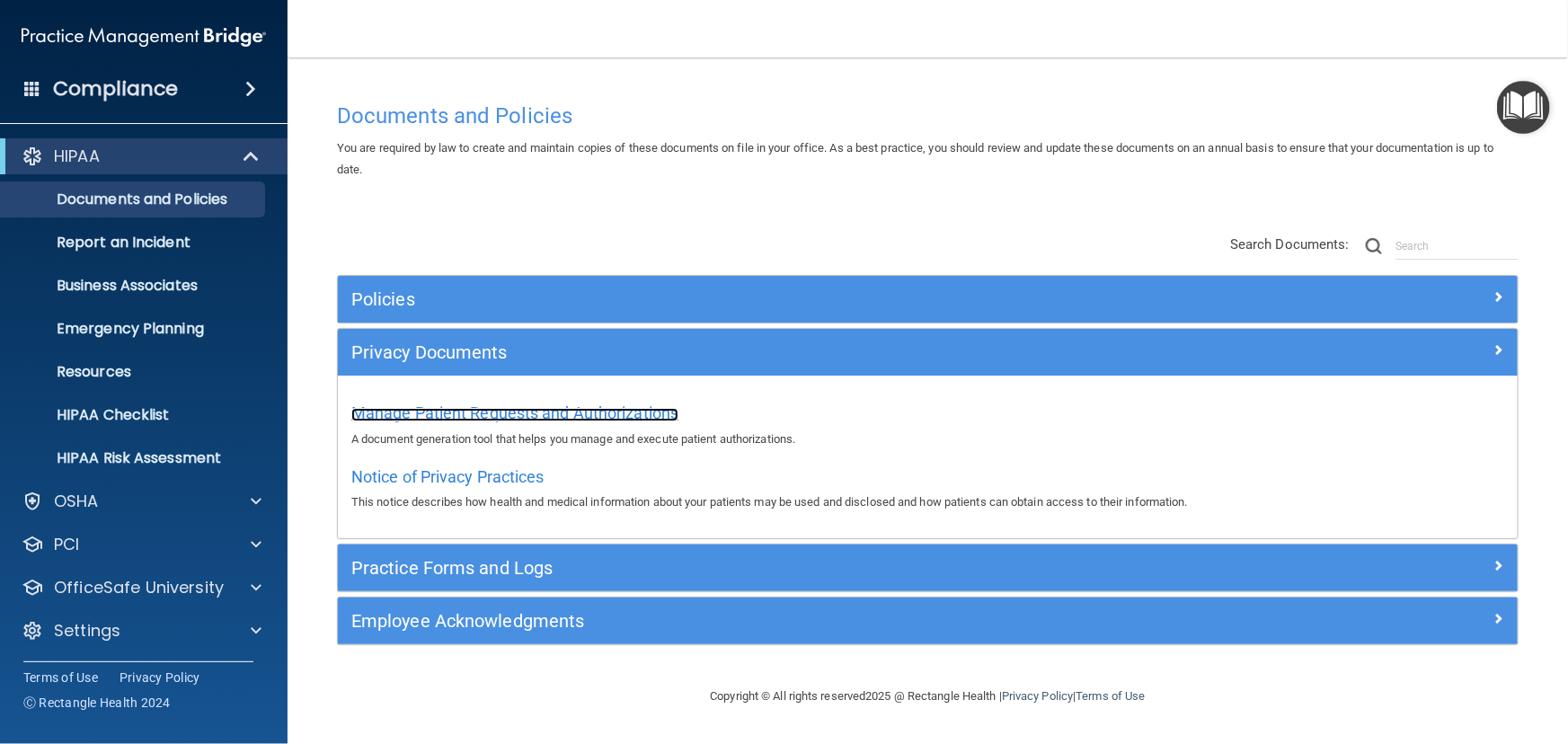
click at [518, 417] on span "Manage Patient Requests and Authorizations" at bounding box center [515, 413] width 327 height 18
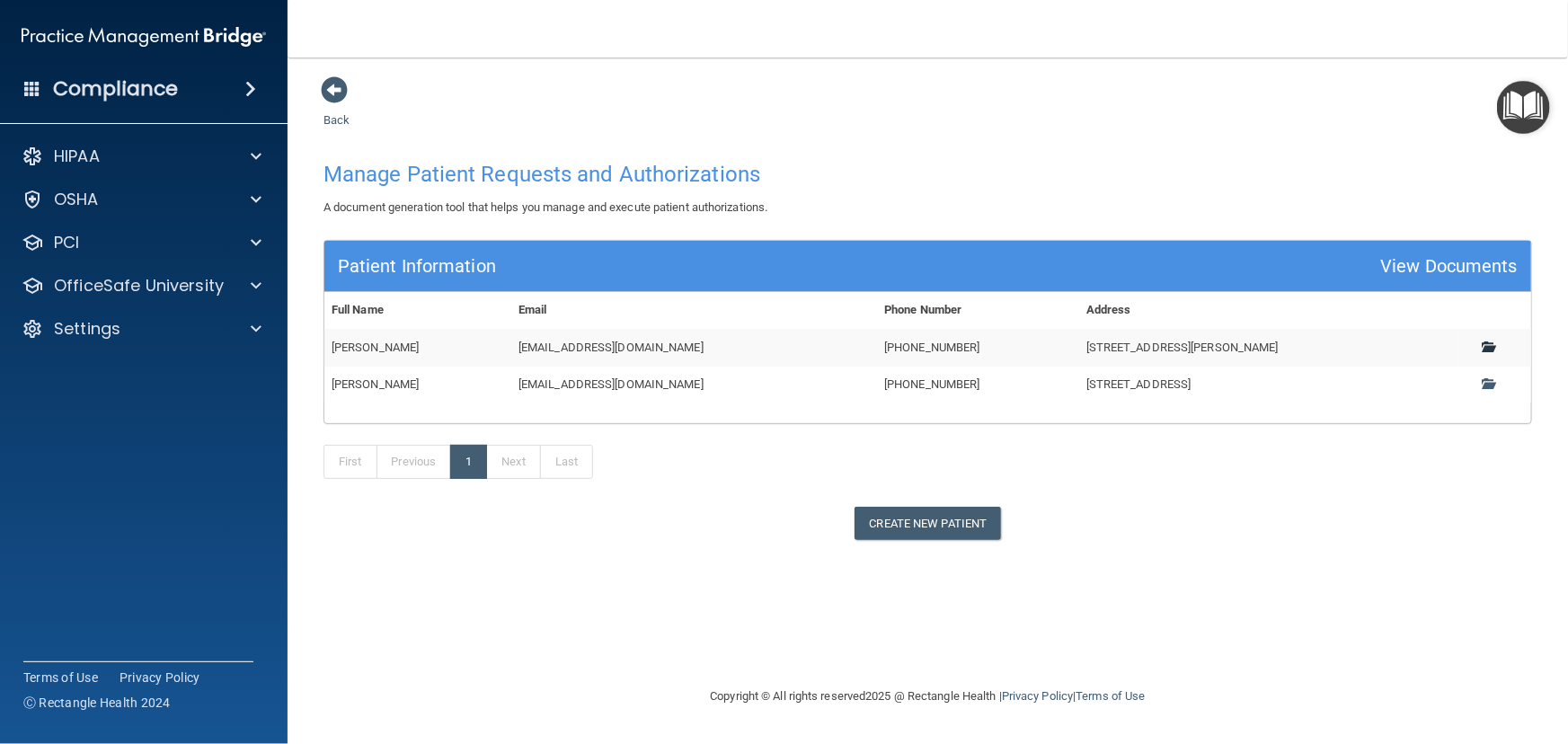
click at [1491, 345] on span at bounding box center [1488, 347] width 12 height 12
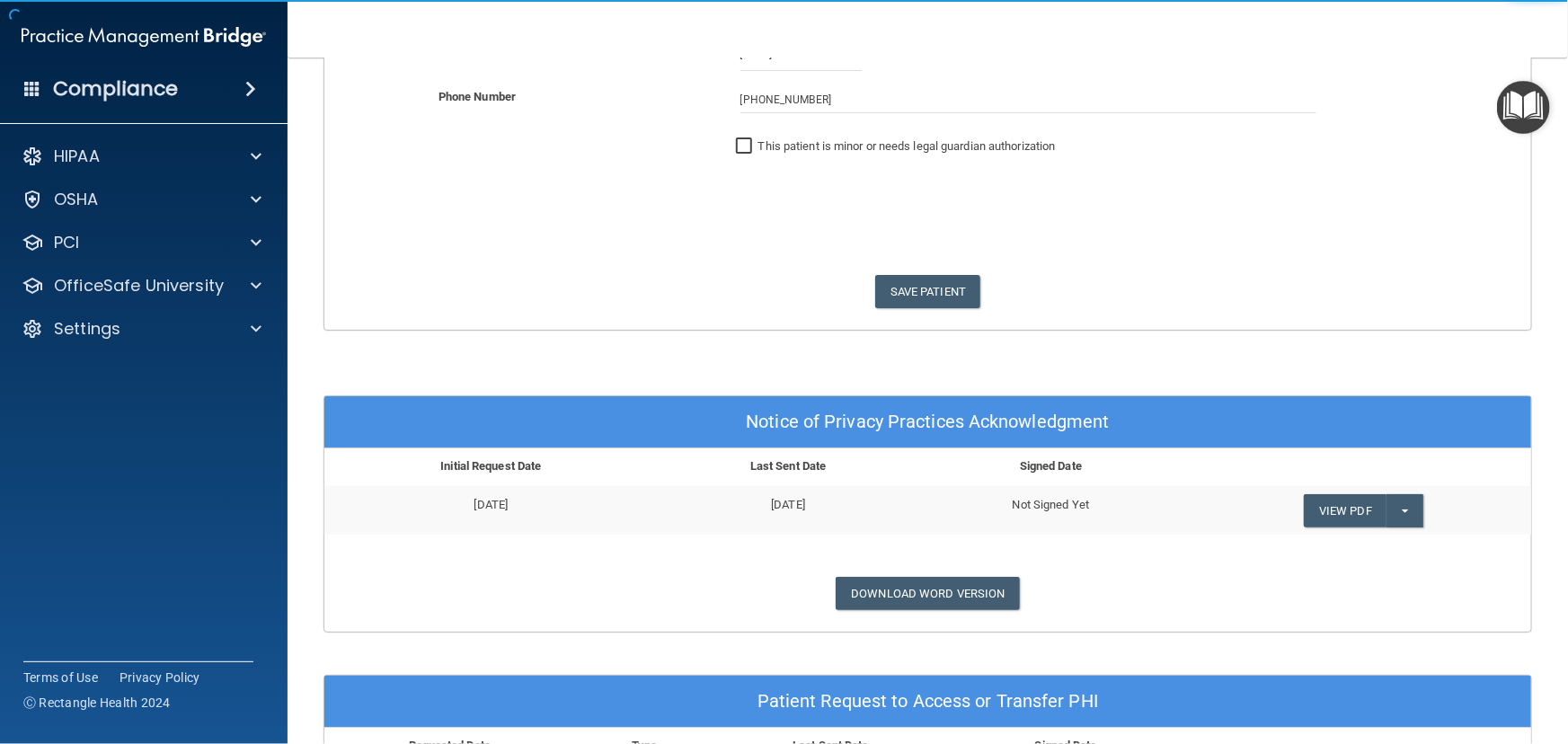
scroll to position [408, 0]
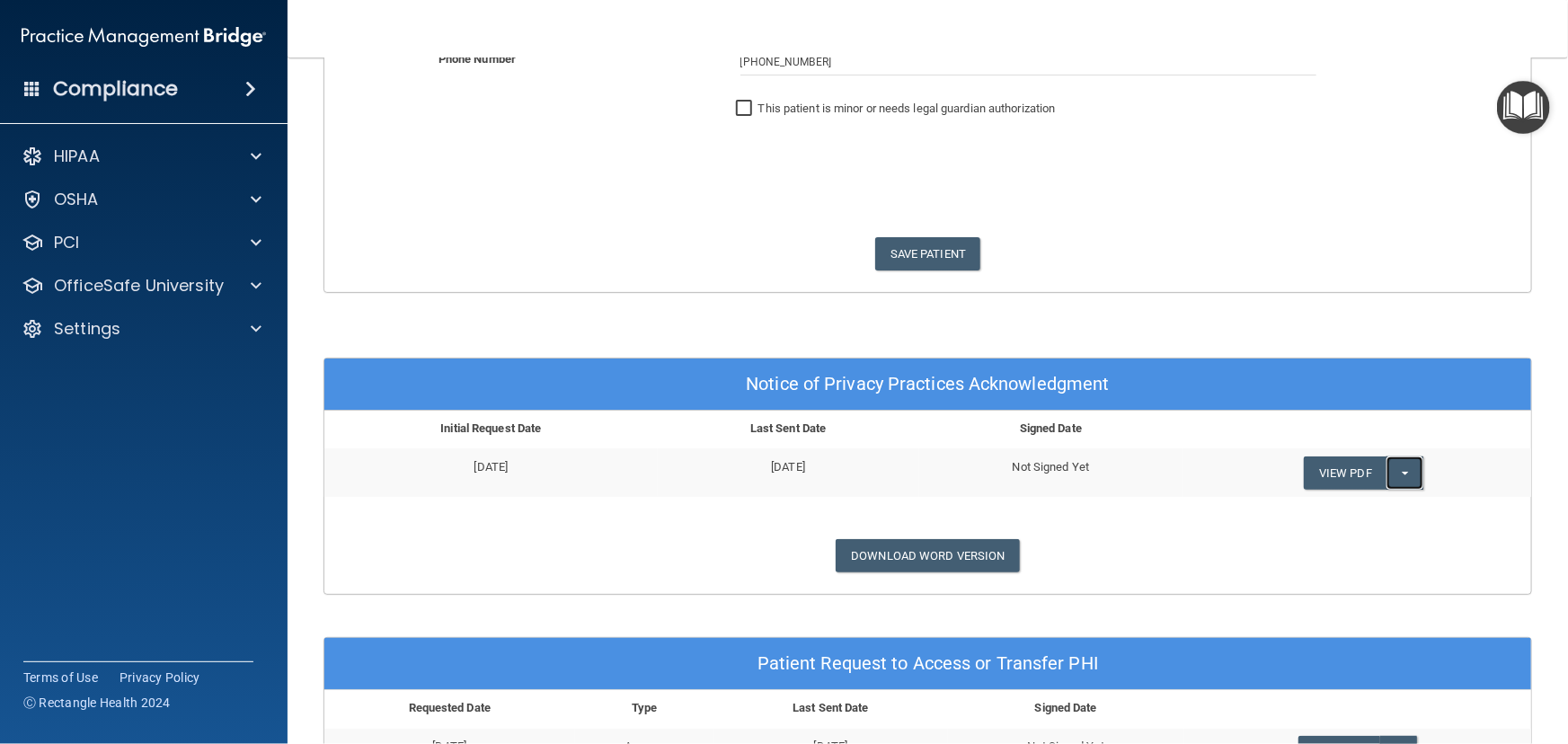
click at [1391, 470] on button "Split button!" at bounding box center [1405, 473] width 37 height 33
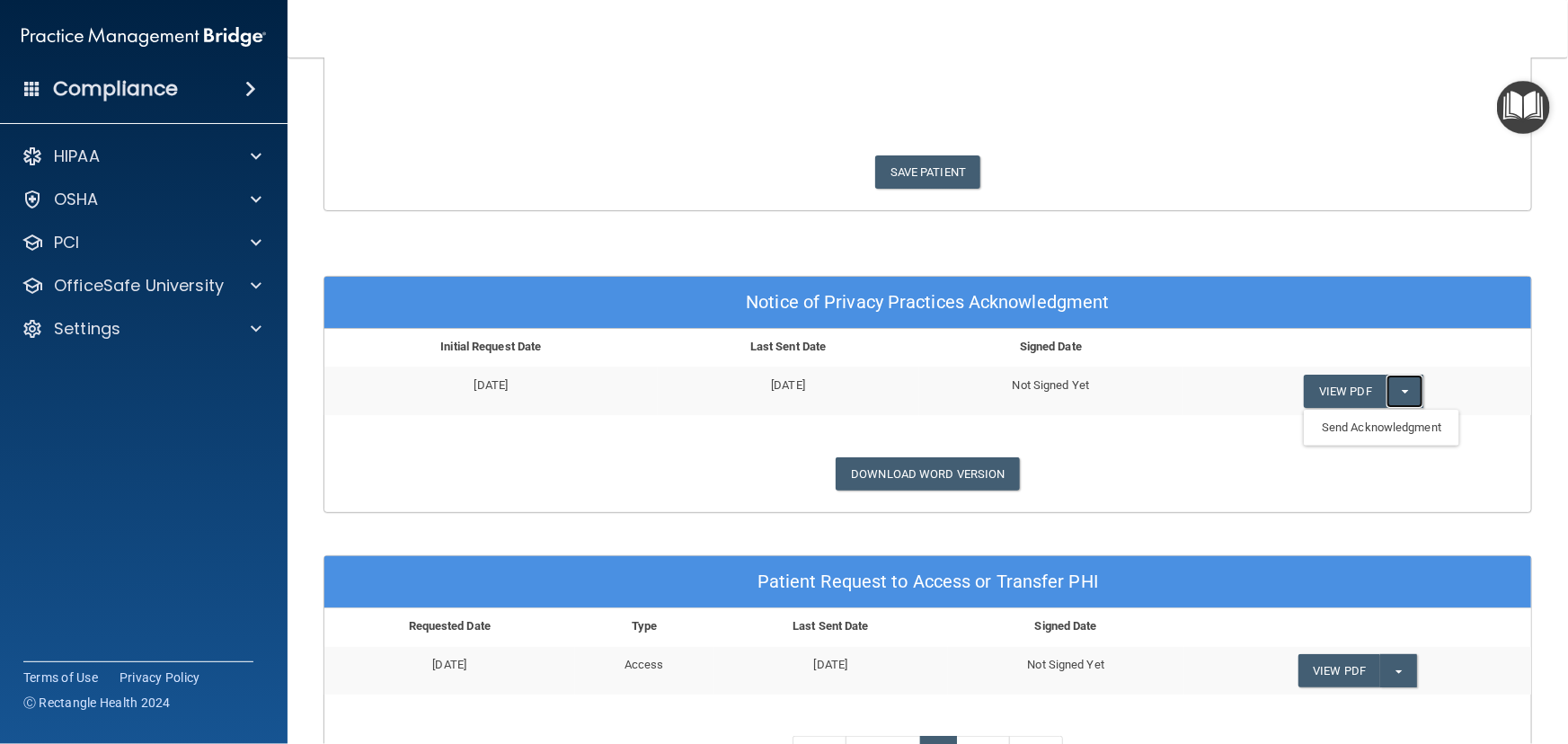
scroll to position [163, 0]
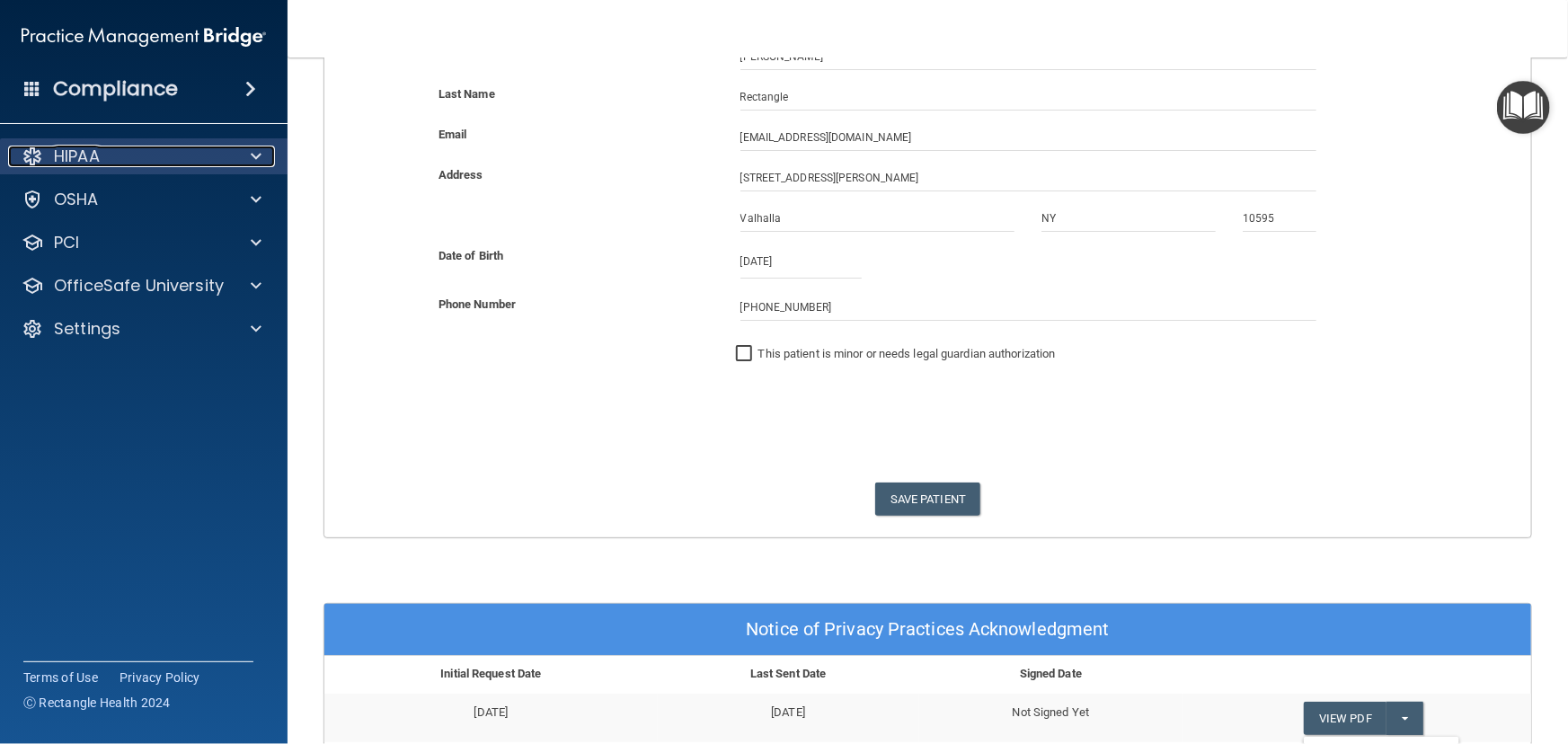
click at [224, 151] on div "HIPAA" at bounding box center [119, 156] width 223 height 21
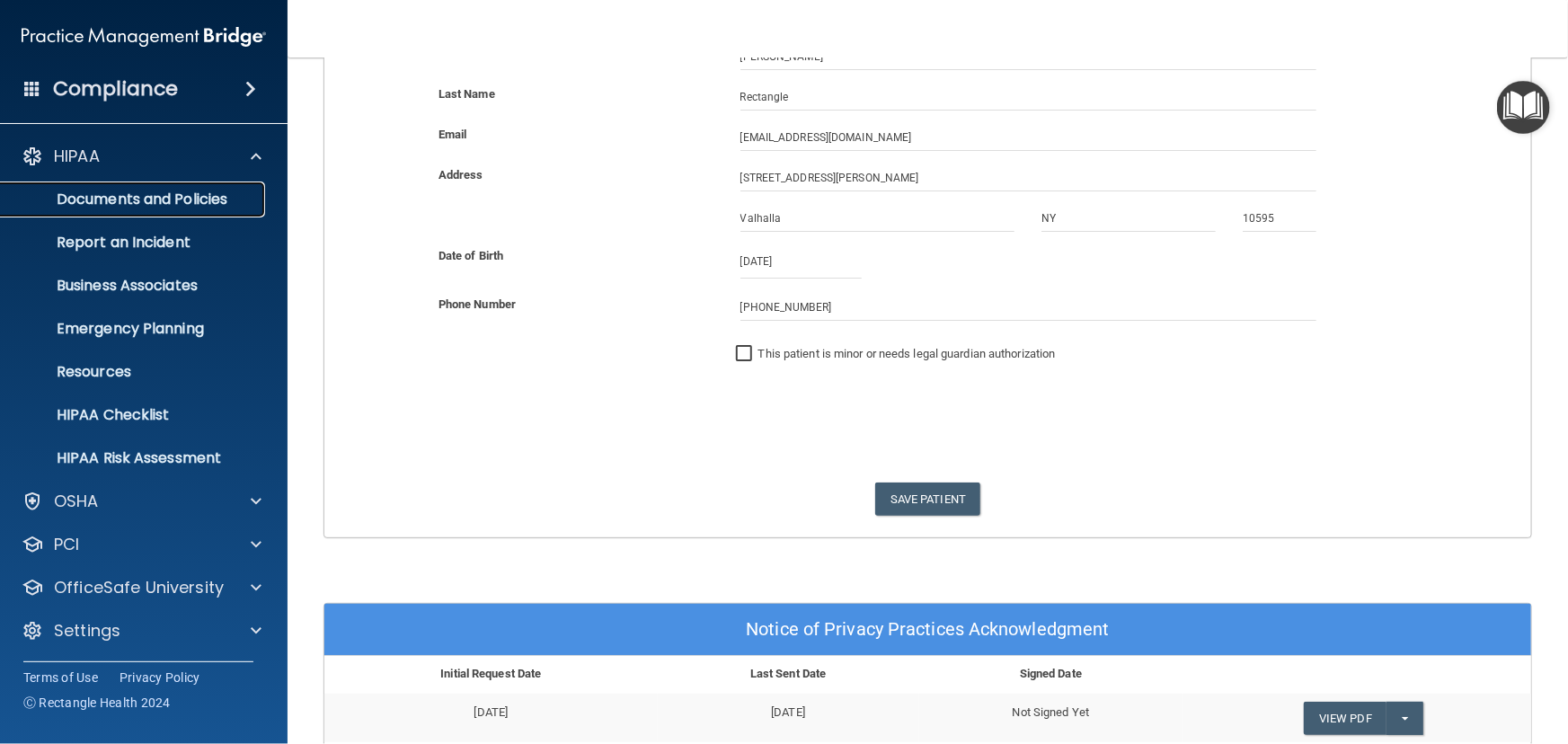
click at [221, 195] on p "Documents and Policies" at bounding box center [134, 199] width 245 height 18
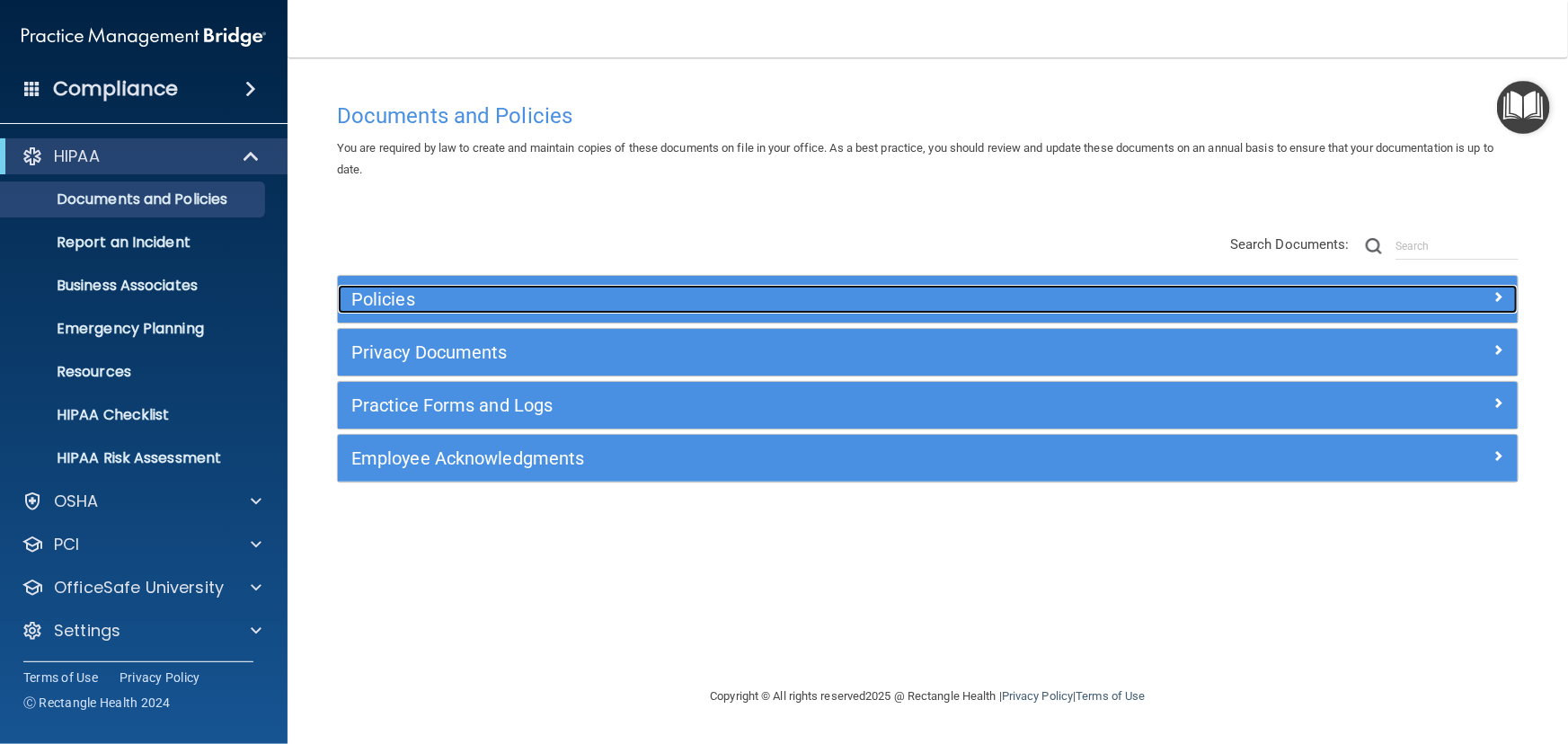
click at [440, 300] on h5 "Policies" at bounding box center [780, 299] width 858 height 19
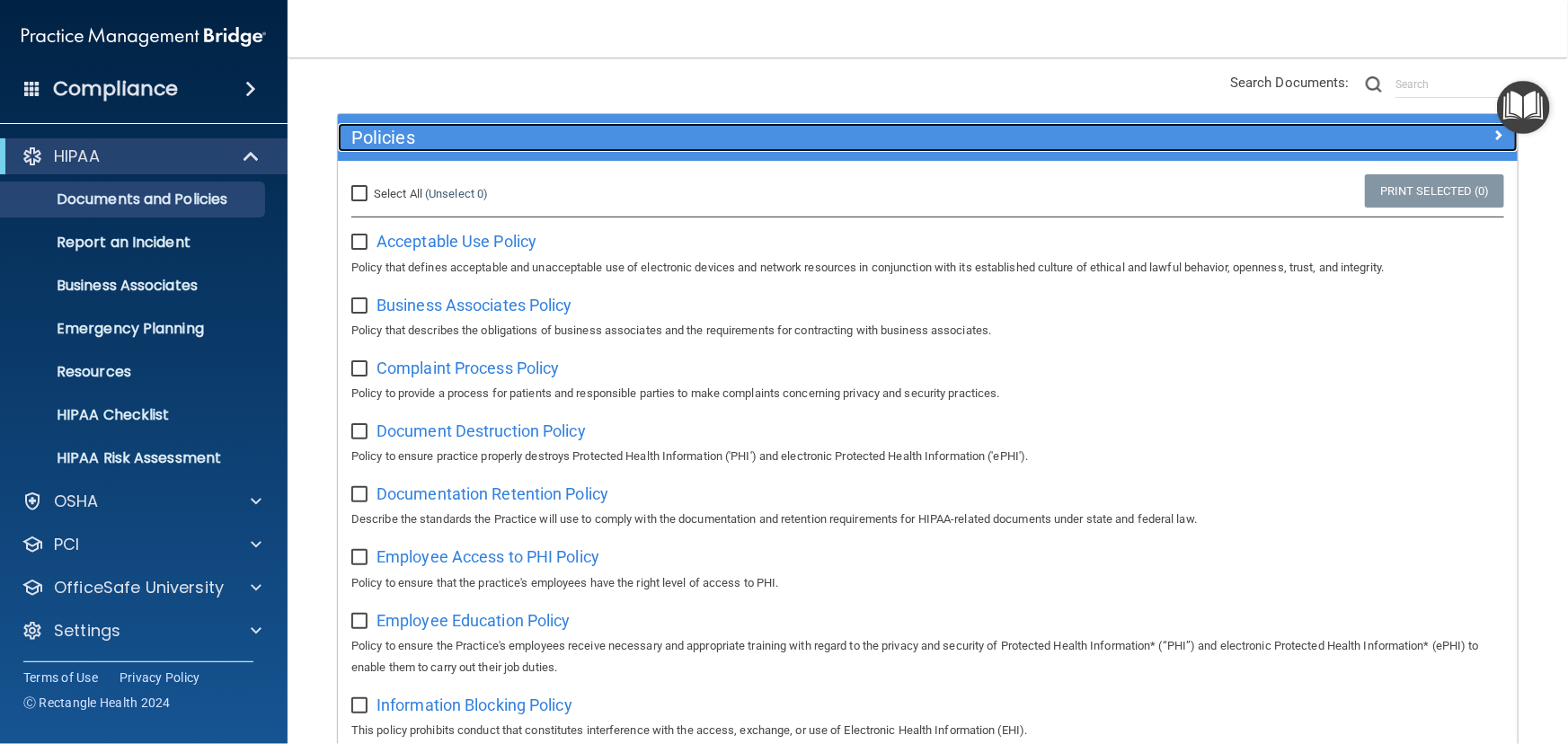
scroll to position [163, 0]
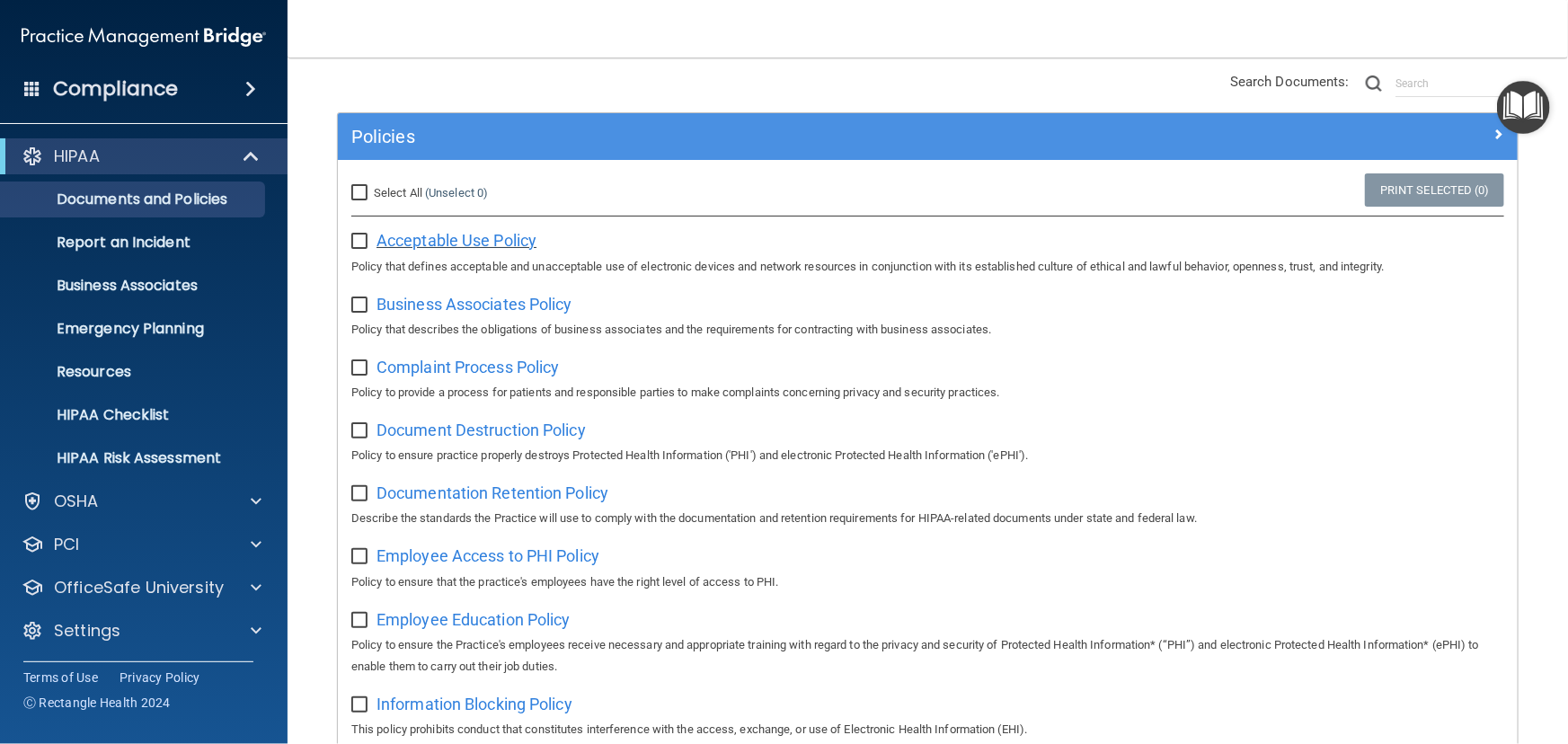
click at [488, 243] on span "Acceptable Use Policy" at bounding box center [456, 240] width 160 height 18
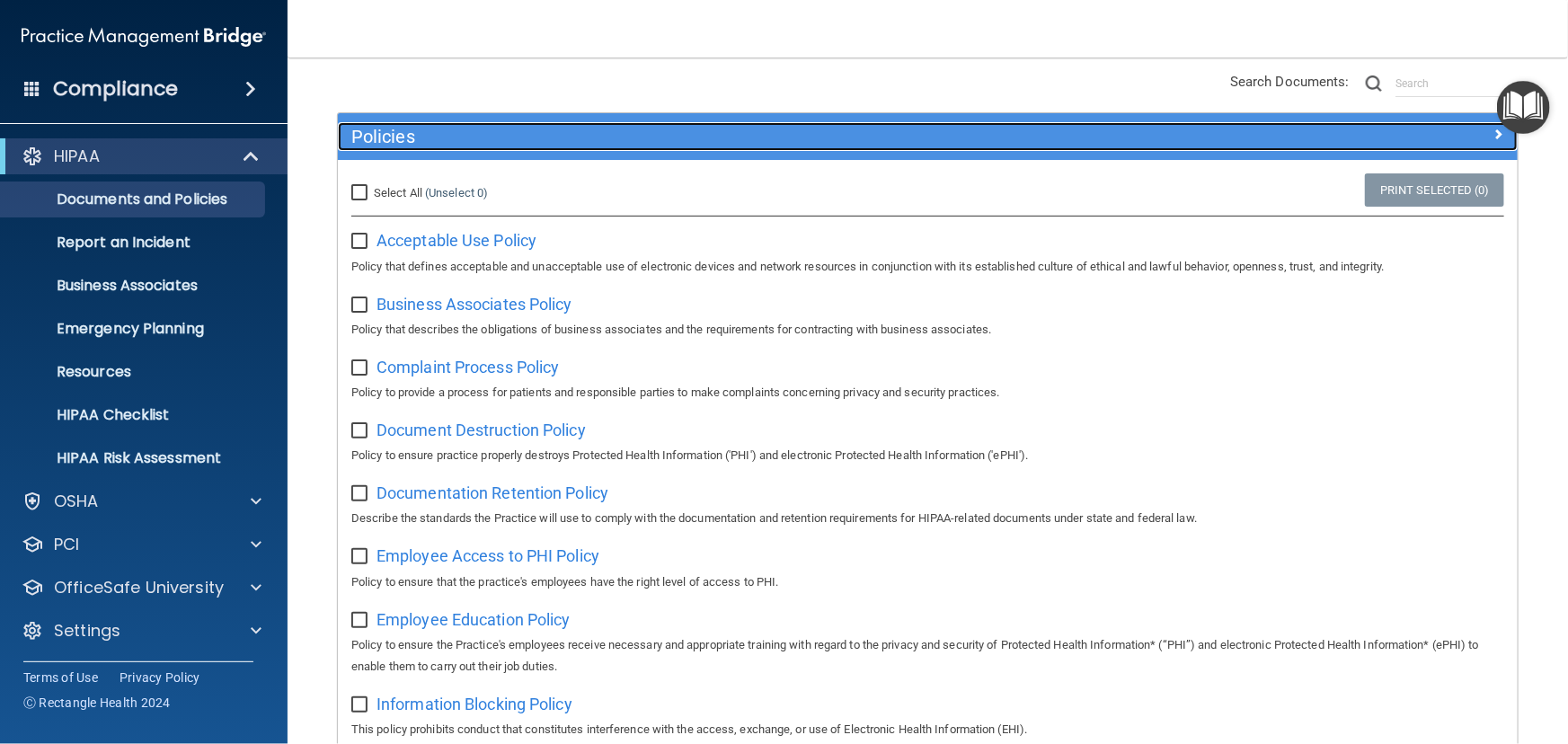
click at [584, 138] on h5 "Policies" at bounding box center [780, 136] width 858 height 19
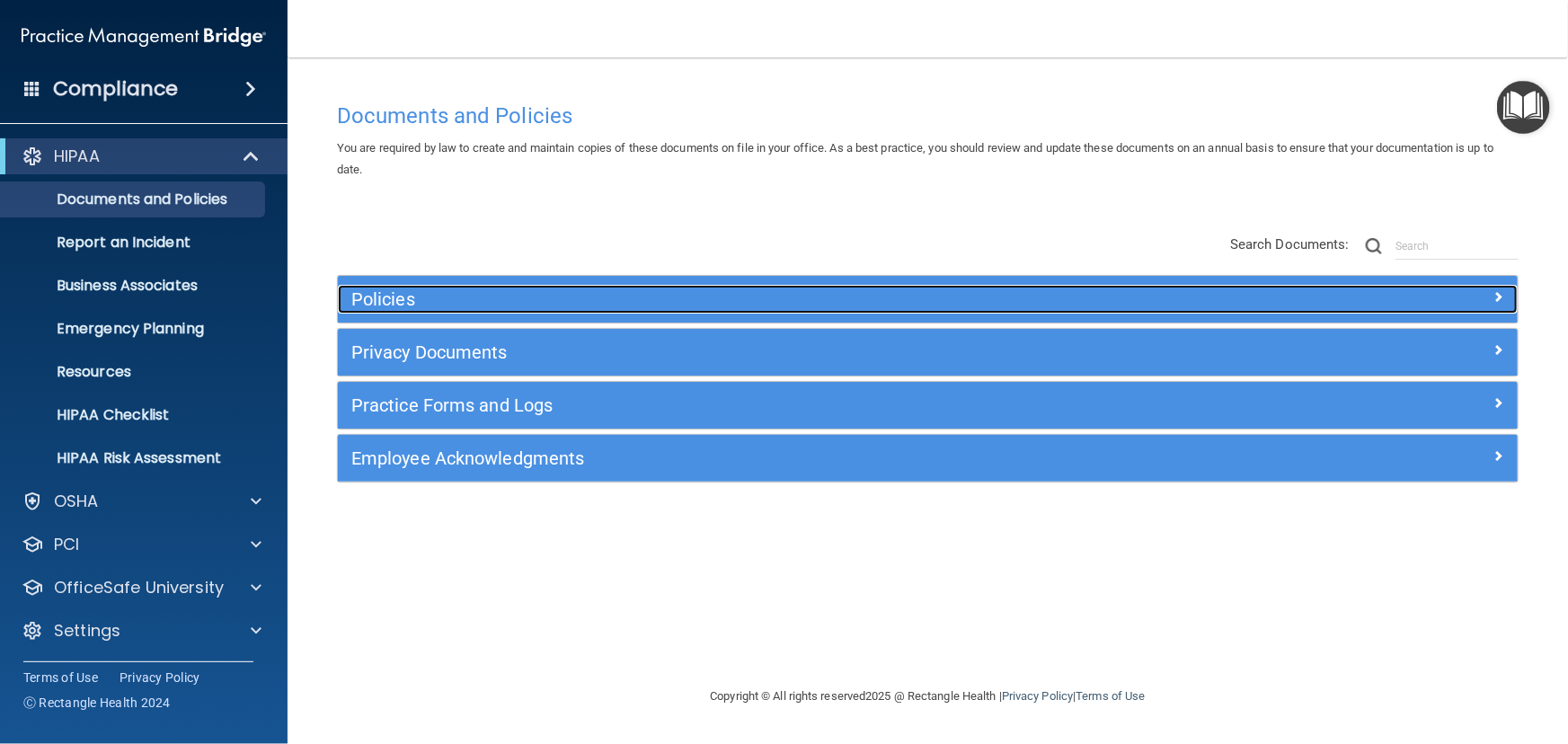
scroll to position [0, 0]
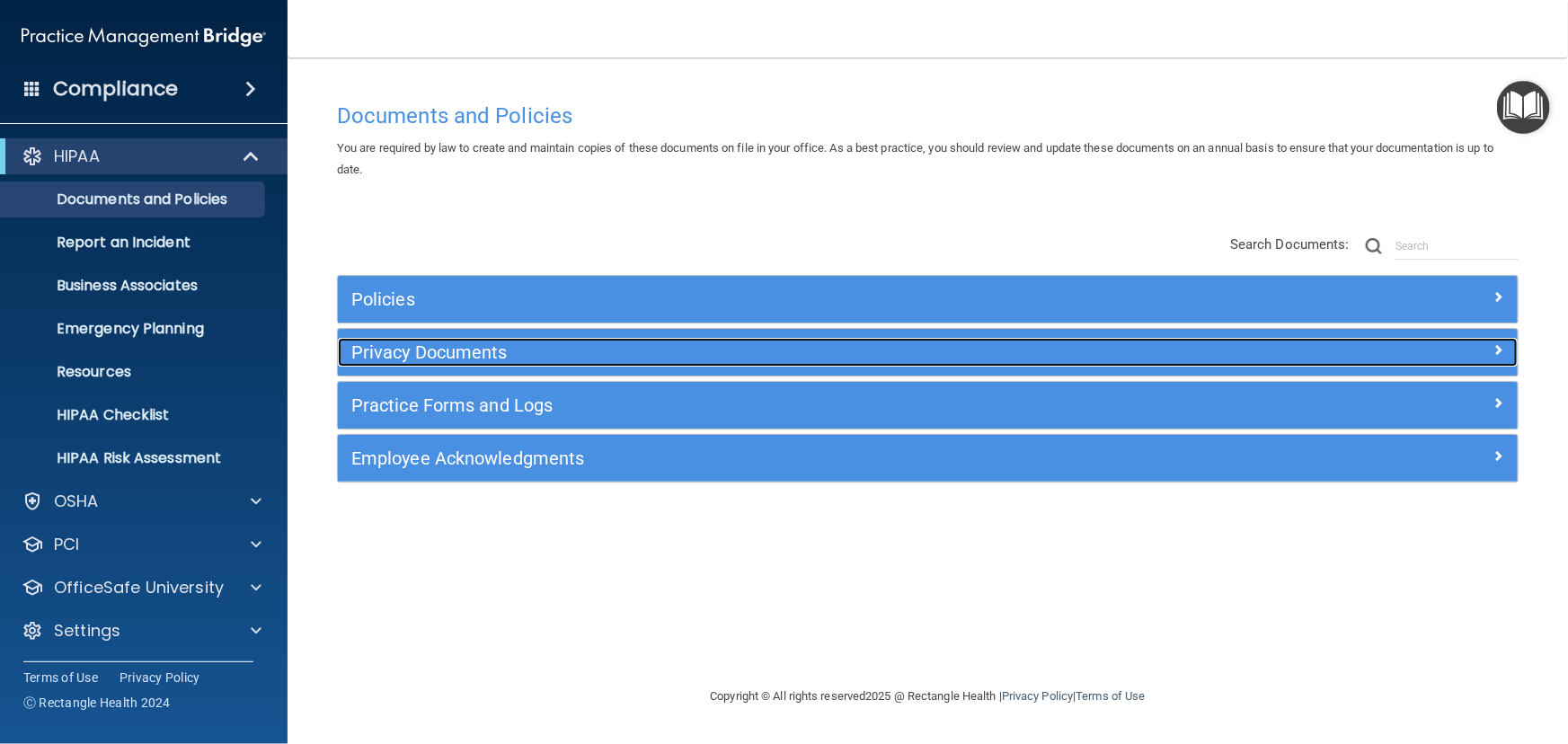
click at [447, 339] on div "Privacy Documents" at bounding box center [781, 352] width 885 height 29
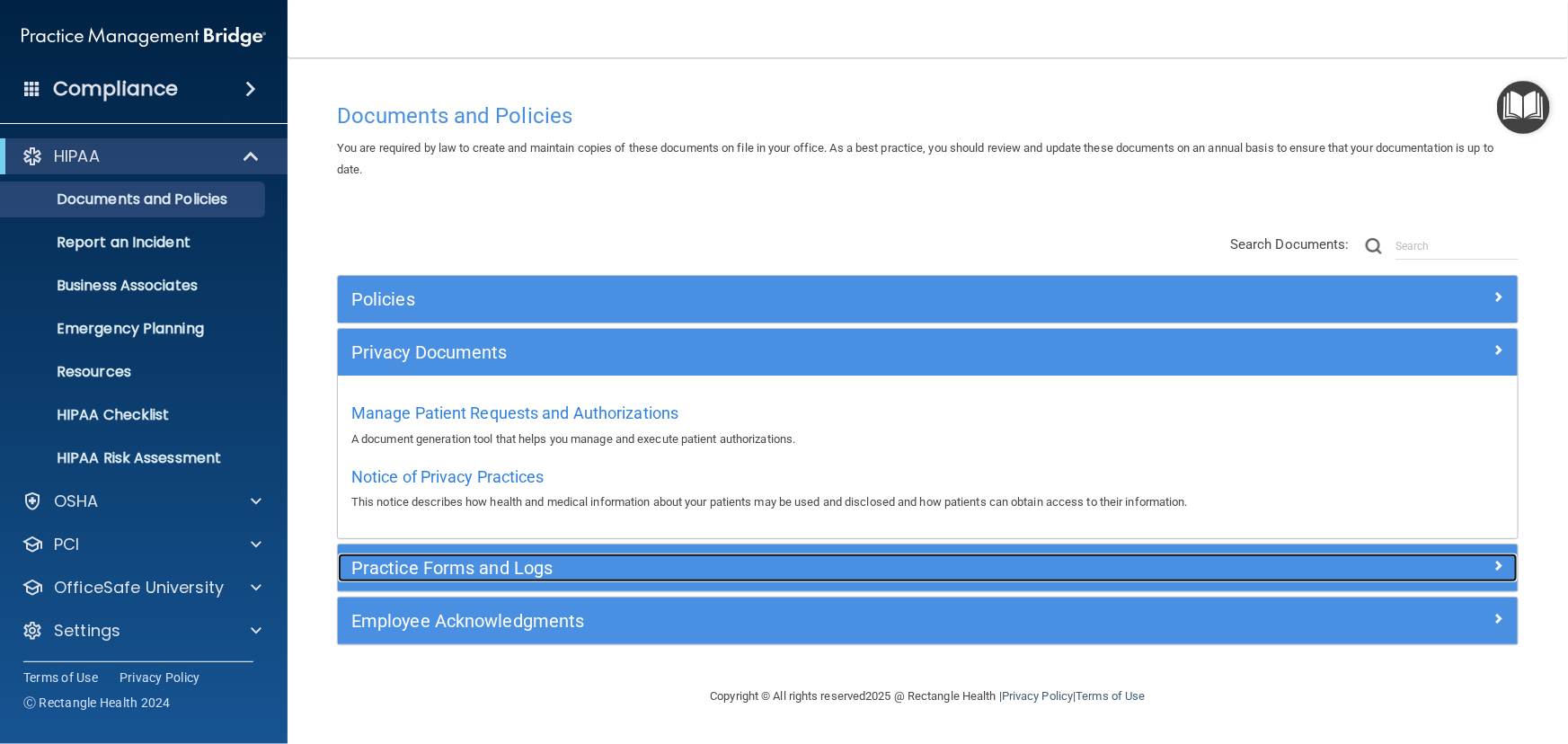
click at [443, 567] on h5 "Practice Forms and Logs" at bounding box center [780, 567] width 858 height 19
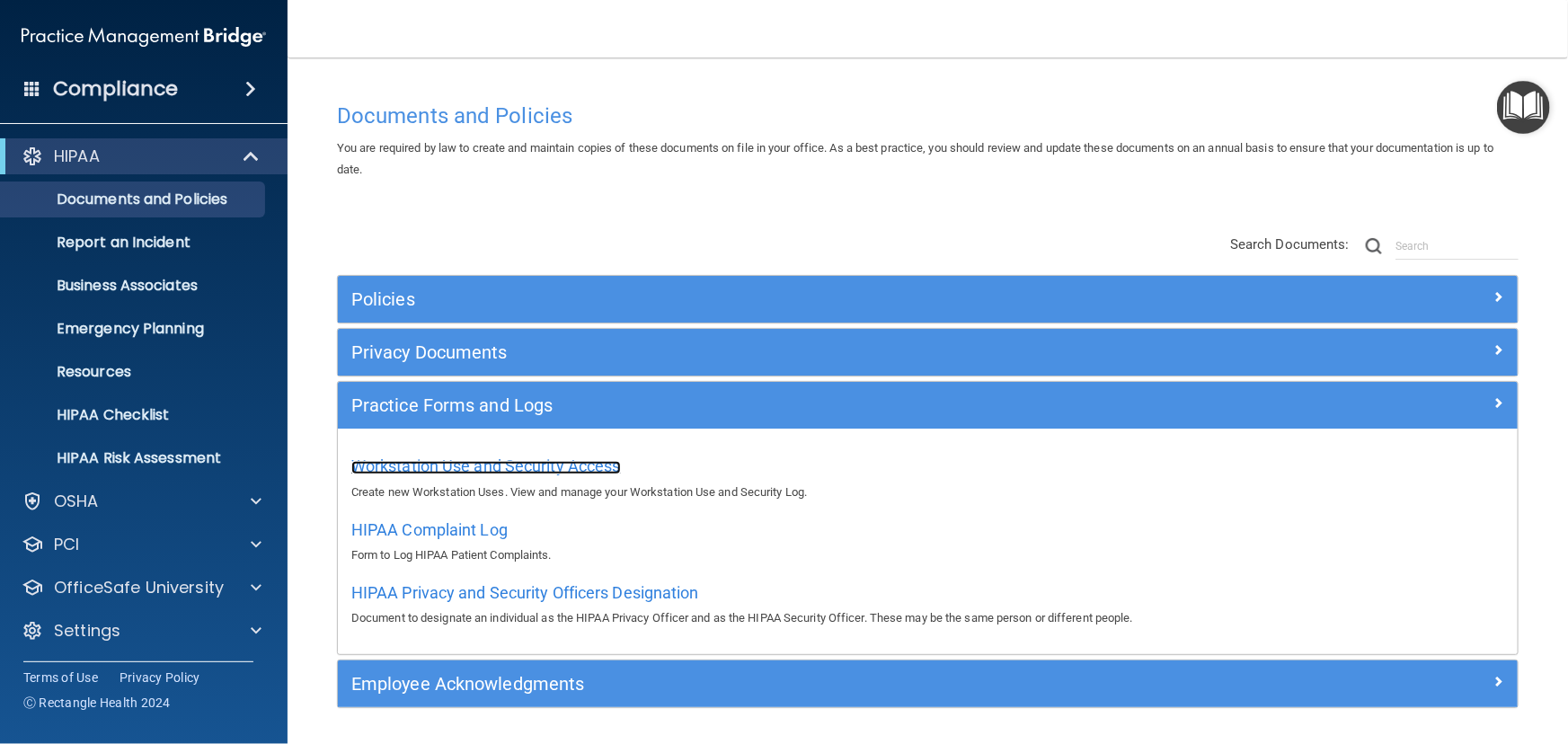
click at [506, 462] on span "Workstation Use and Security Access" at bounding box center [486, 466] width 270 height 18
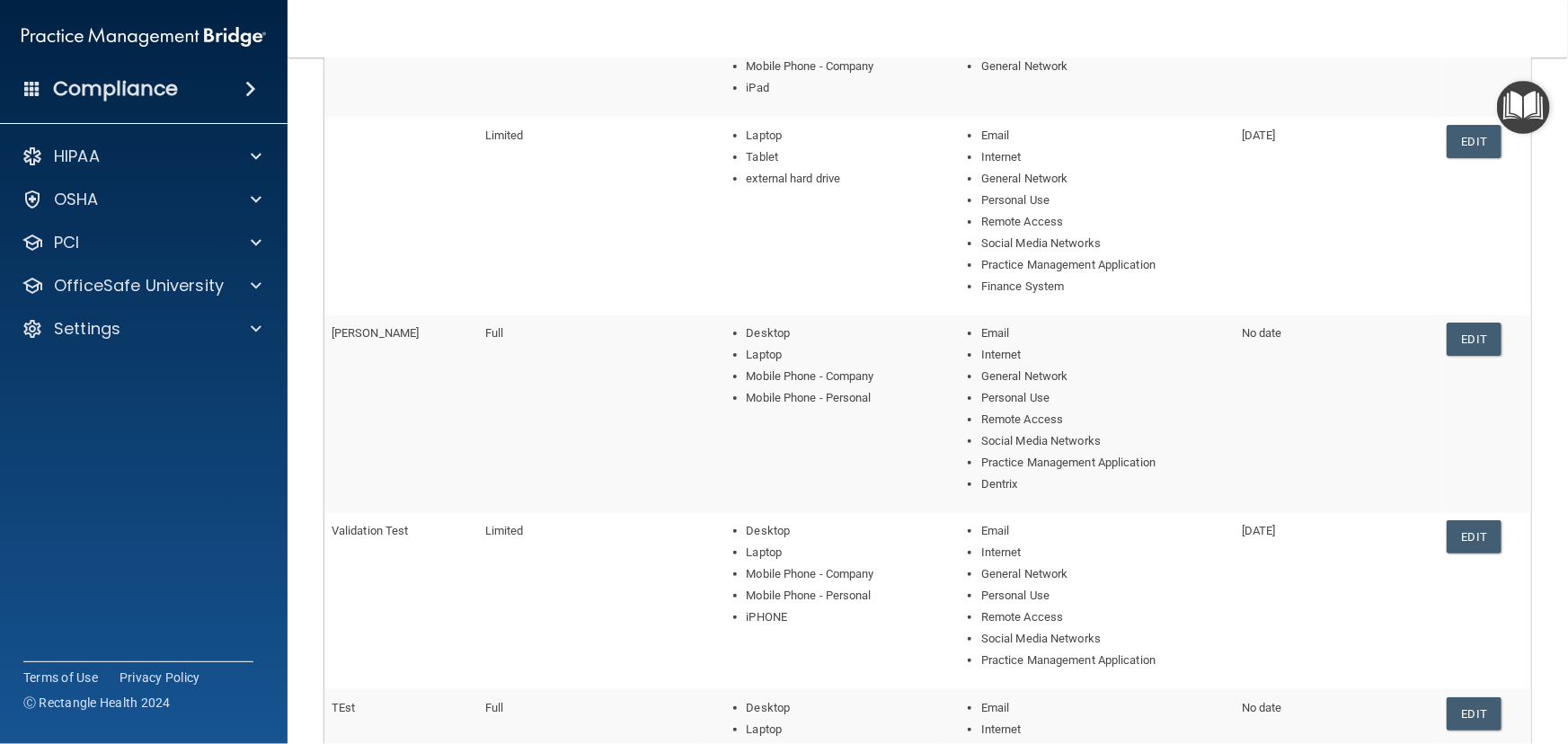
scroll to position [326, 0]
click at [266, 148] on div at bounding box center [253, 156] width 45 height 21
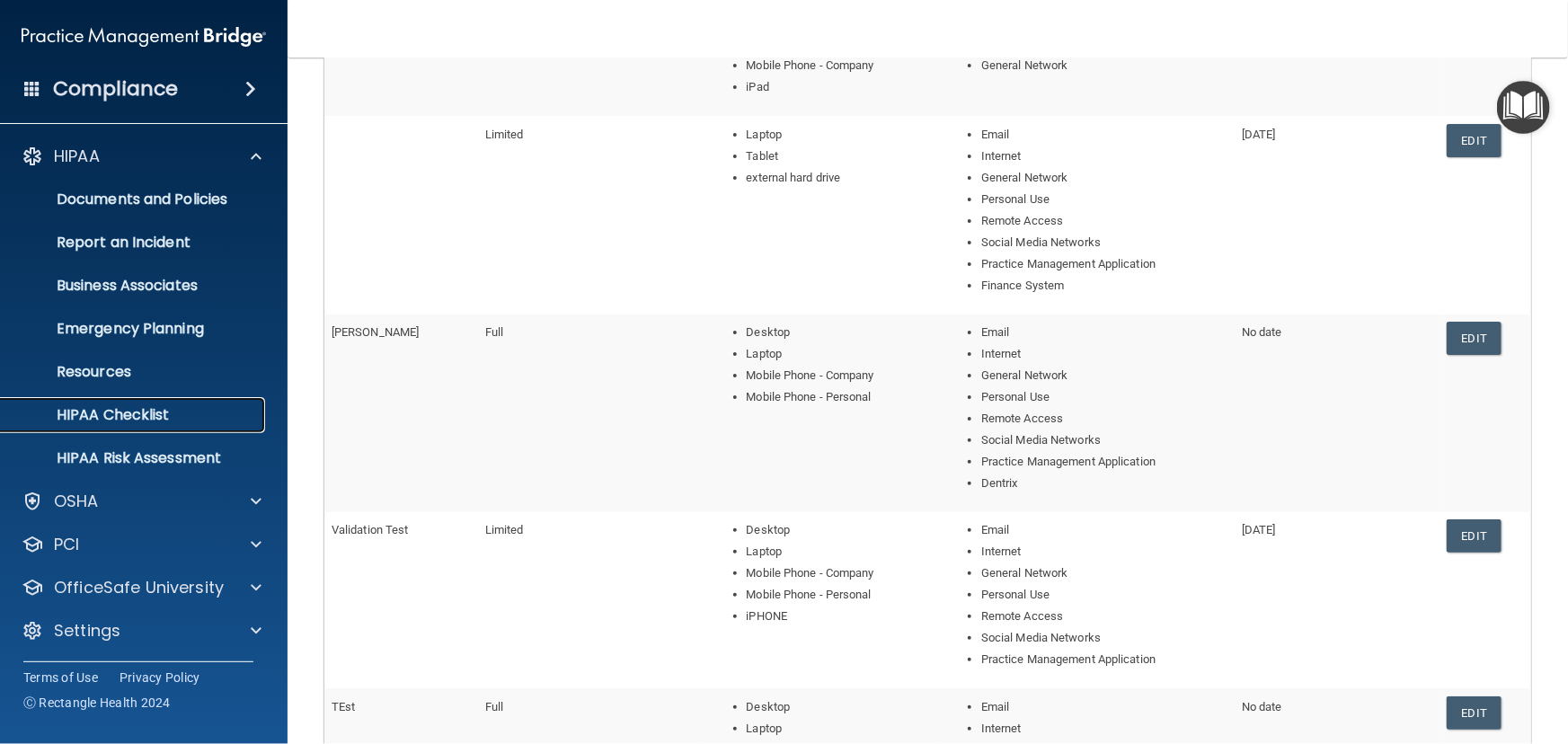
click at [188, 407] on p "HIPAA Checklist" at bounding box center [134, 415] width 245 height 18
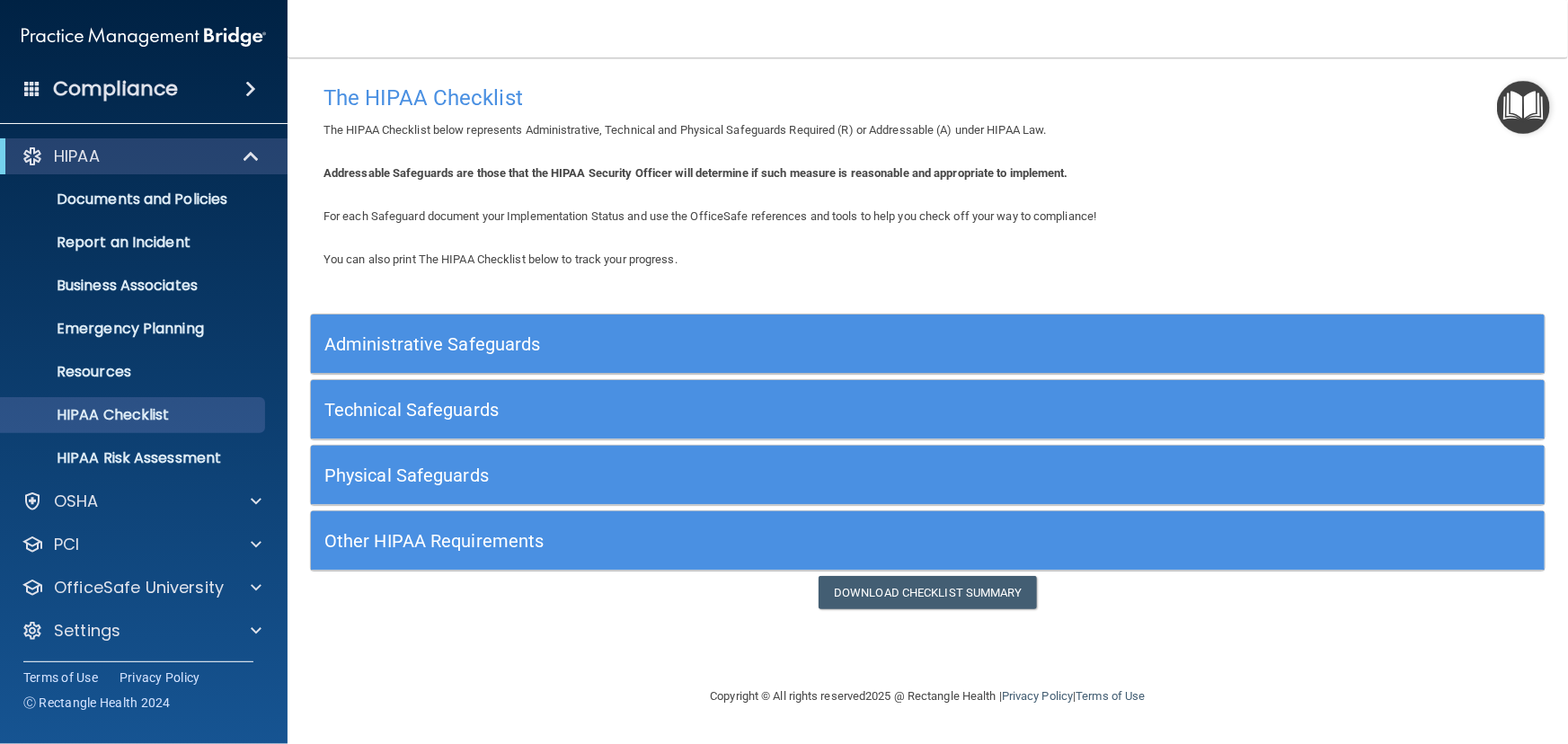
click at [626, 531] on h5 "Other HIPAA Requirements" at bounding box center [773, 541] width 898 height 19
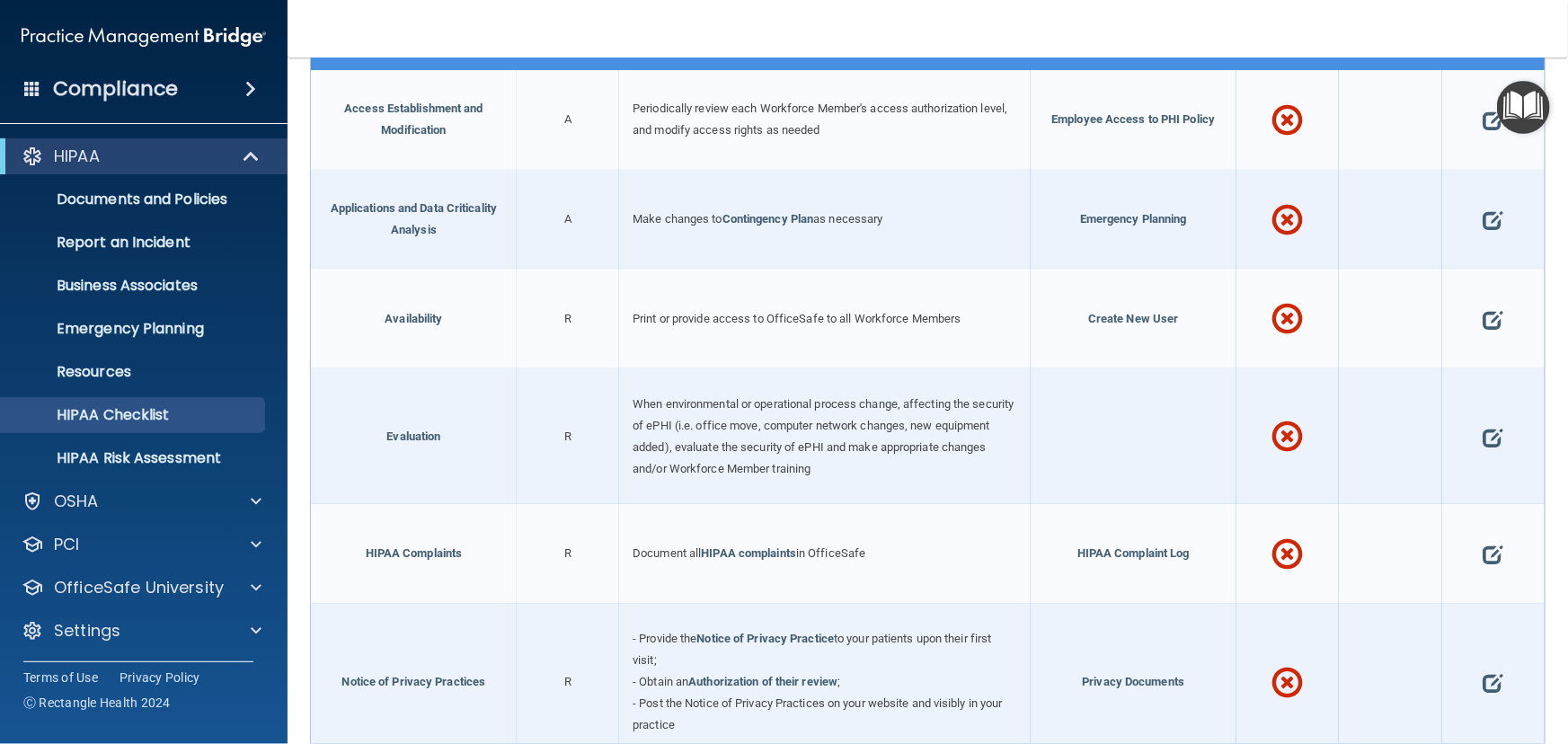
scroll to position [81, 0]
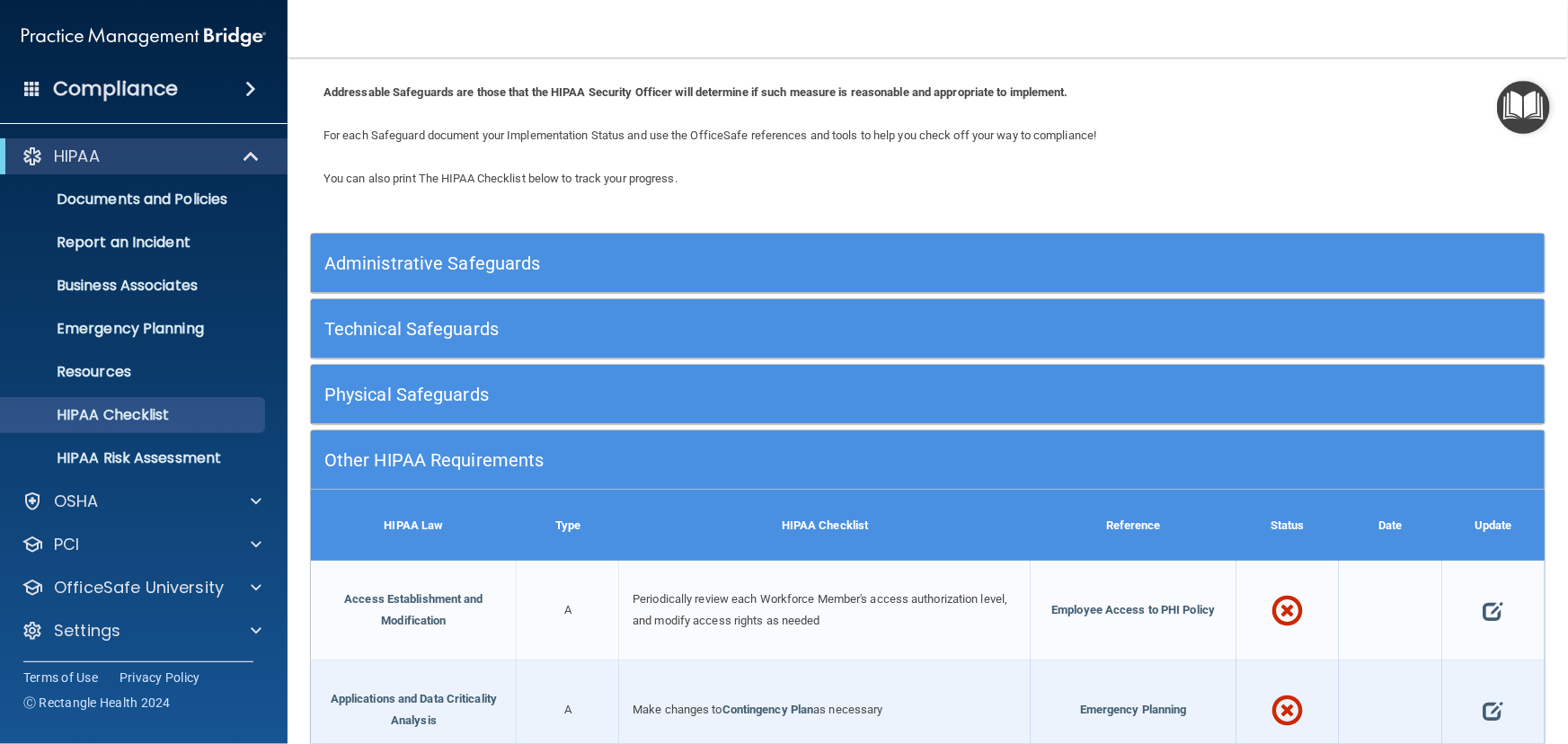
click at [592, 276] on div "Administrative Safeguards" at bounding box center [773, 263] width 926 height 41
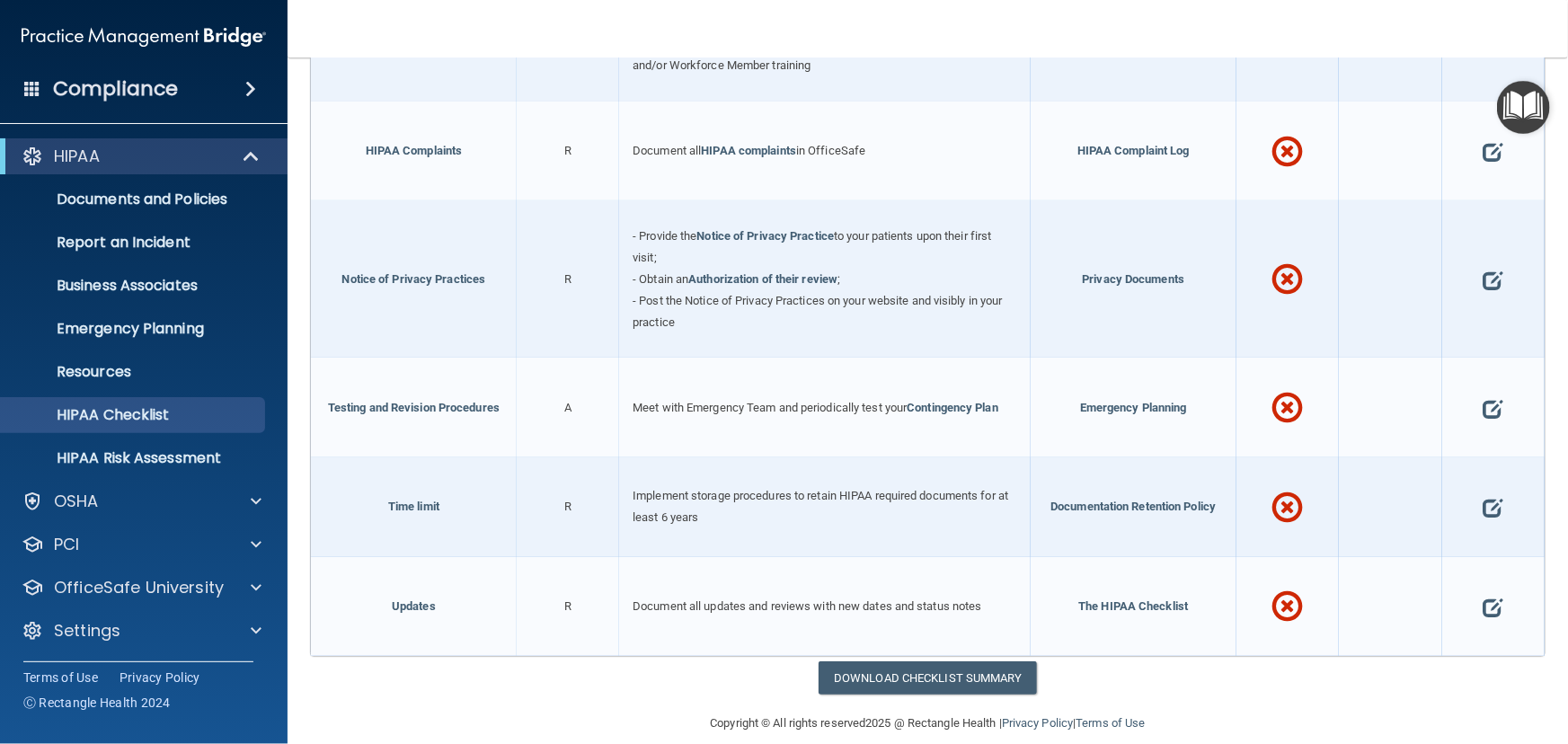
scroll to position [2777, 0]
click at [906, 661] on link "Download Checklist Summary" at bounding box center [928, 677] width 218 height 33
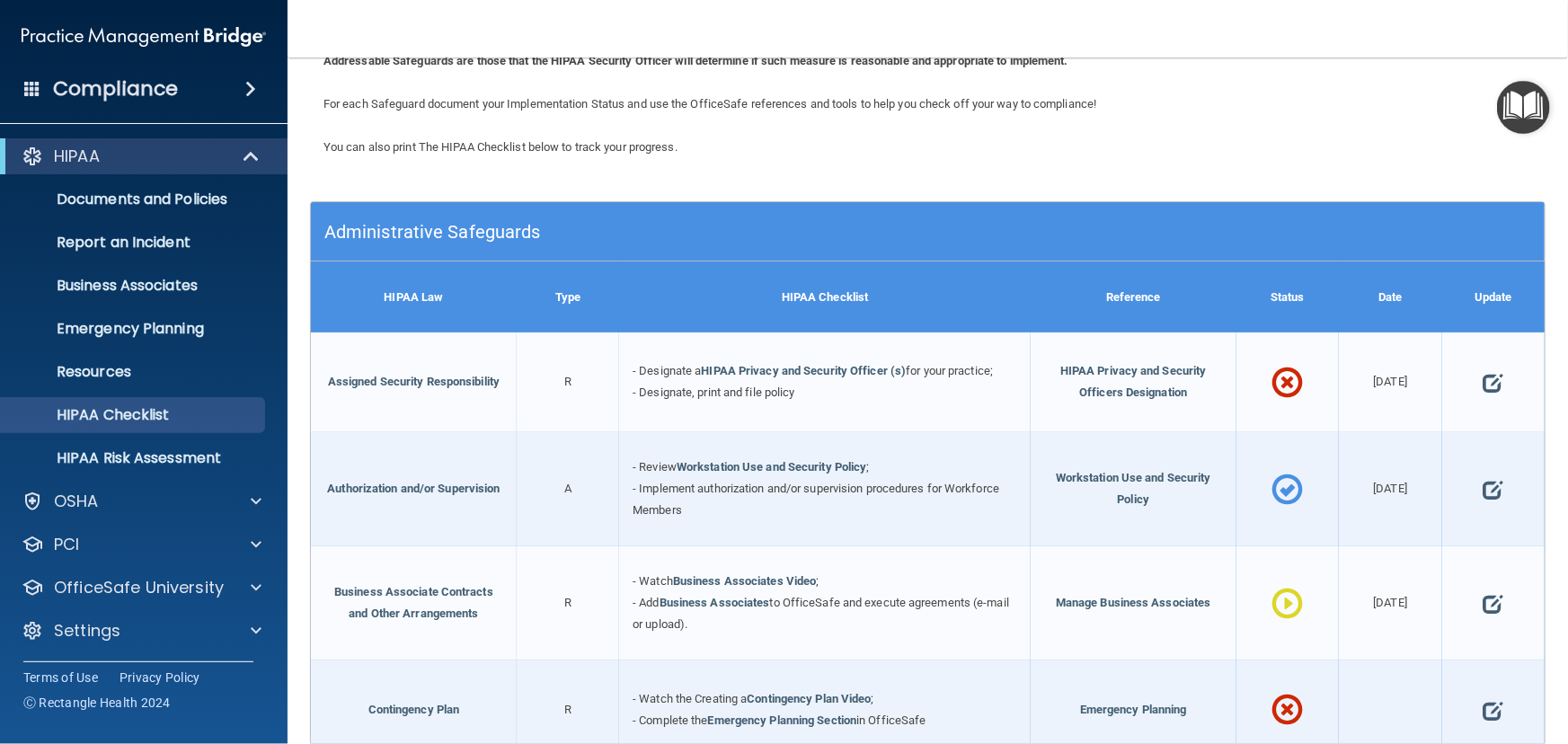
scroll to position [0, 0]
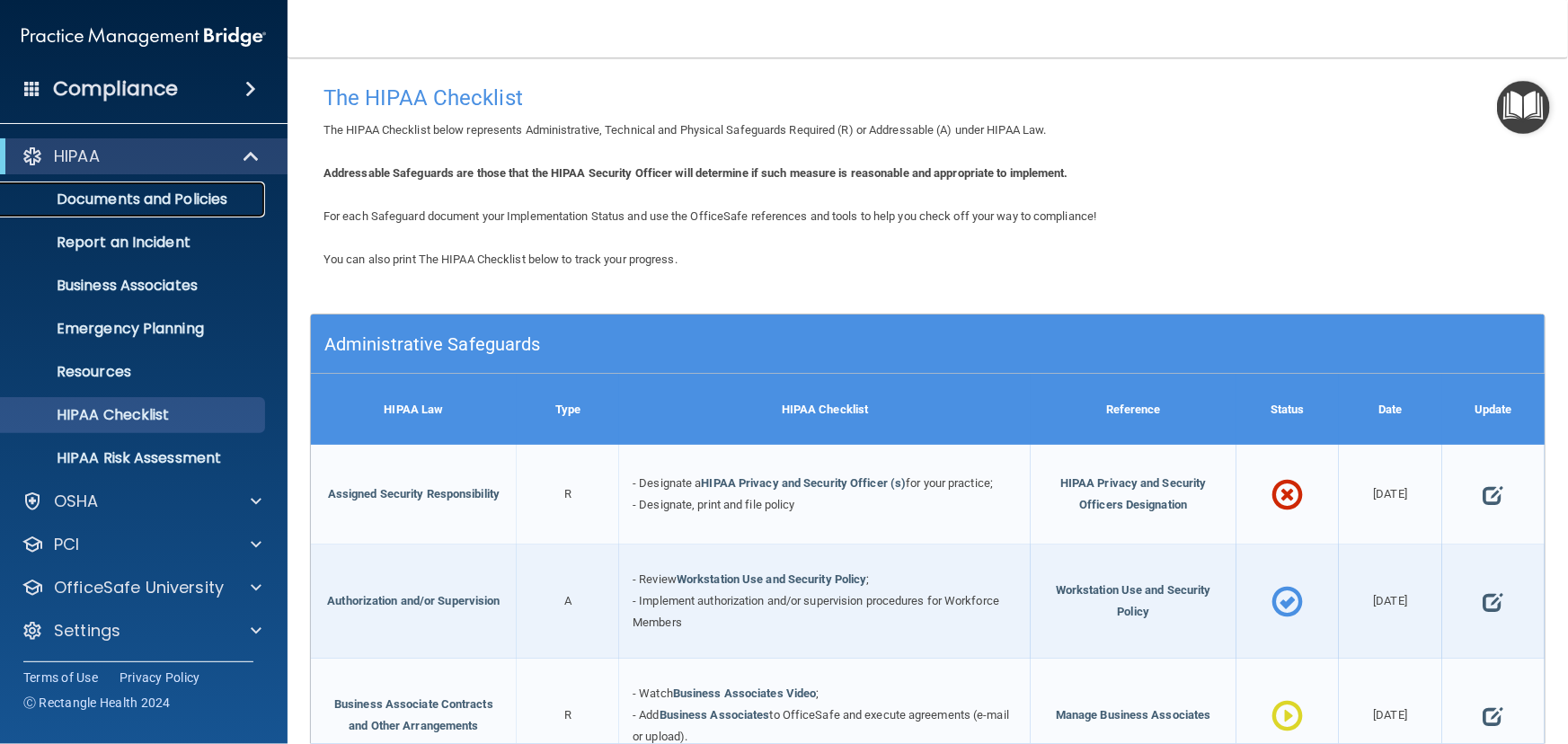
click at [243, 198] on p "Documents and Policies" at bounding box center [134, 199] width 245 height 18
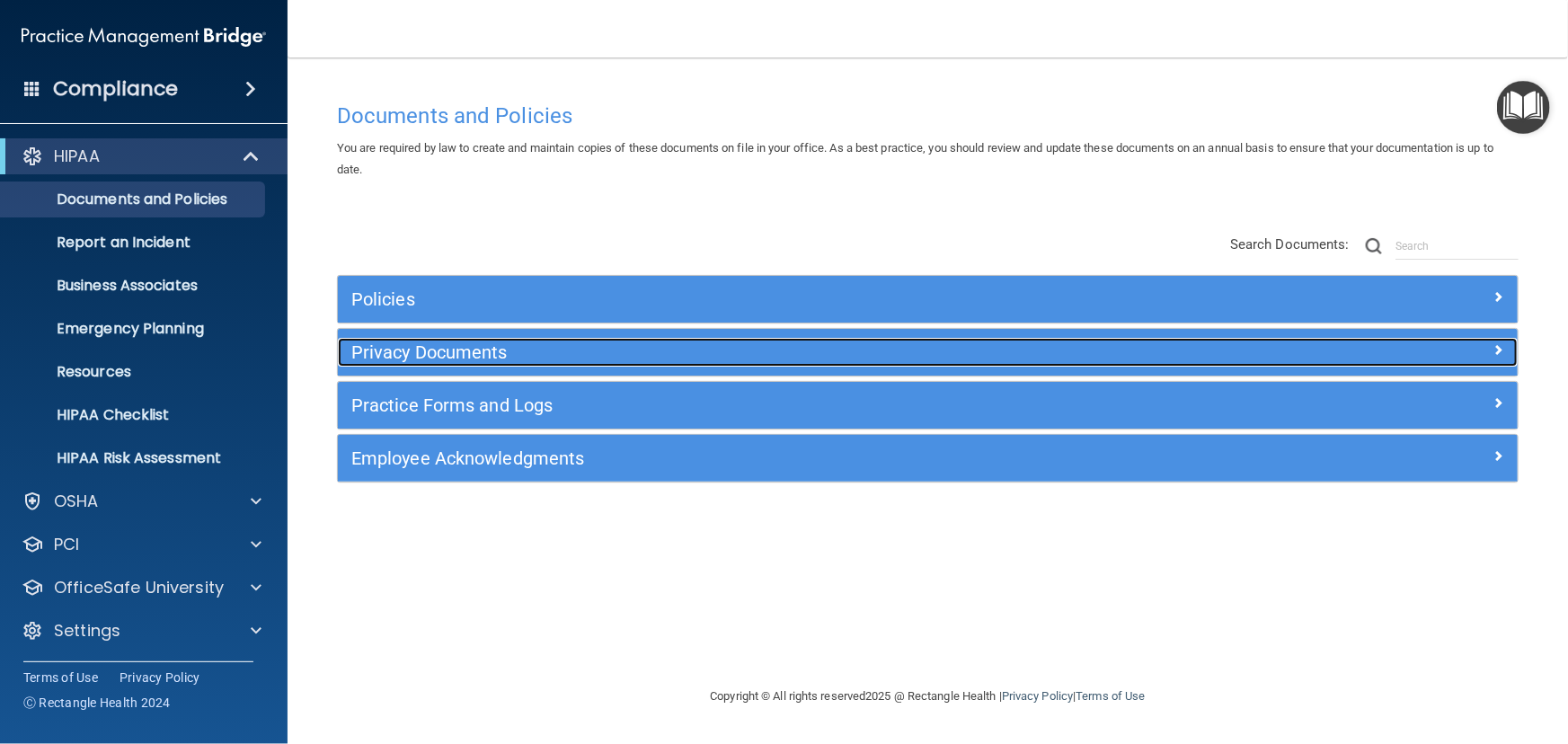
click at [465, 360] on h5 "Privacy Documents" at bounding box center [780, 352] width 858 height 19
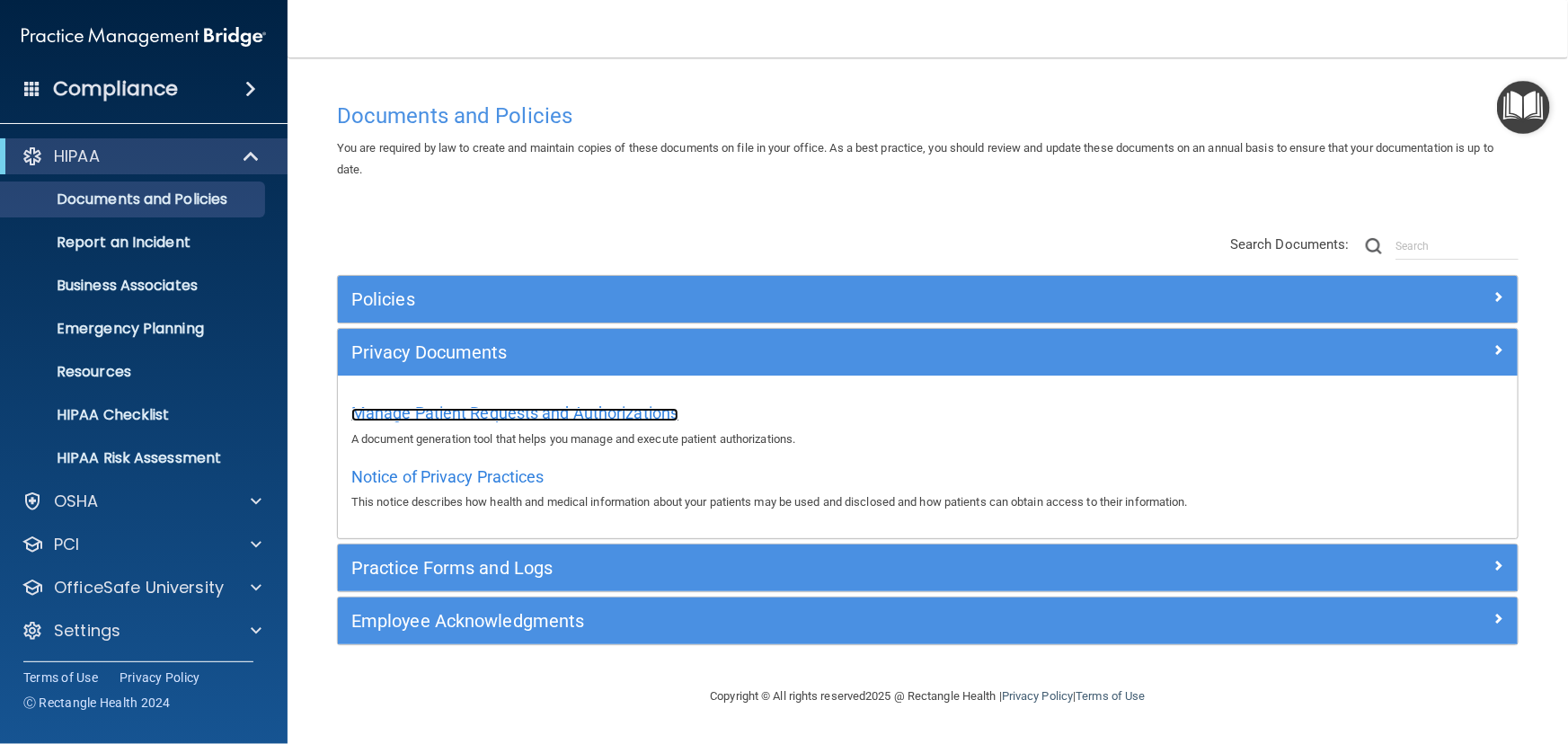
click at [513, 411] on span "Manage Patient Requests and Authorizations" at bounding box center [515, 413] width 327 height 18
